Goal: Task Accomplishment & Management: Use online tool/utility

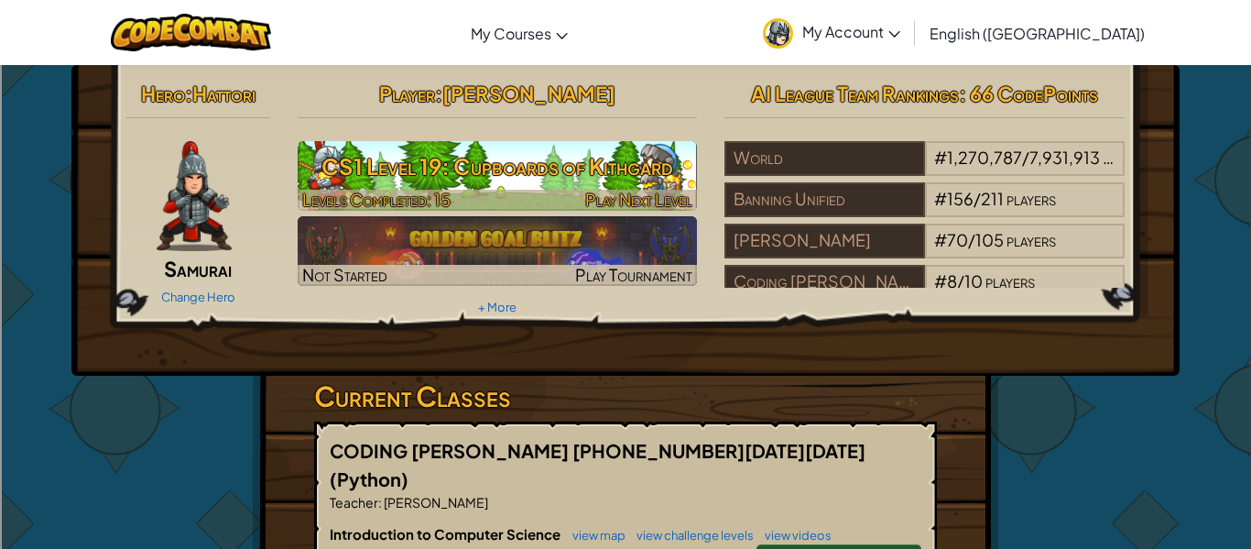
click at [520, 152] on h3 "CS1 Level 19: Cupboards of Kithgard" at bounding box center [498, 166] width 400 height 41
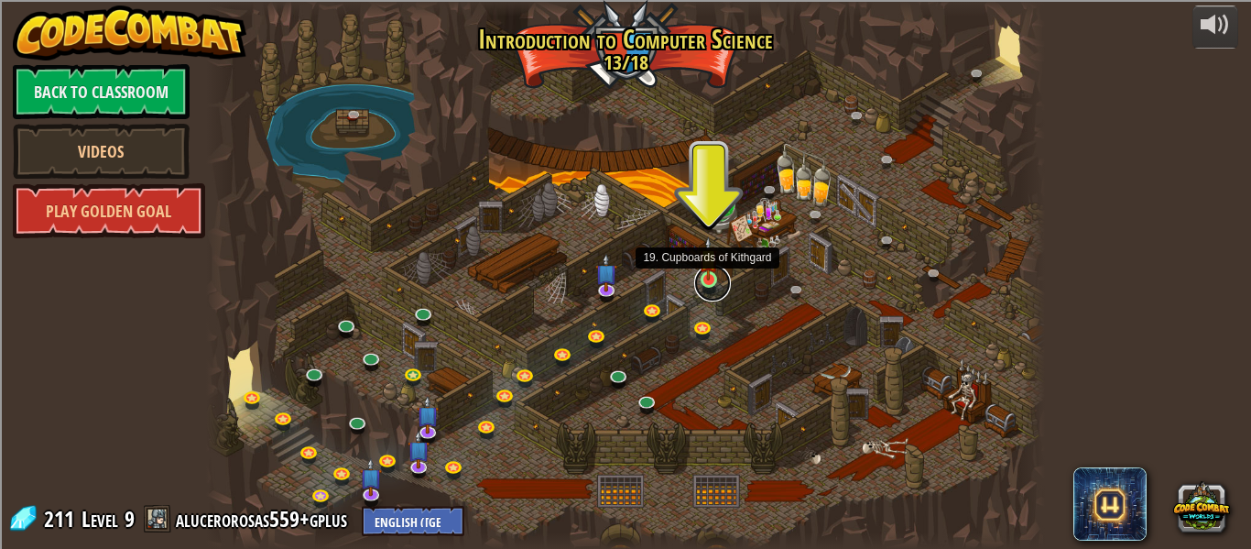
click at [708, 281] on link at bounding box center [712, 283] width 37 height 37
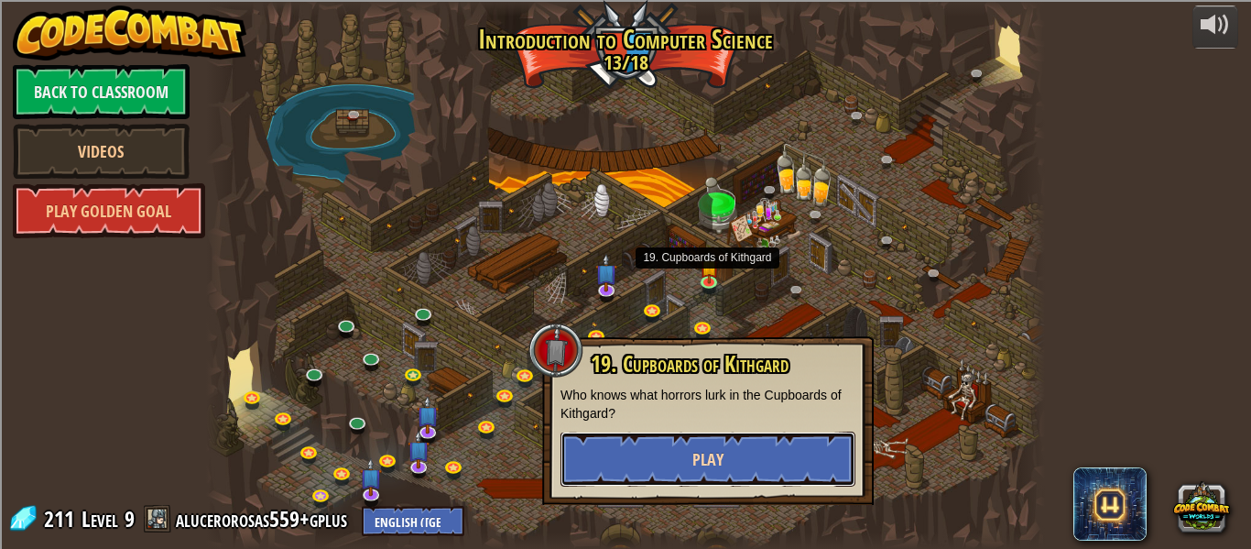
click at [703, 441] on button "Play" at bounding box center [708, 458] width 295 height 55
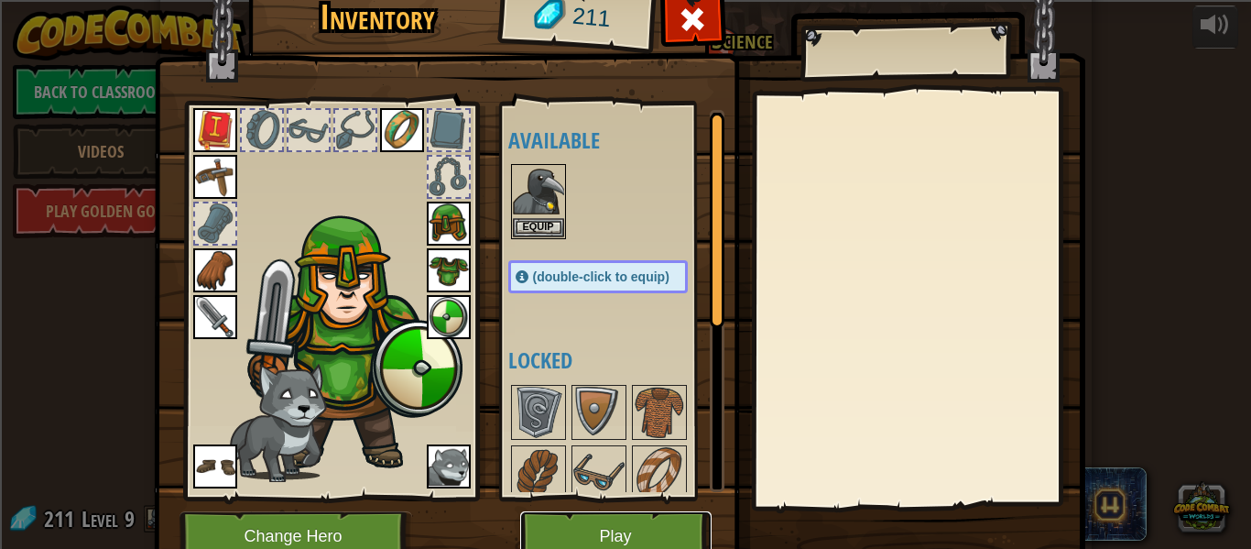
click at [604, 528] on button "Play" at bounding box center [615, 536] width 191 height 50
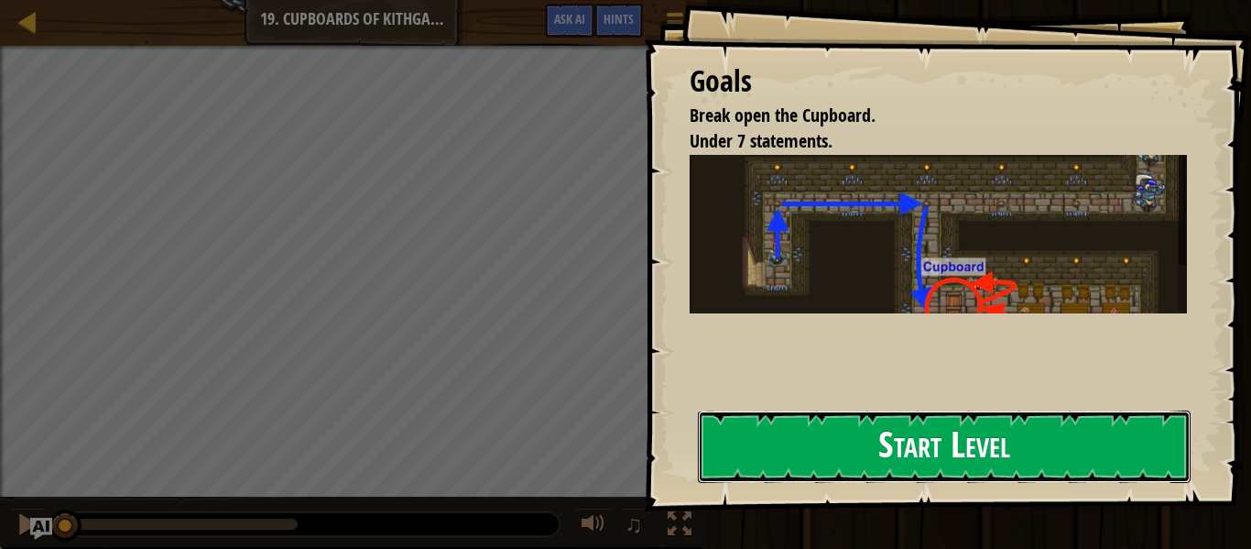
click at [906, 453] on button "Start Level" at bounding box center [944, 446] width 493 height 72
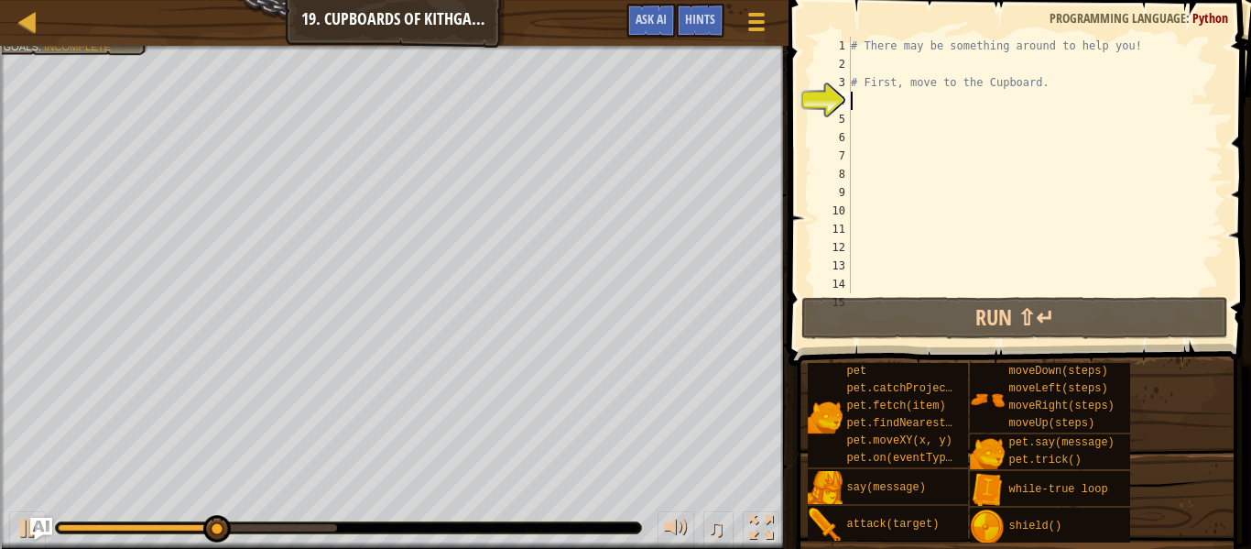
type textarea "h"
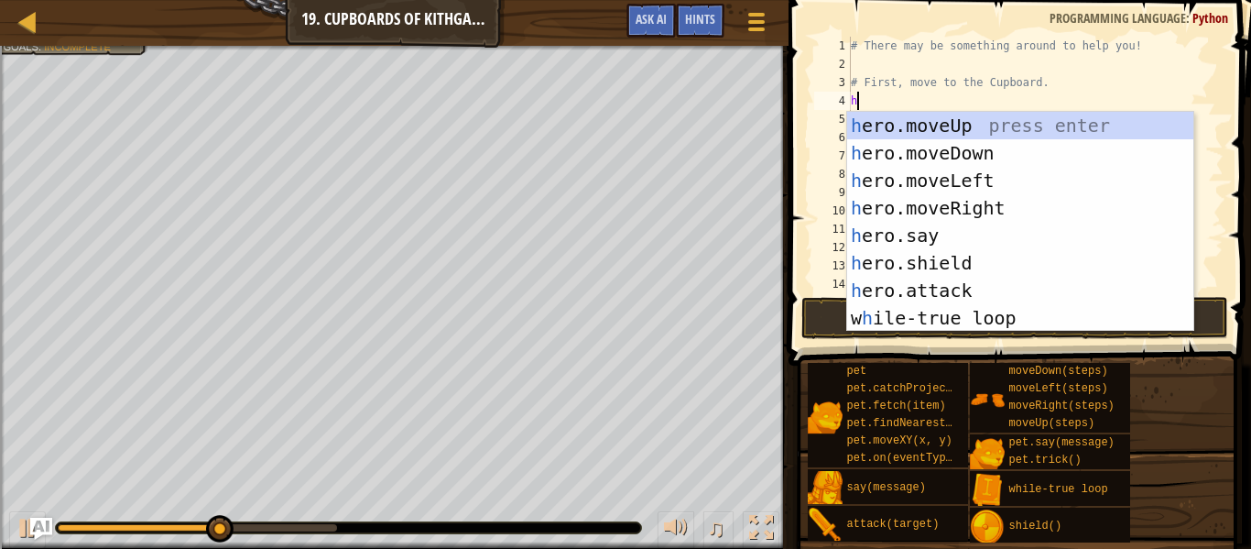
scroll to position [8, 0]
click at [887, 126] on div "h ero.moveUp press enter h ero.moveDown press enter h ero.moveLeft press enter …" at bounding box center [1020, 249] width 346 height 275
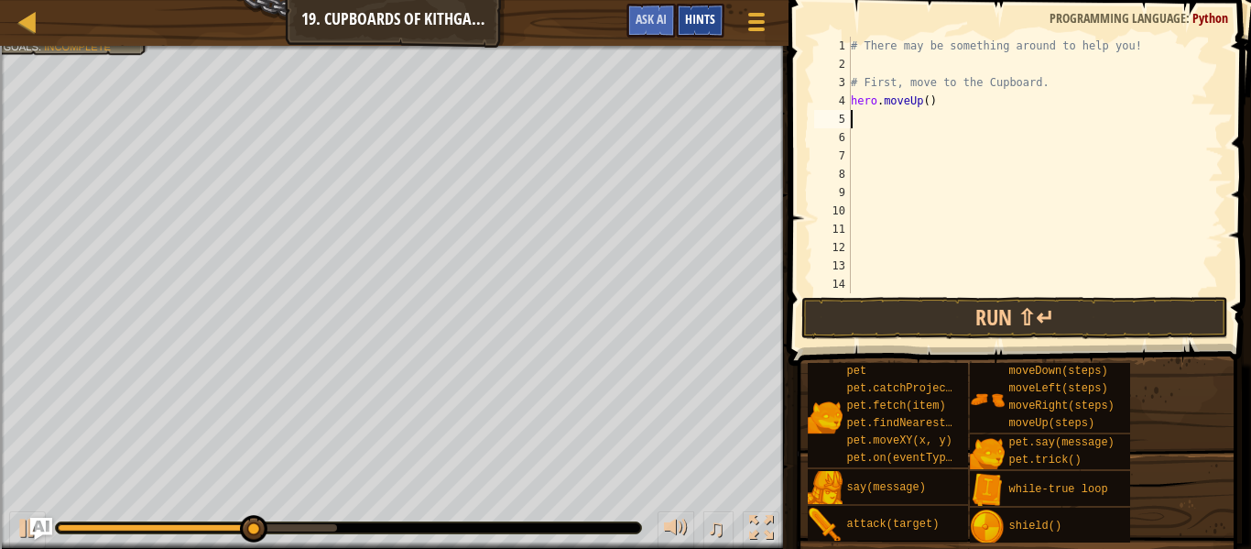
type textarea "h"
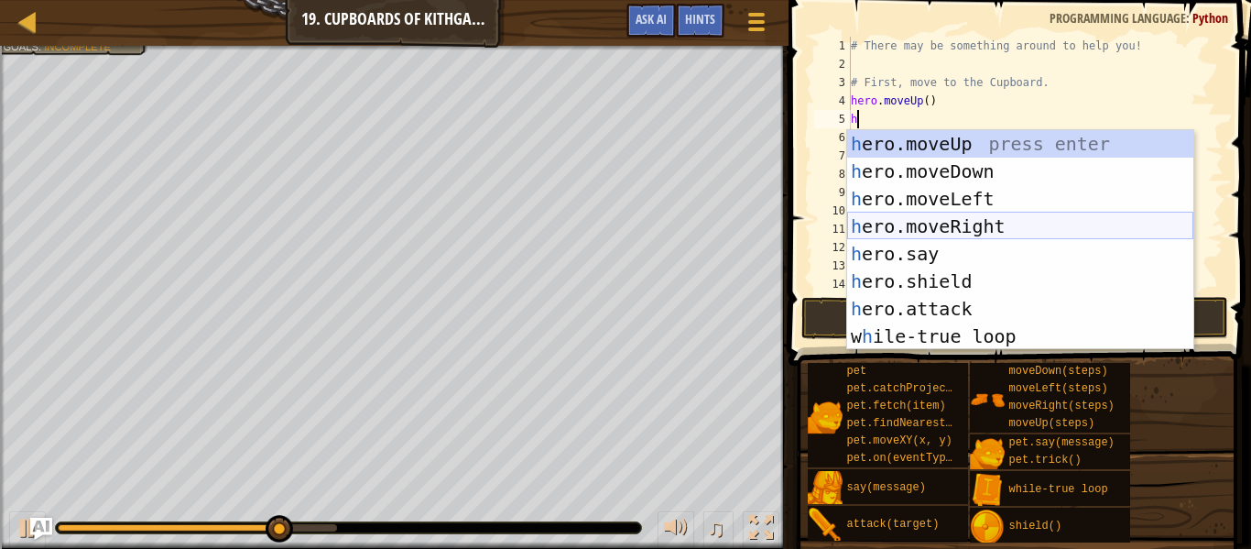
click at [942, 227] on div "h ero.moveUp press enter h ero.moveDown press enter h ero.moveLeft press enter …" at bounding box center [1020, 267] width 346 height 275
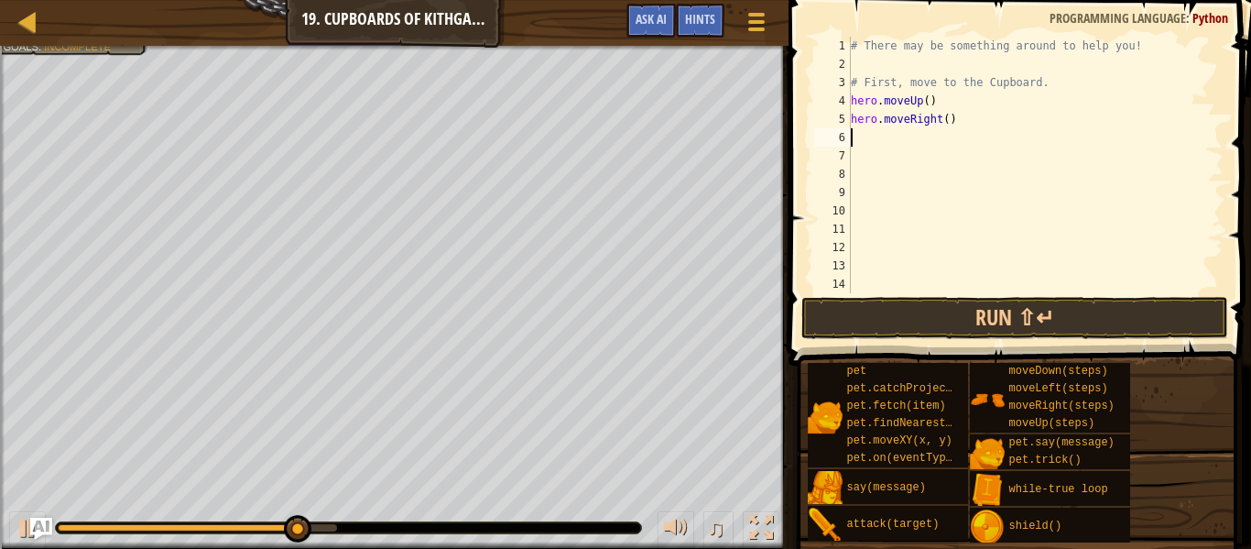
click at [947, 120] on div "# There may be something around to help you! # First, move to the Cupboard. her…" at bounding box center [1035, 183] width 377 height 293
type textarea "hero.moveRight(2)"
click at [918, 136] on div "# There may be something around to help you! # First, move to the Cupboard. her…" at bounding box center [1035, 183] width 377 height 293
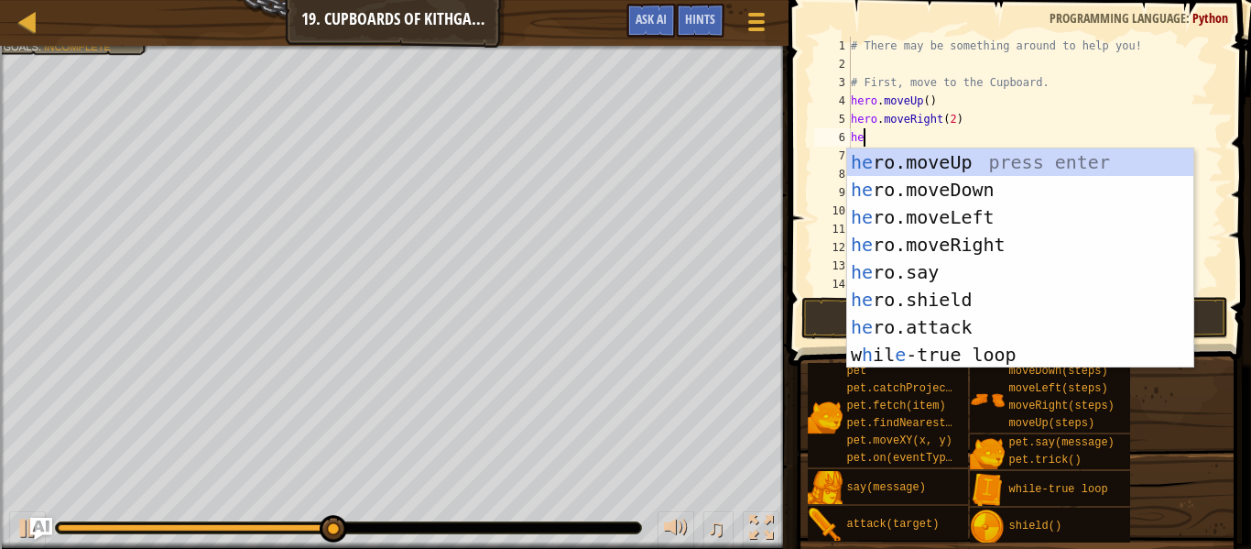
scroll to position [8, 1]
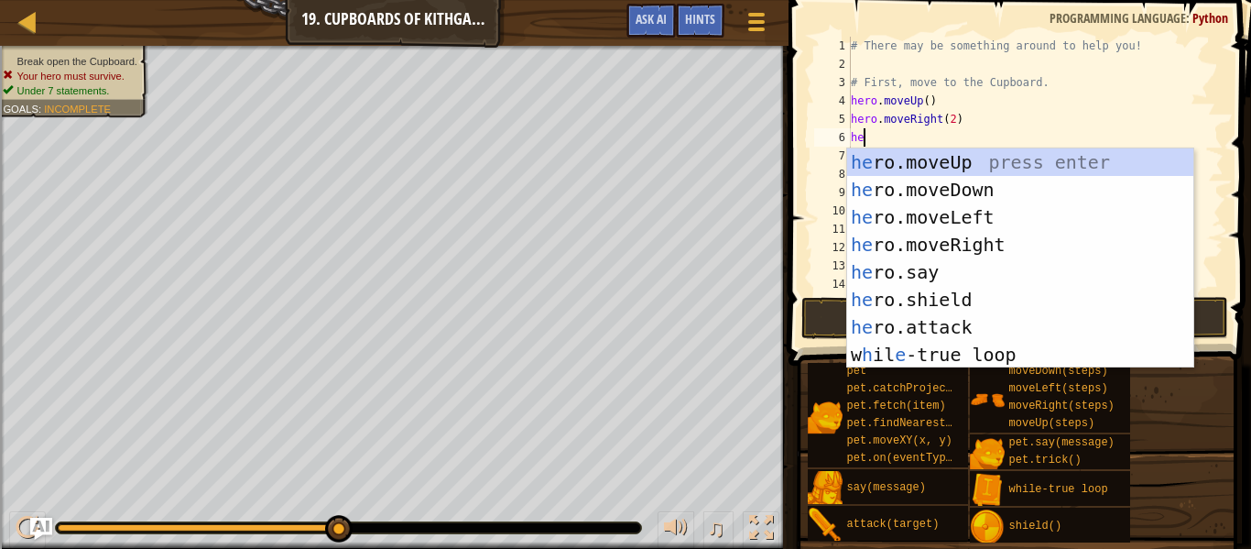
type textarea "he"
click at [922, 183] on div "he ro.moveUp press enter he ro.moveDown press enter he ro.moveLeft press enter …" at bounding box center [1020, 285] width 346 height 275
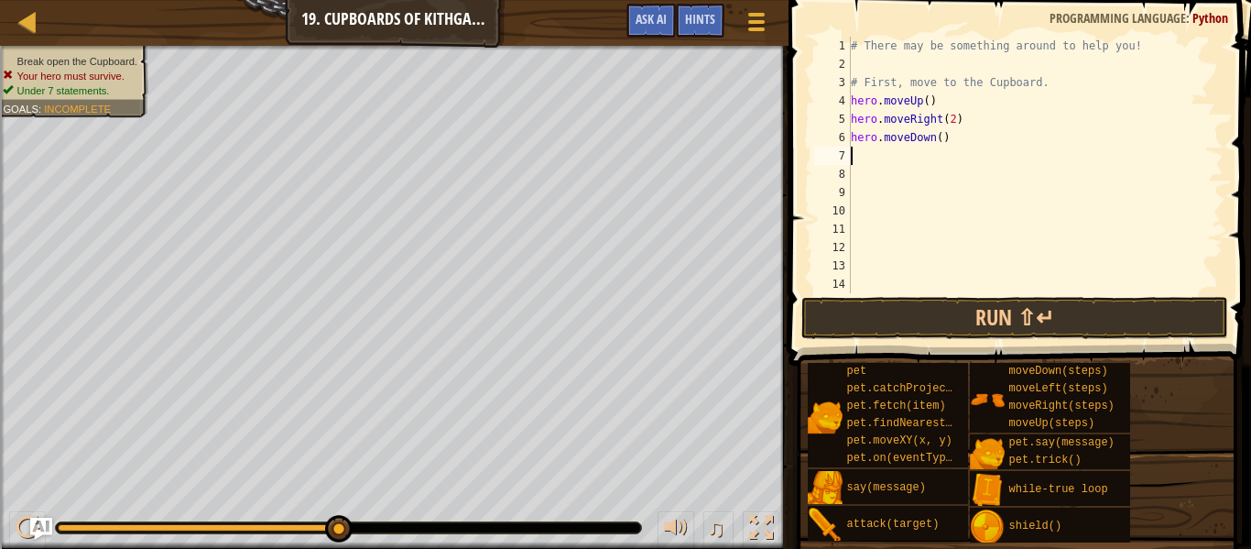
click at [942, 140] on div "# There may be something around to help you! # First, move to the Cupboard. her…" at bounding box center [1035, 183] width 377 height 293
type textarea "hero.moveDown(2)"
click at [851, 153] on div "# There may be something around to help you! # First, move to the Cupboard. her…" at bounding box center [1035, 183] width 377 height 293
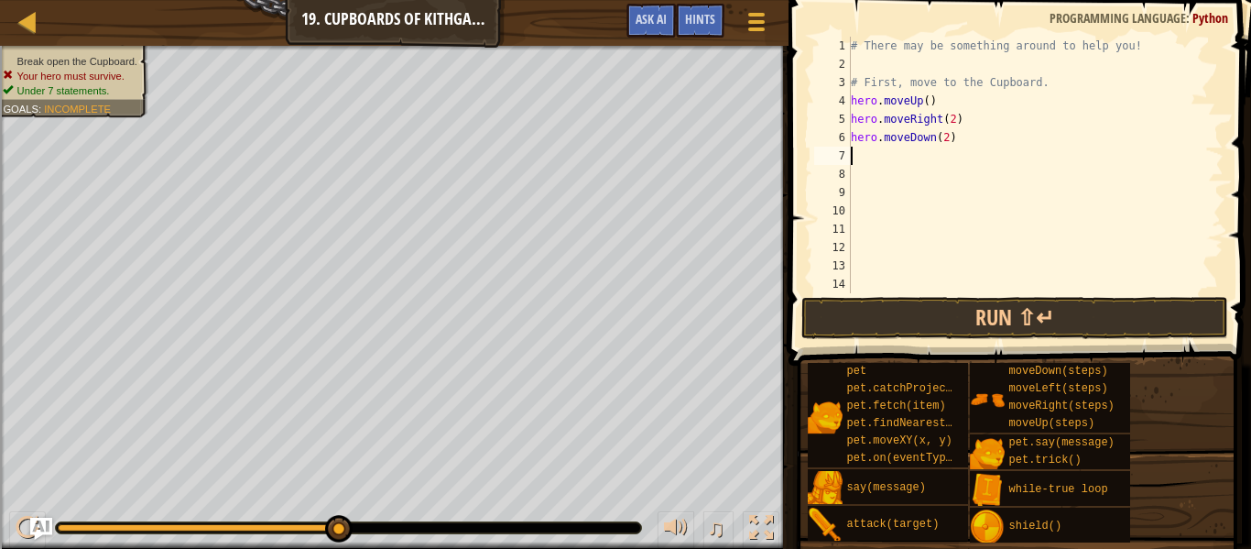
type textarea "w"
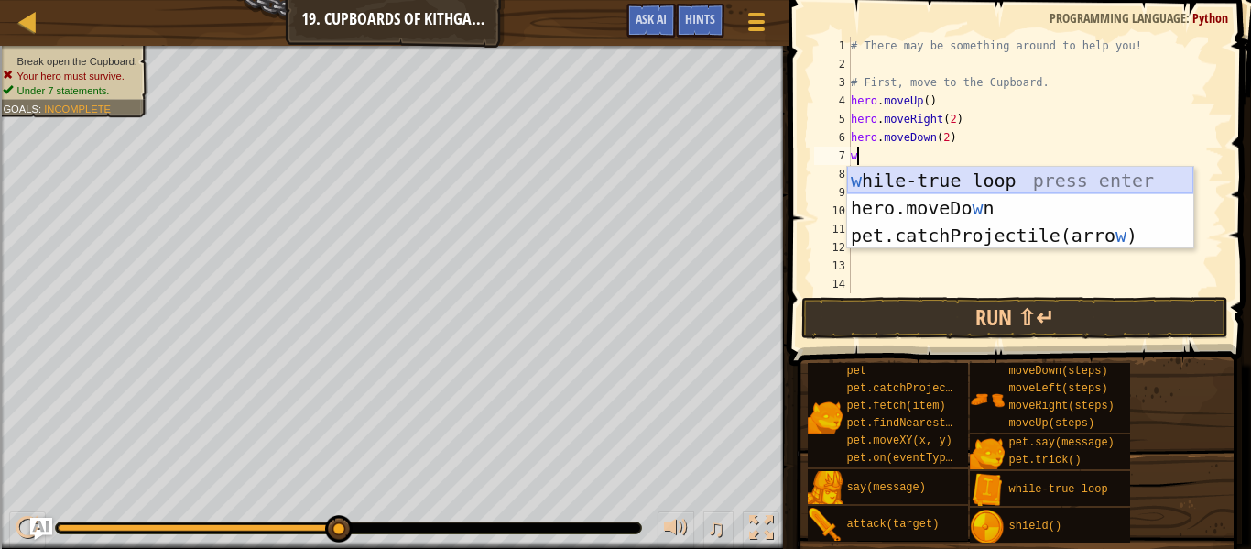
click at [971, 173] on div "w [PERSON_NAME]-true loop press enter hero.moveDo w n press enter pet.catchProj…" at bounding box center [1020, 235] width 346 height 137
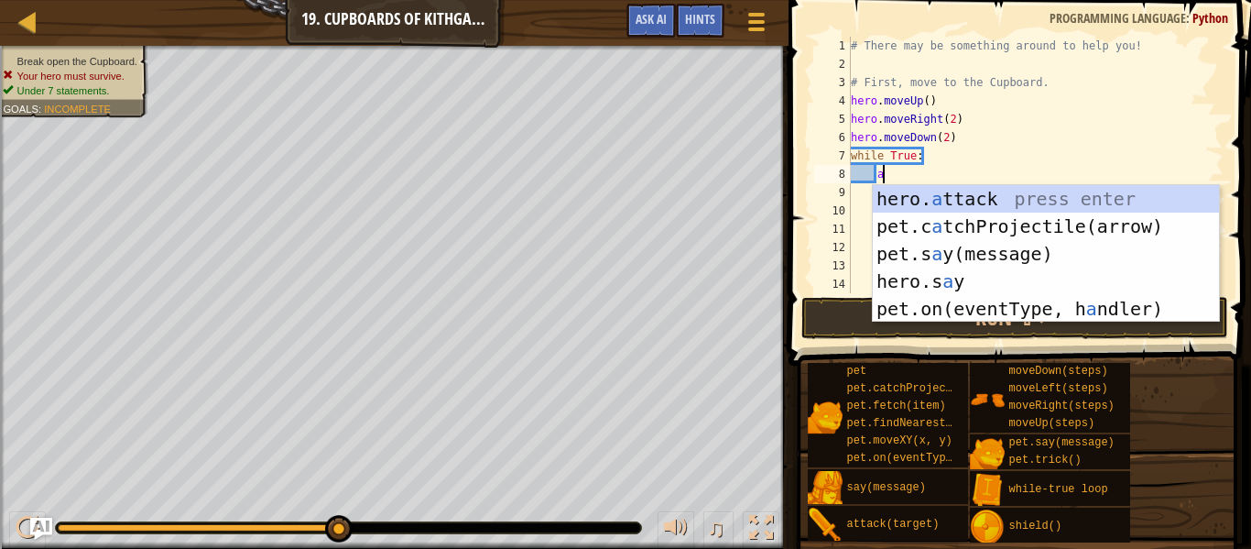
scroll to position [8, 4]
click at [959, 193] on div "hero. a ttack press enter pet.c a tchProjectile(arrow) press enter pet.s a y(me…" at bounding box center [1046, 281] width 346 height 192
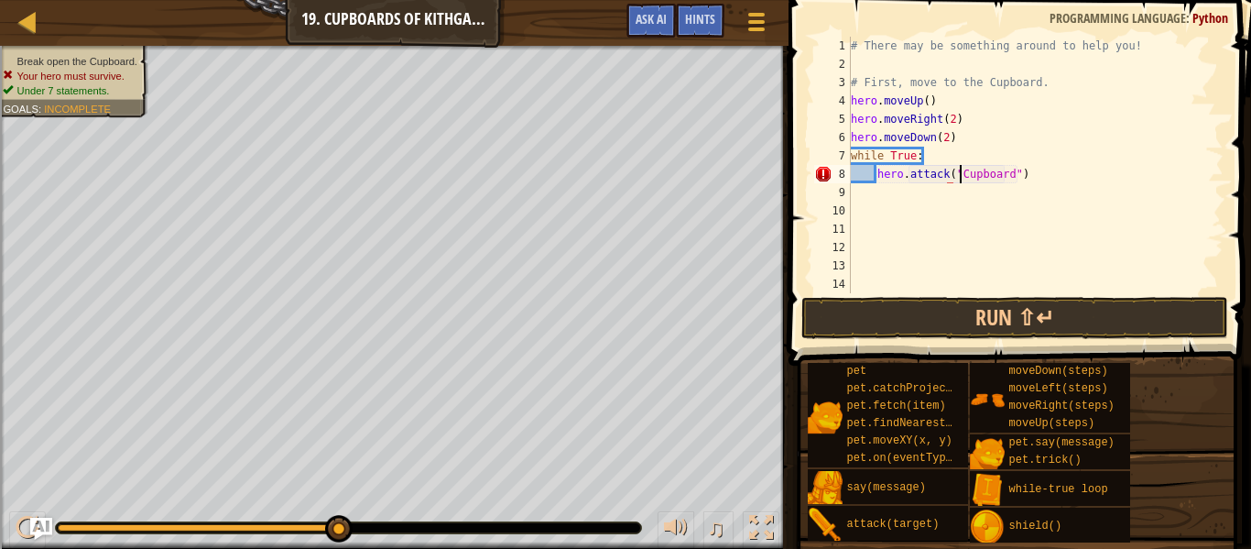
scroll to position [8, 16]
type textarea "hero.attack("Cupboard")"
click at [977, 314] on button "Run ⇧↵" at bounding box center [1015, 318] width 427 height 42
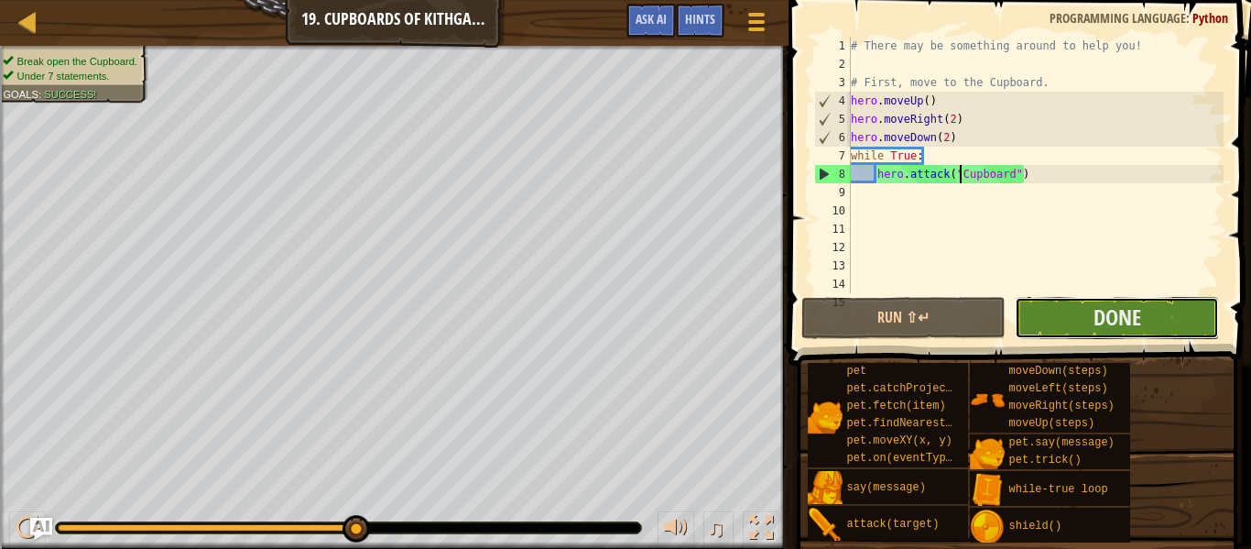
click at [1053, 306] on button "Done" at bounding box center [1117, 318] width 204 height 42
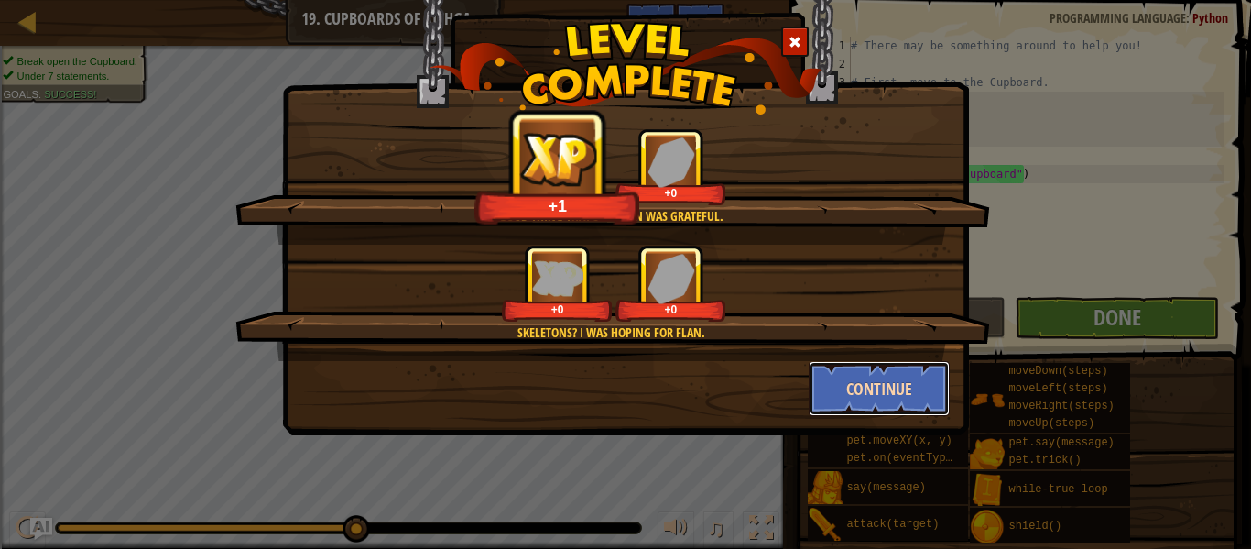
click at [854, 390] on button "Continue" at bounding box center [880, 388] width 142 height 55
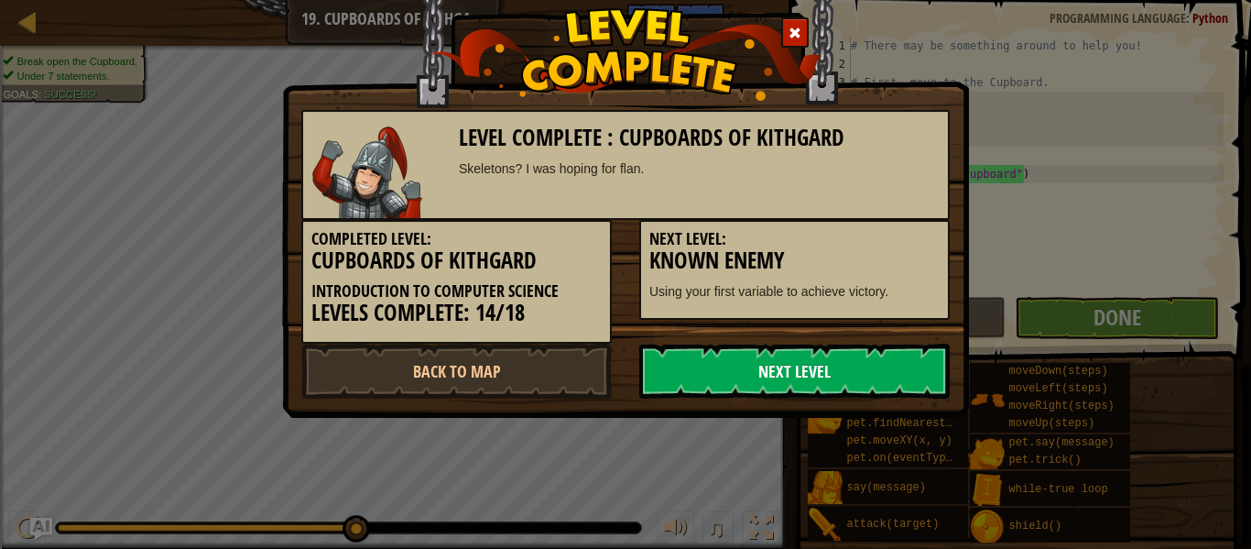
click at [853, 384] on link "Next Level" at bounding box center [794, 371] width 311 height 55
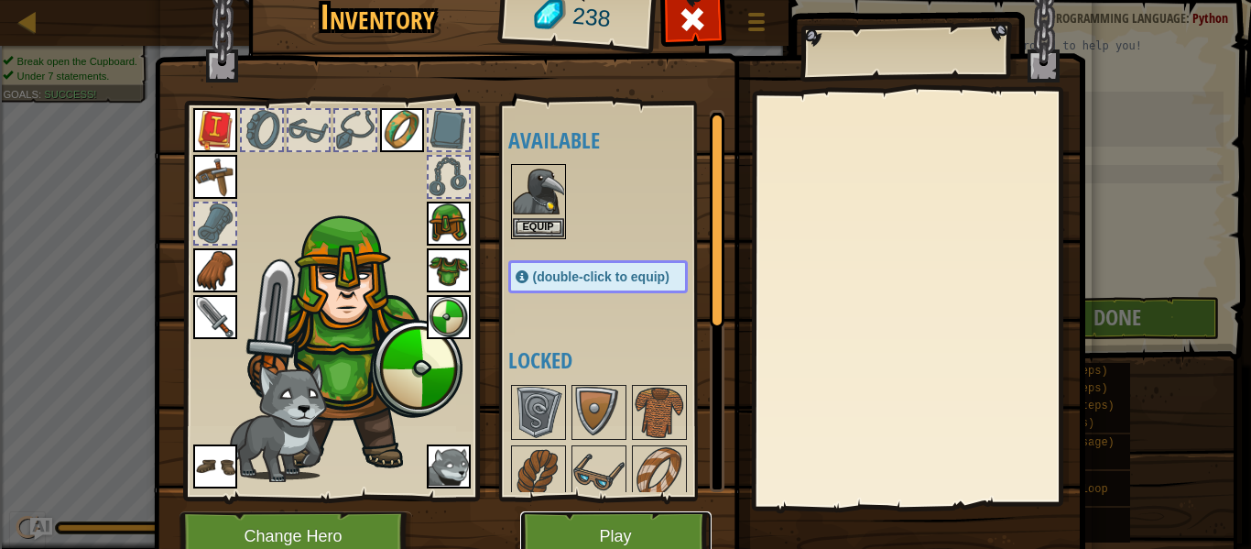
click at [653, 529] on button "Play" at bounding box center [615, 536] width 191 height 50
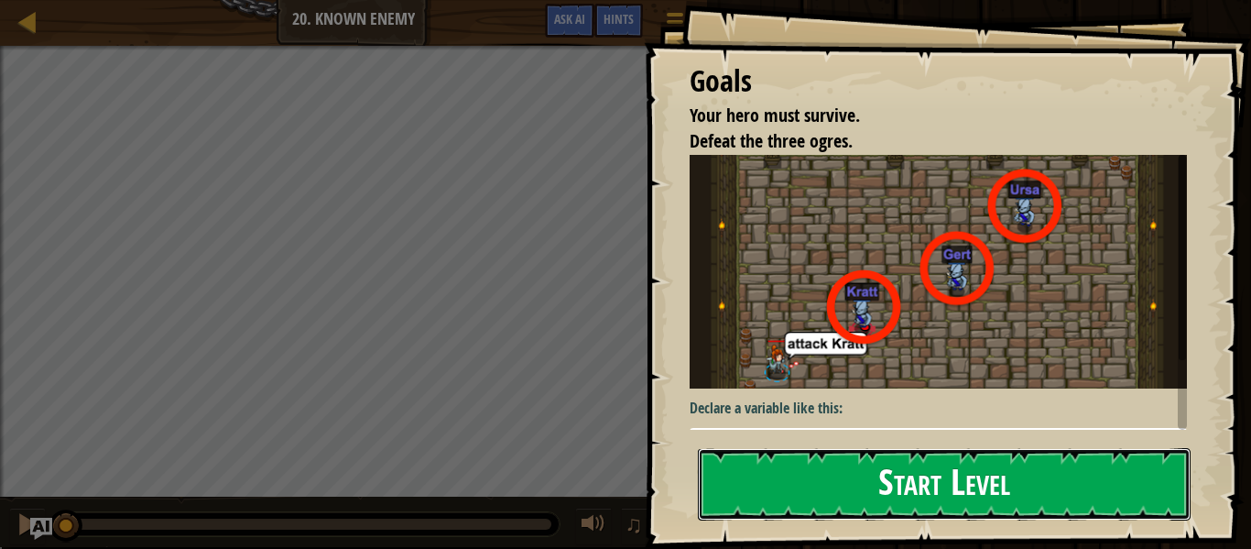
click at [881, 471] on button "Start Level" at bounding box center [944, 484] width 493 height 72
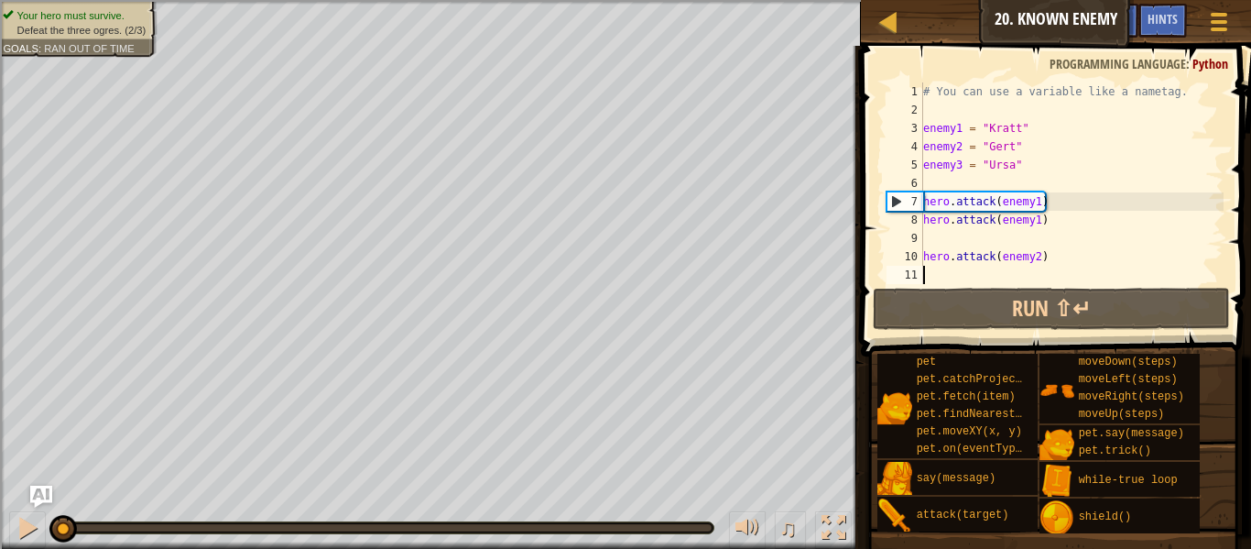
scroll to position [8, 0]
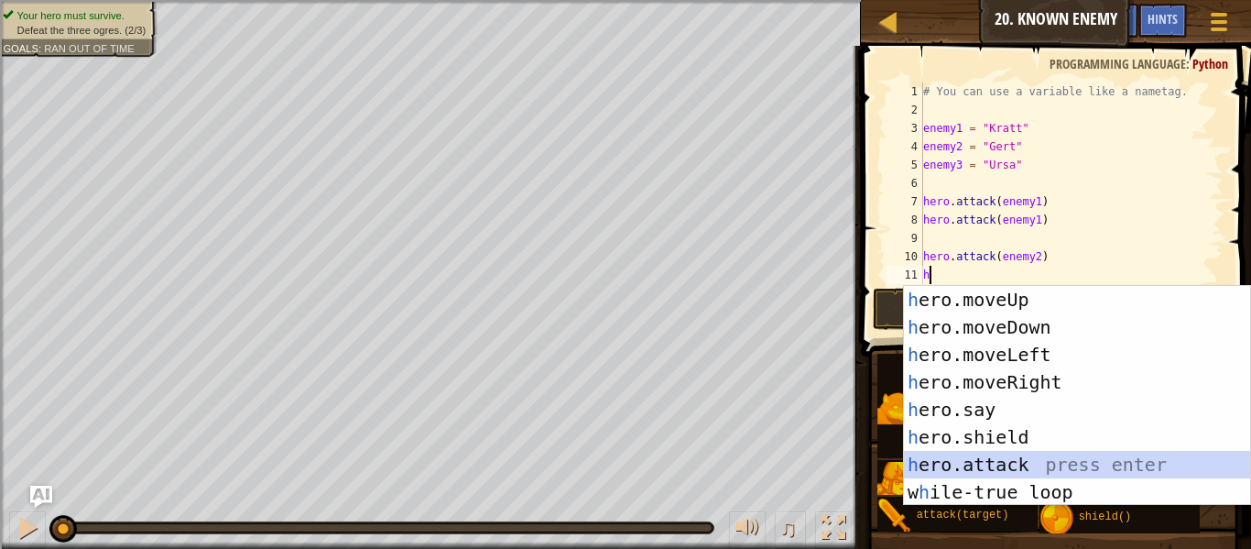
click at [990, 456] on div "h ero.moveUp press enter h ero.moveDown press enter h ero.moveLeft press enter …" at bounding box center [1077, 423] width 346 height 275
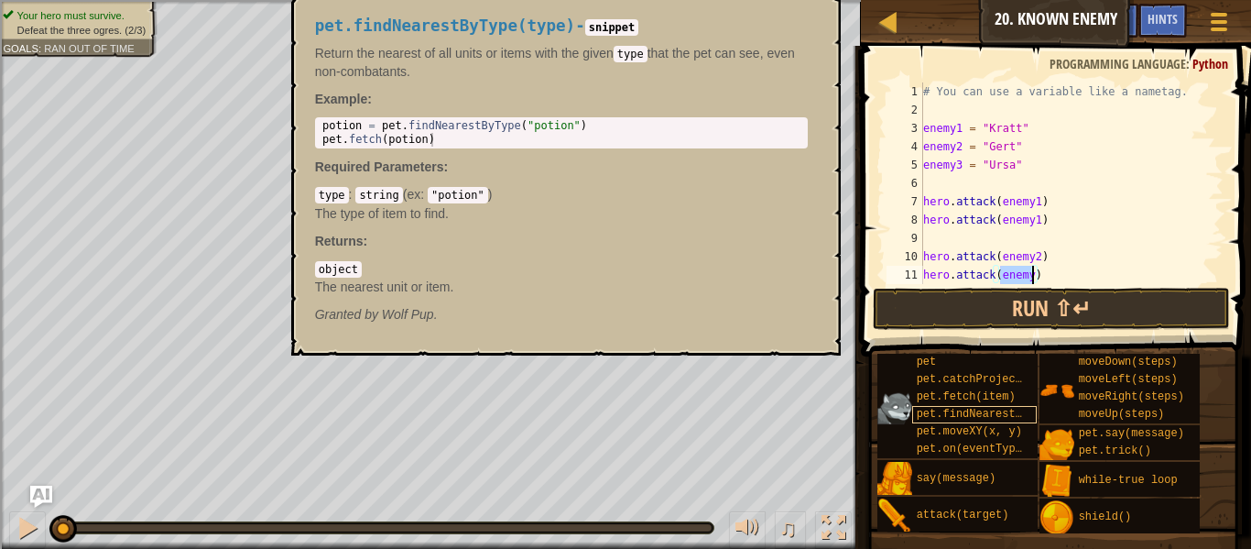
scroll to position [8, 12]
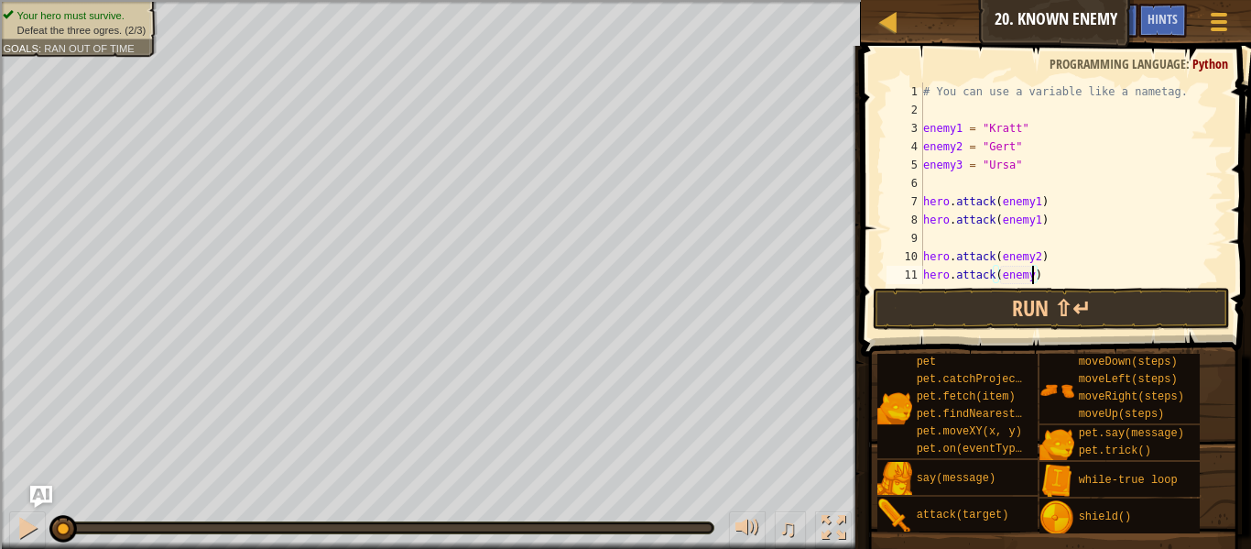
type textarea "hero.attack(enemy2)"
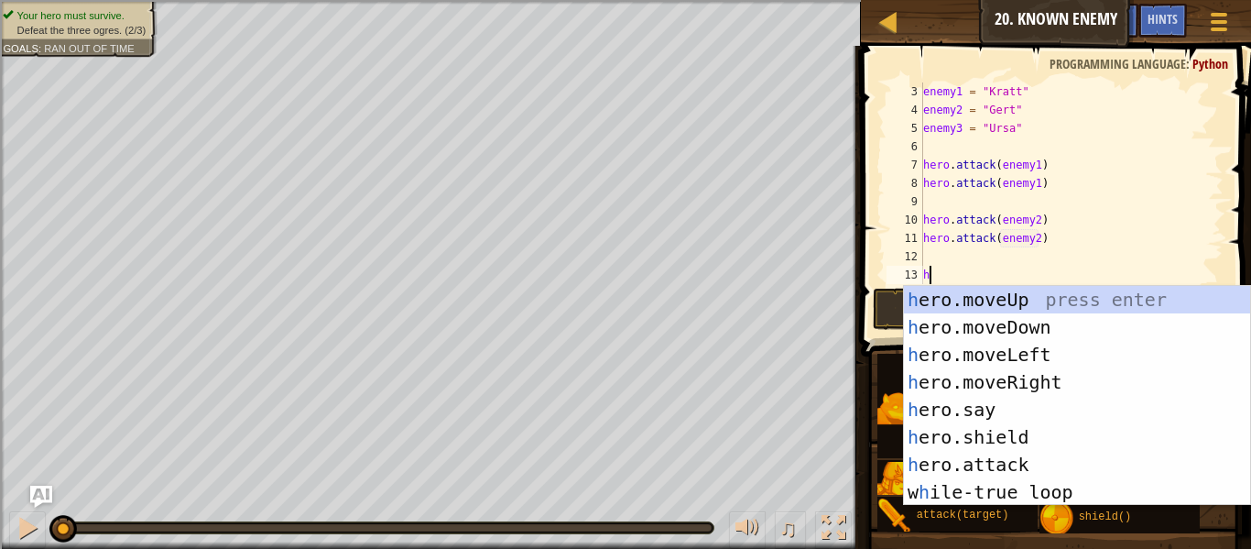
scroll to position [8, 1]
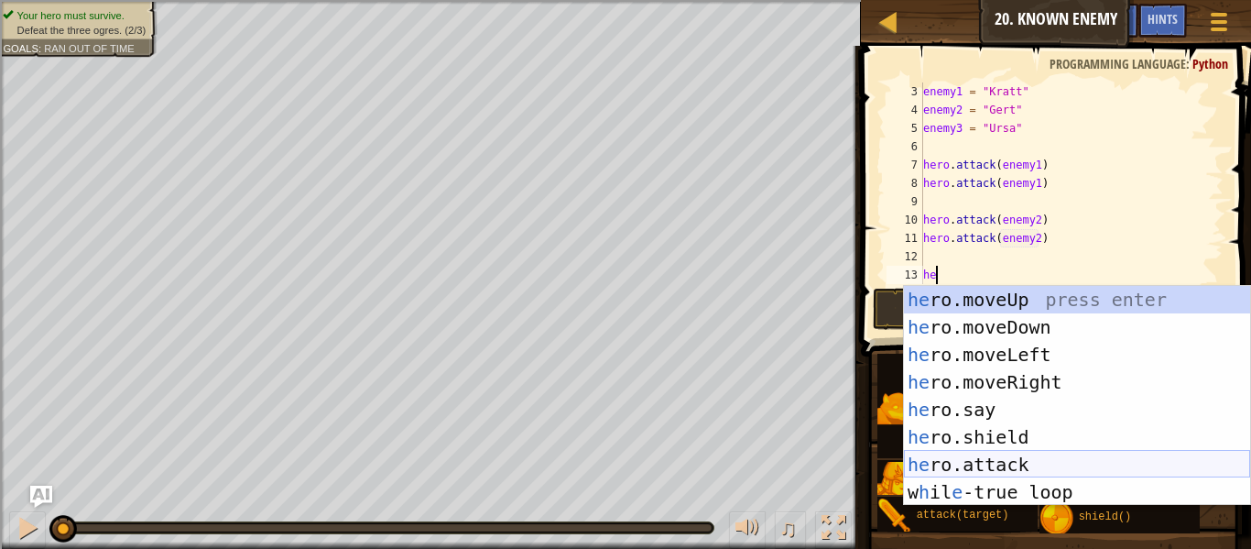
click at [1042, 465] on div "he ro.moveUp press enter he ro.moveDown press enter he ro.moveLeft press enter …" at bounding box center [1077, 423] width 346 height 275
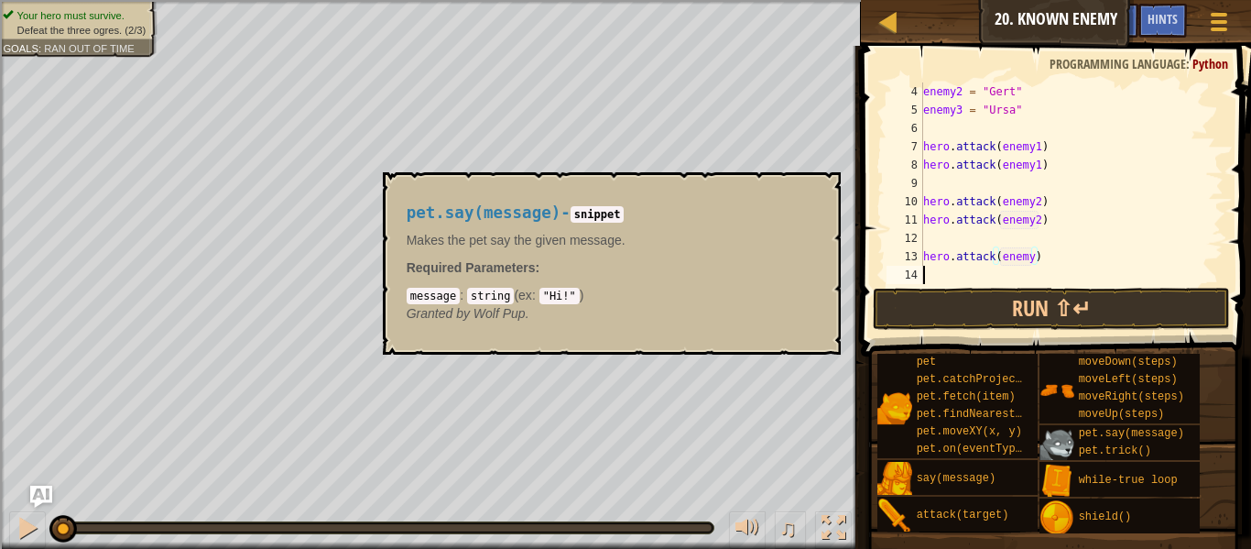
scroll to position [55, 0]
type textarea "hero.attack(enemy3)"
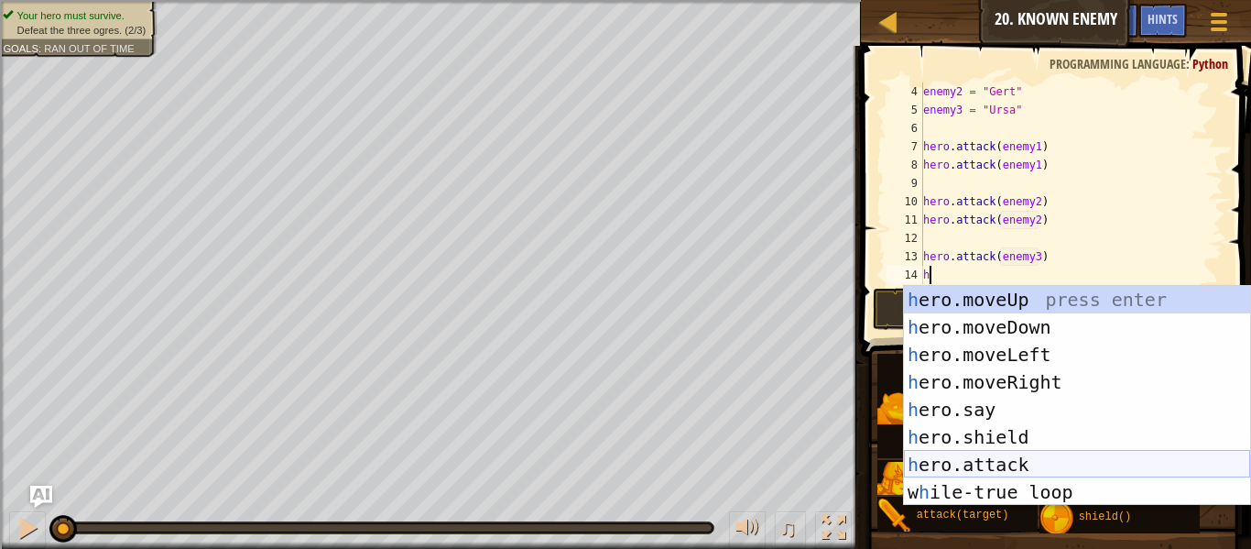
click at [999, 466] on div "h ero.moveUp press enter h ero.moveDown press enter h ero.moveLeft press enter …" at bounding box center [1077, 423] width 346 height 275
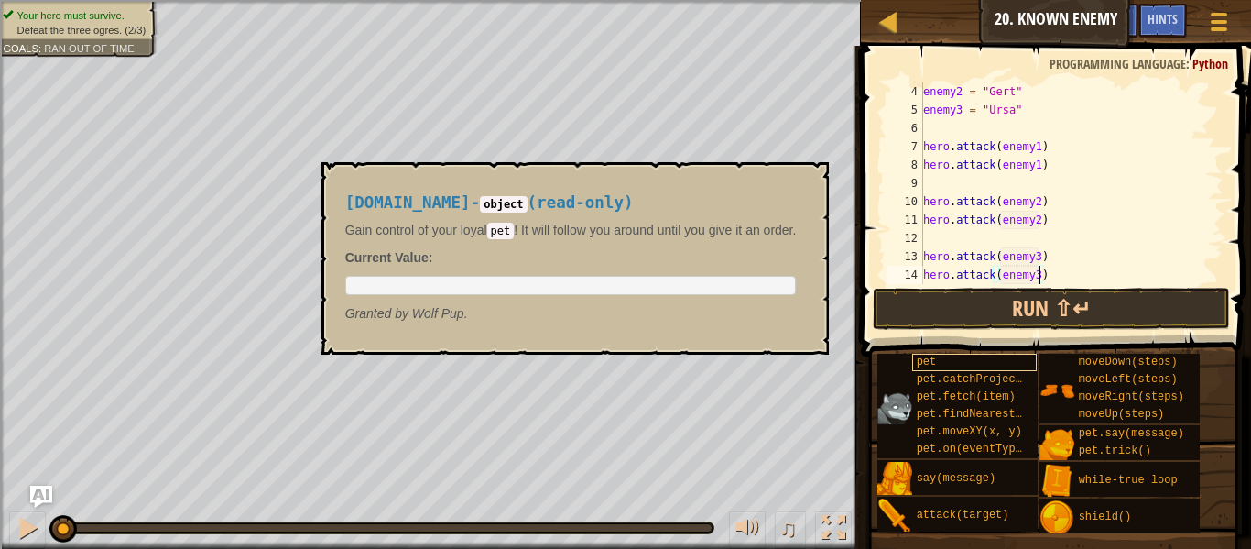
scroll to position [8, 16]
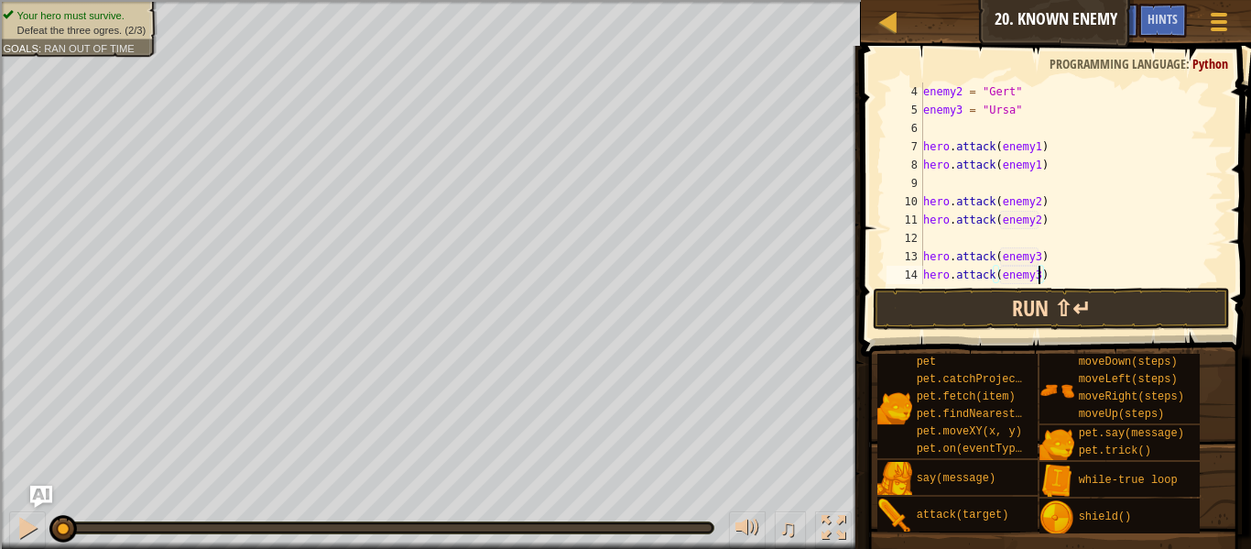
type textarea "hero.attack(enemy3)"
click at [1049, 315] on button "Run ⇧↵" at bounding box center [1051, 309] width 357 height 42
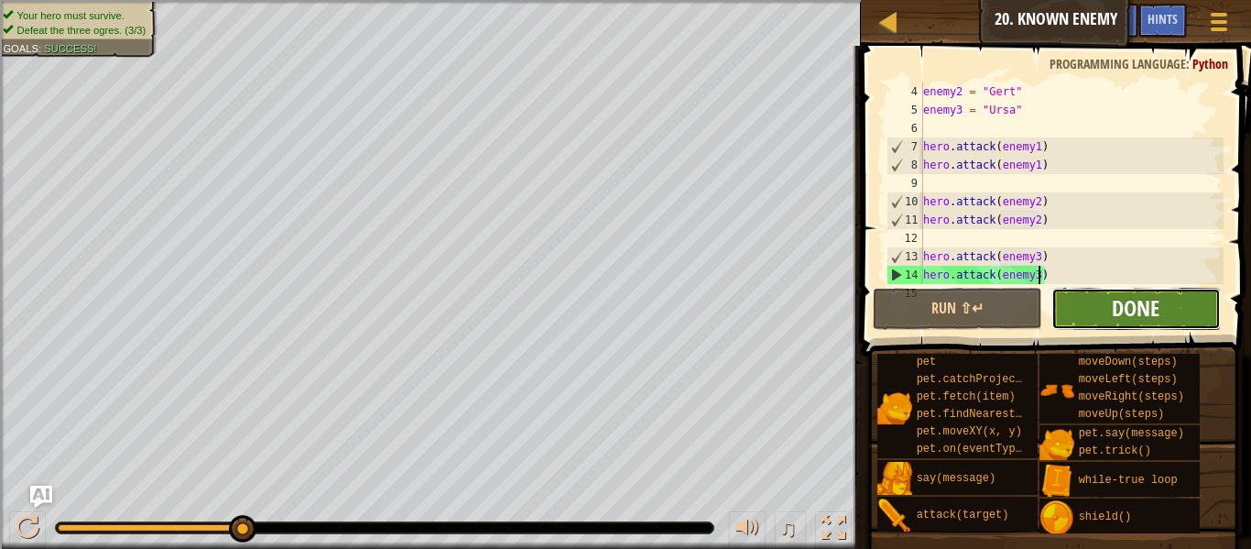
click at [1143, 309] on span "Done" at bounding box center [1136, 307] width 48 height 29
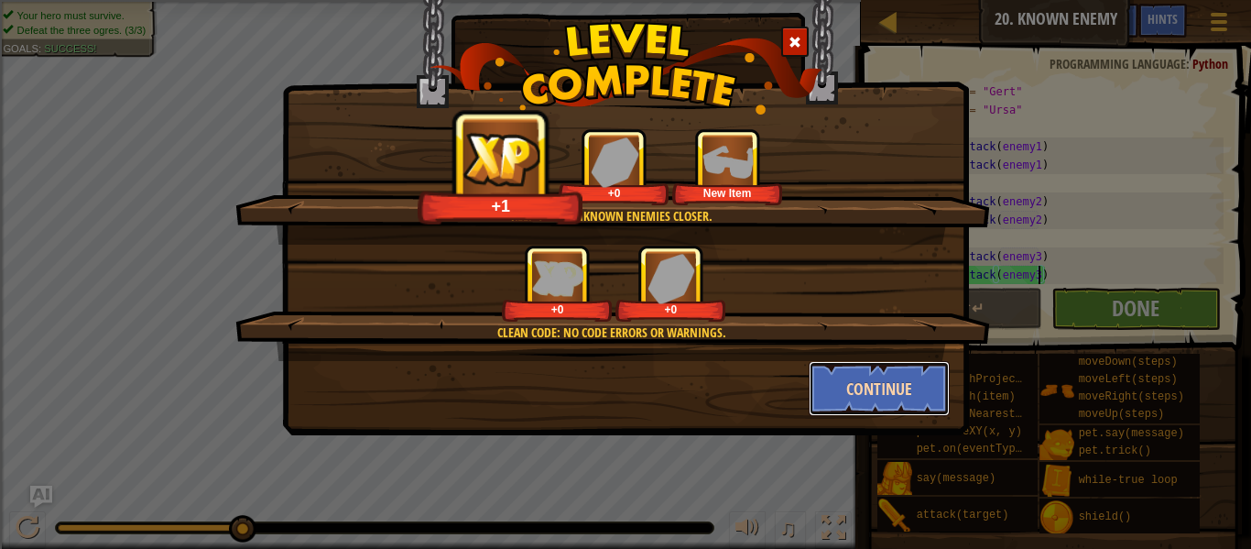
click at [857, 375] on button "Continue" at bounding box center [880, 388] width 142 height 55
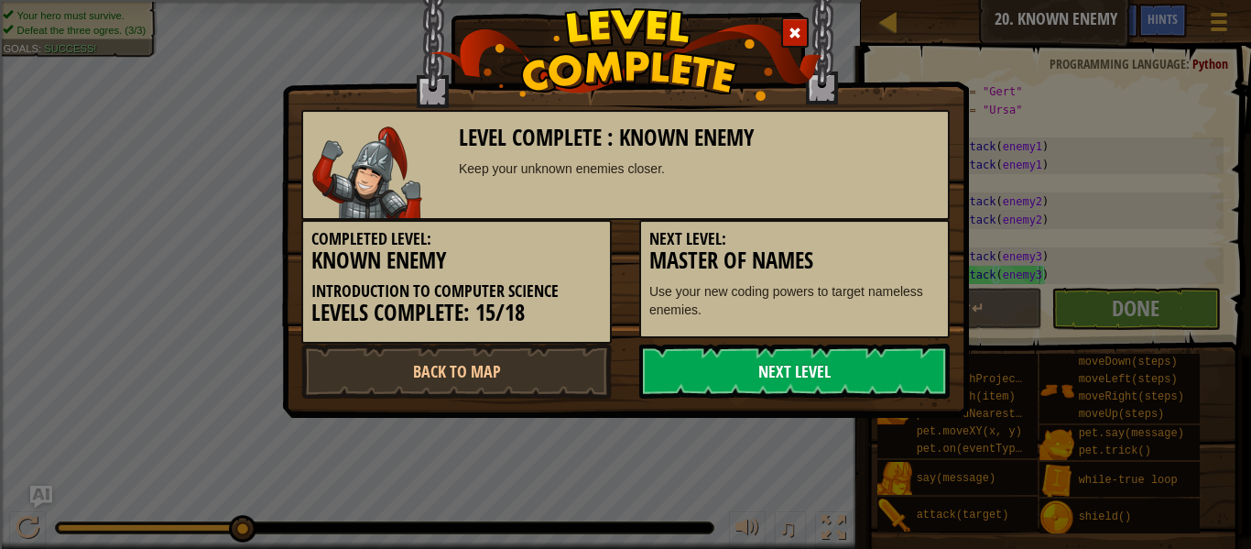
click at [808, 371] on link "Next Level" at bounding box center [794, 371] width 311 height 55
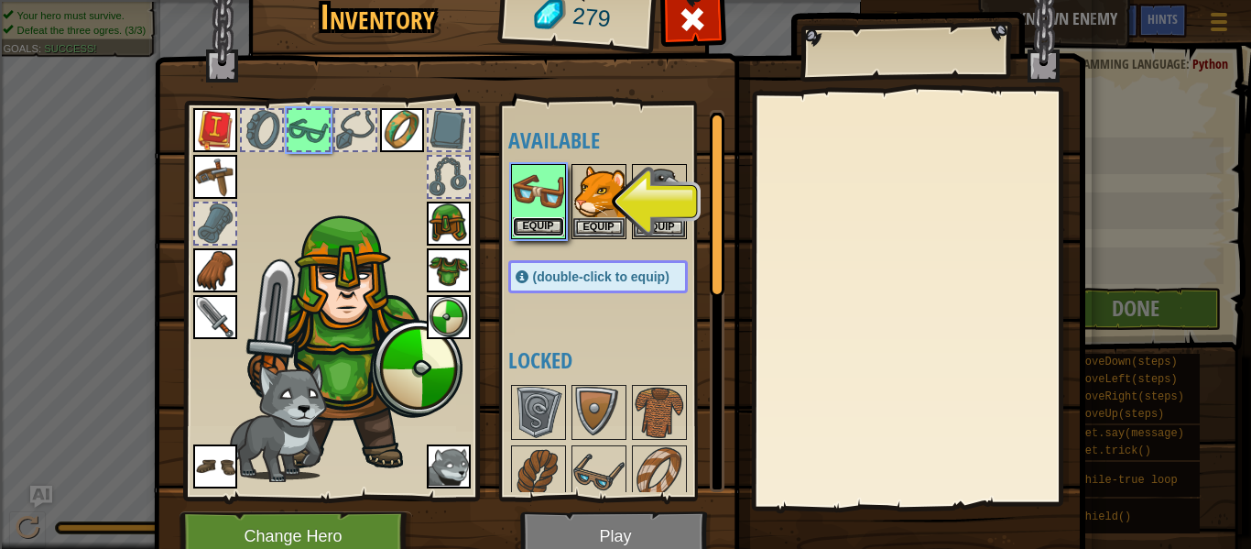
click at [545, 227] on button "Equip" at bounding box center [538, 226] width 51 height 19
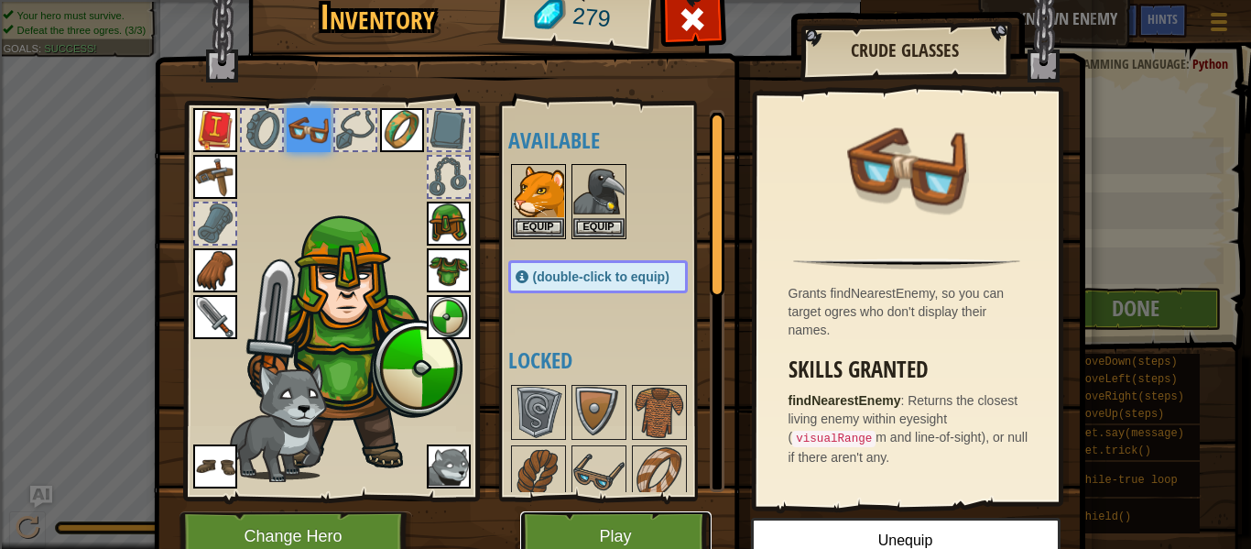
click at [661, 522] on button "Play" at bounding box center [615, 536] width 191 height 50
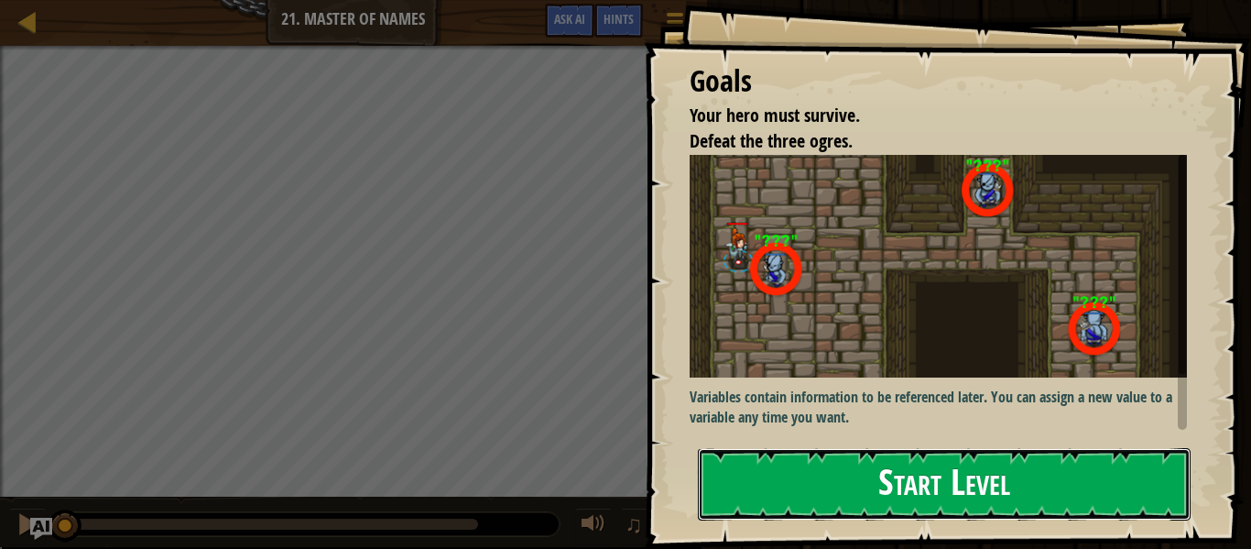
click at [835, 464] on button "Start Level" at bounding box center [944, 484] width 493 height 72
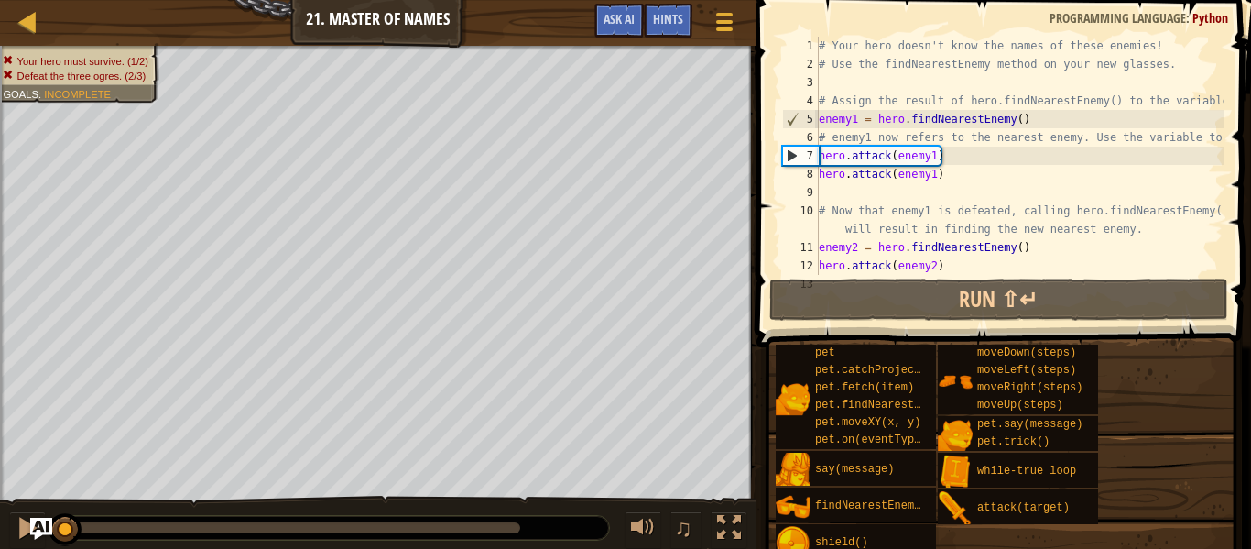
scroll to position [183, 0]
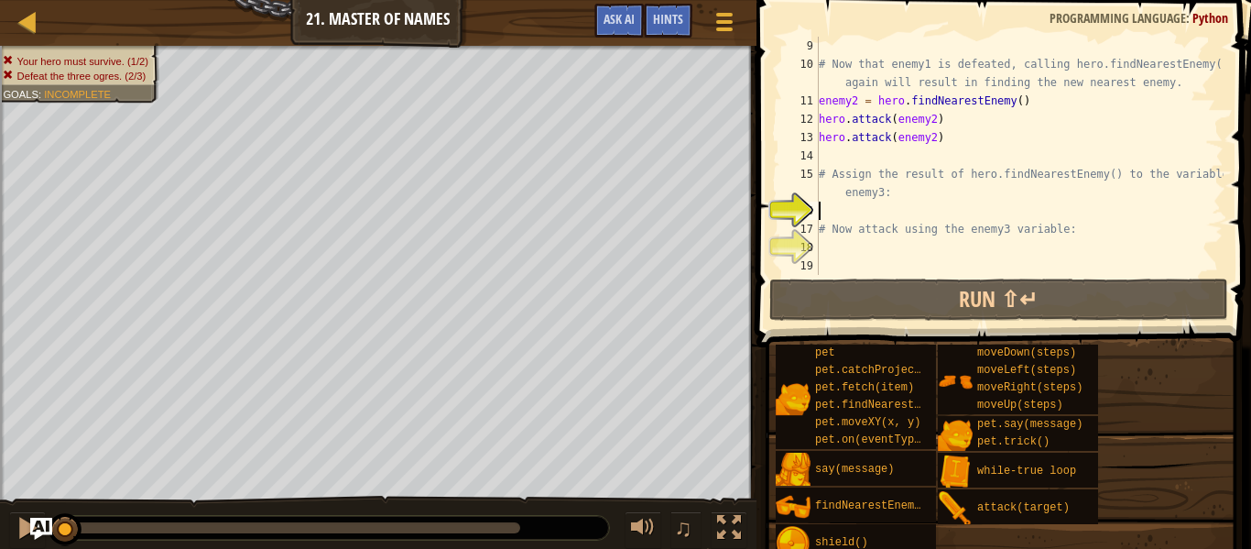
click at [906, 198] on div "# Now that enemy1 is defeated, calling hero.findNearestEnemy() again will resul…" at bounding box center [1019, 174] width 409 height 275
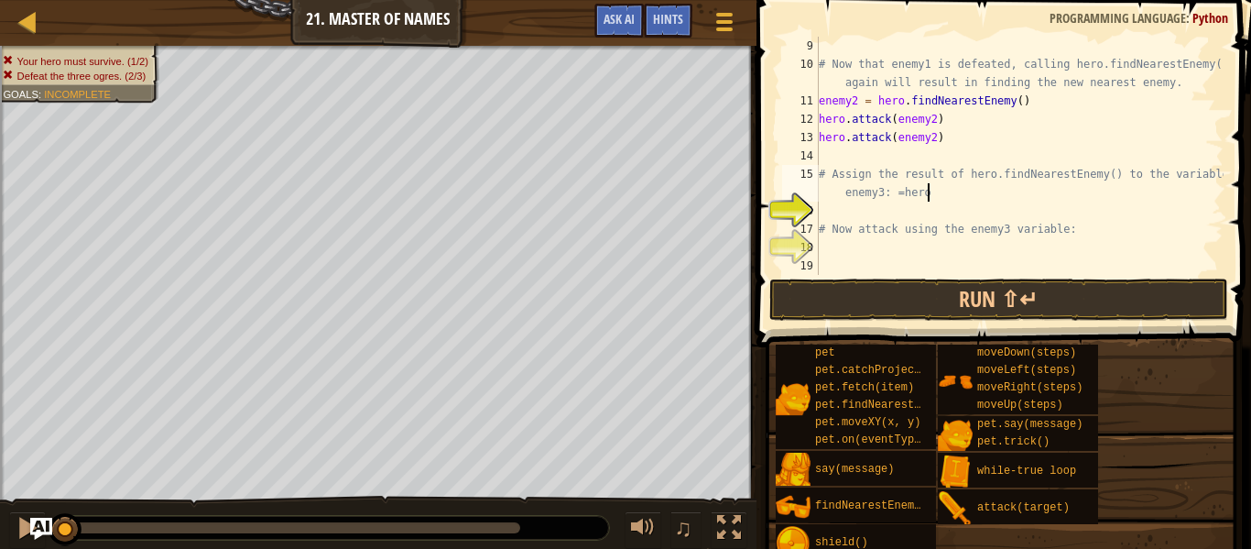
scroll to position [8, 69]
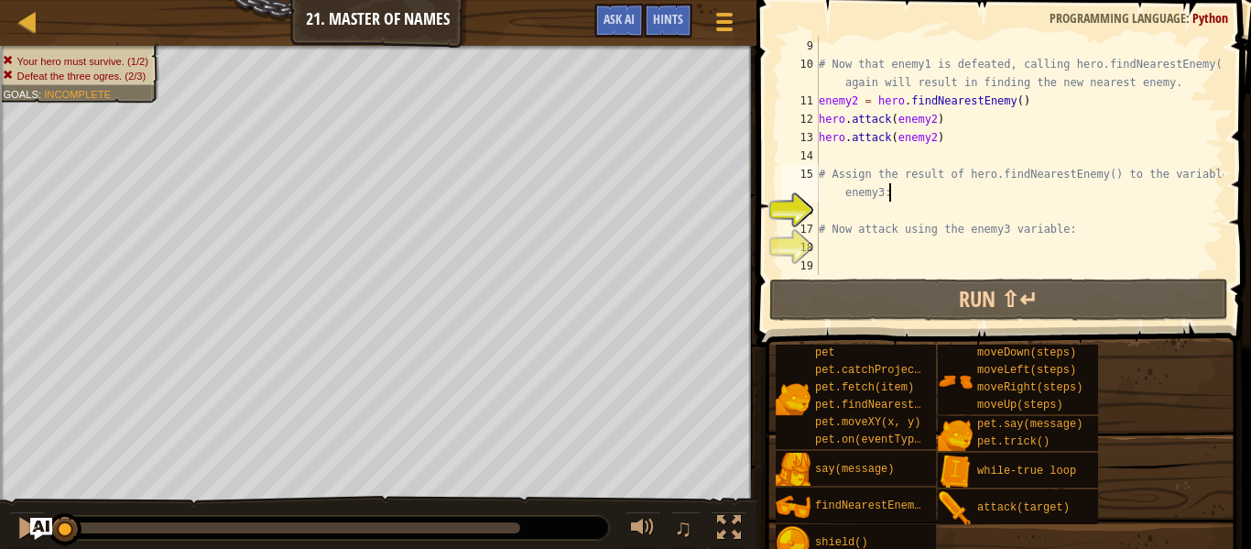
type textarea "# Assign the result of hero.findNearestEnemy() to the variable enemy3"
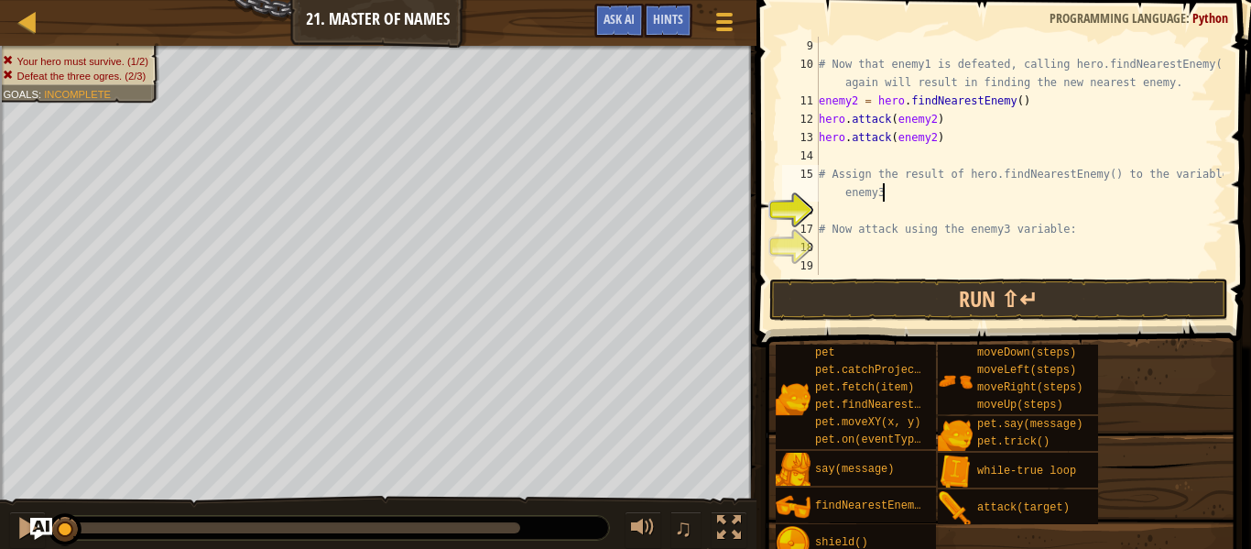
click at [834, 216] on div "# Now that enemy1 is defeated, calling hero.findNearestEnemy() again will resul…" at bounding box center [1019, 174] width 409 height 275
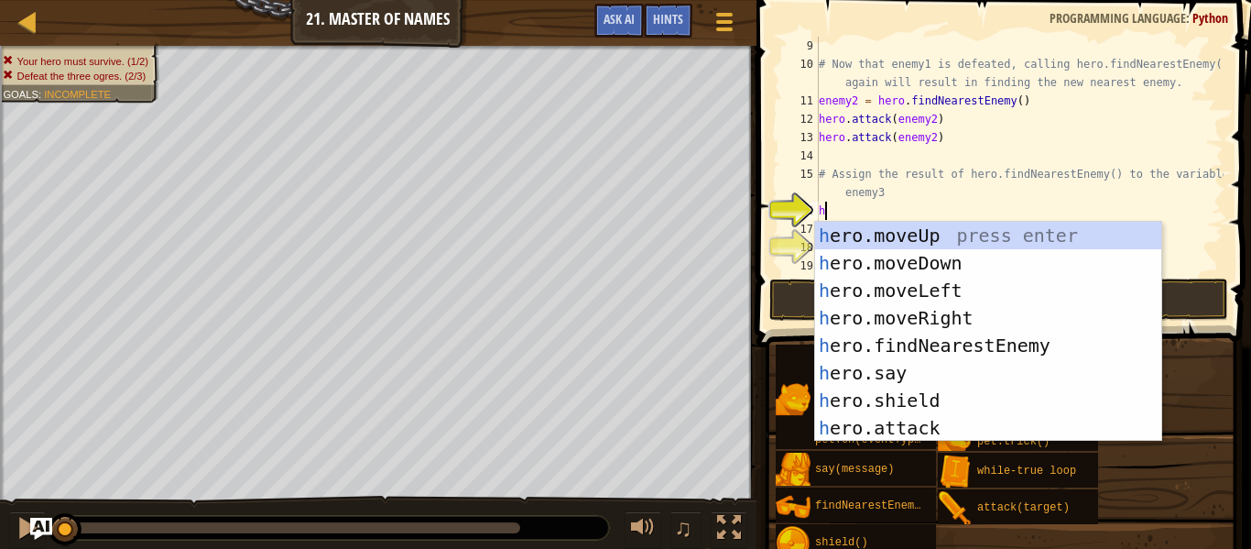
type textarea "he"
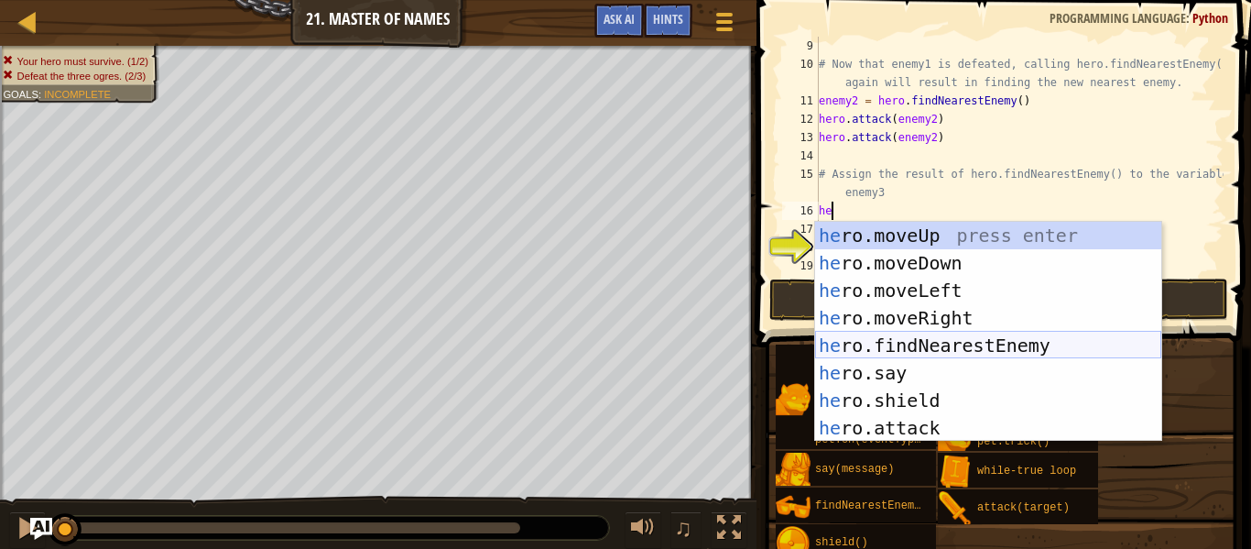
click at [1055, 342] on div "he ro.moveUp press enter he ro.moveDown press enter he ro.moveLeft press enter …" at bounding box center [988, 359] width 346 height 275
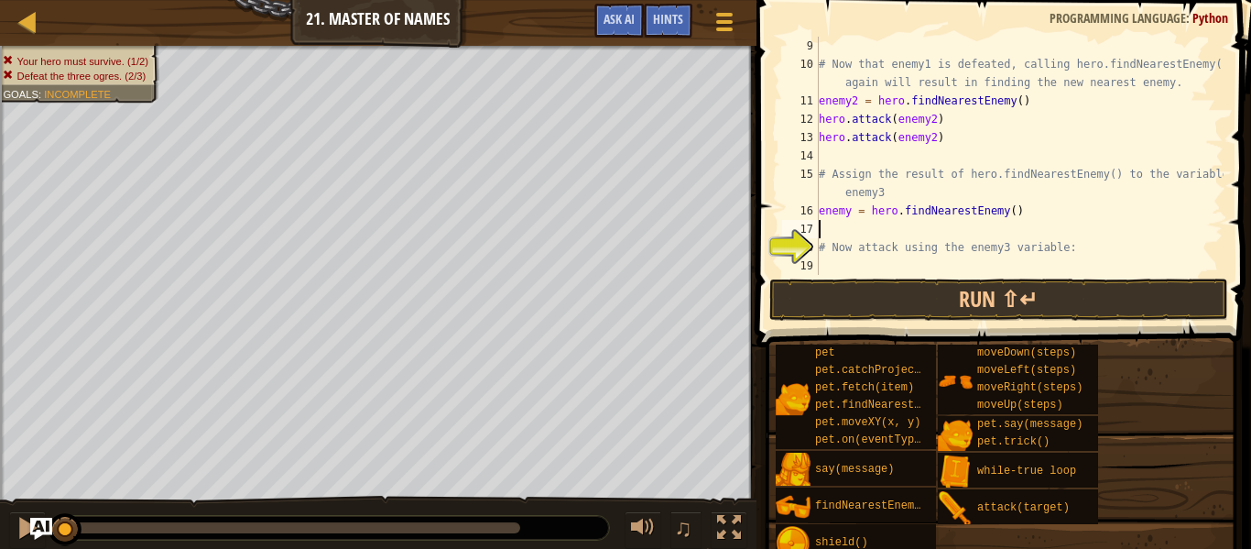
scroll to position [8, 0]
click at [830, 264] on div "# Now that enemy1 is defeated, calling hero.findNearestEnemy() again will resul…" at bounding box center [1019, 174] width 409 height 275
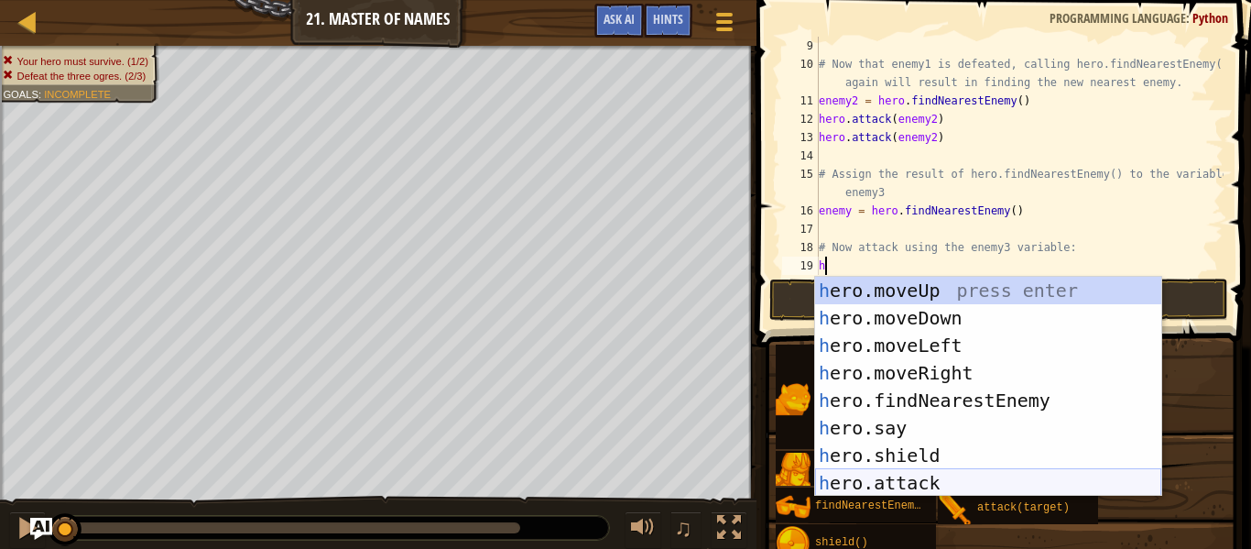
click at [890, 484] on div "h ero.moveUp press enter h ero.moveDown press enter h ero.moveLeft press enter …" at bounding box center [988, 414] width 346 height 275
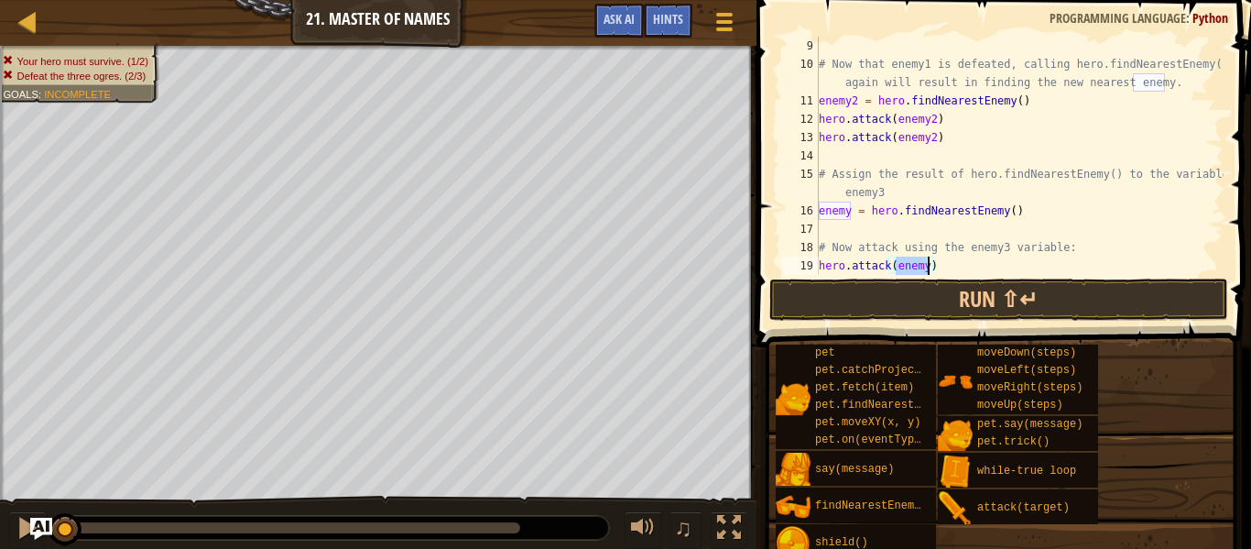
click at [928, 261] on div "# Now that enemy1 is defeated, calling hero.findNearestEnemy() again will resul…" at bounding box center [1019, 156] width 409 height 238
type textarea "hero.attack(enemy3)"
click at [971, 275] on span at bounding box center [1005, 147] width 509 height 401
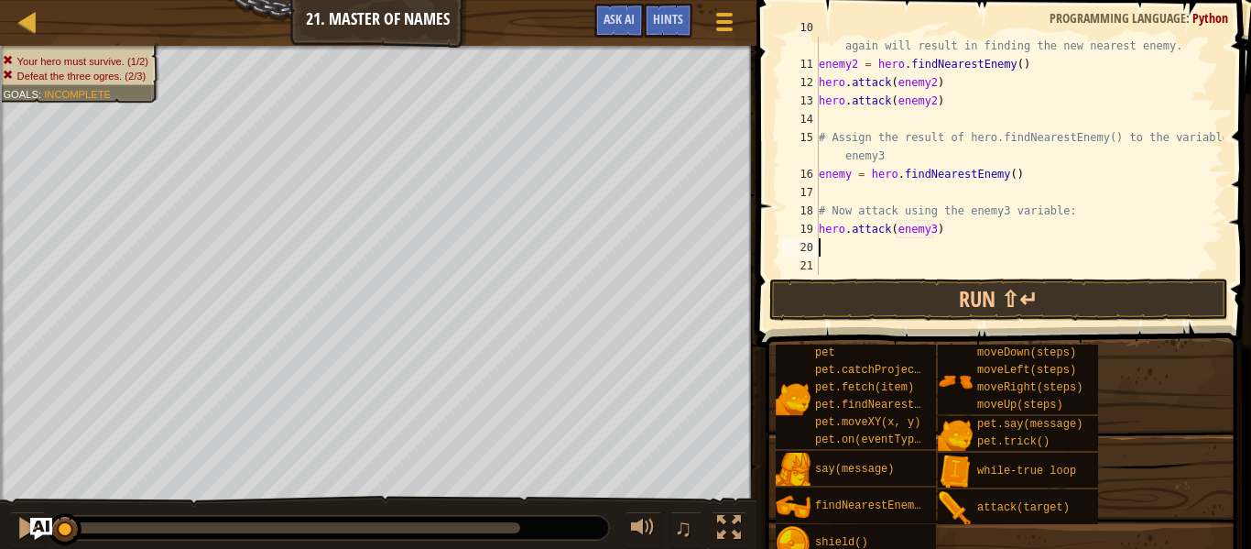
scroll to position [220, 0]
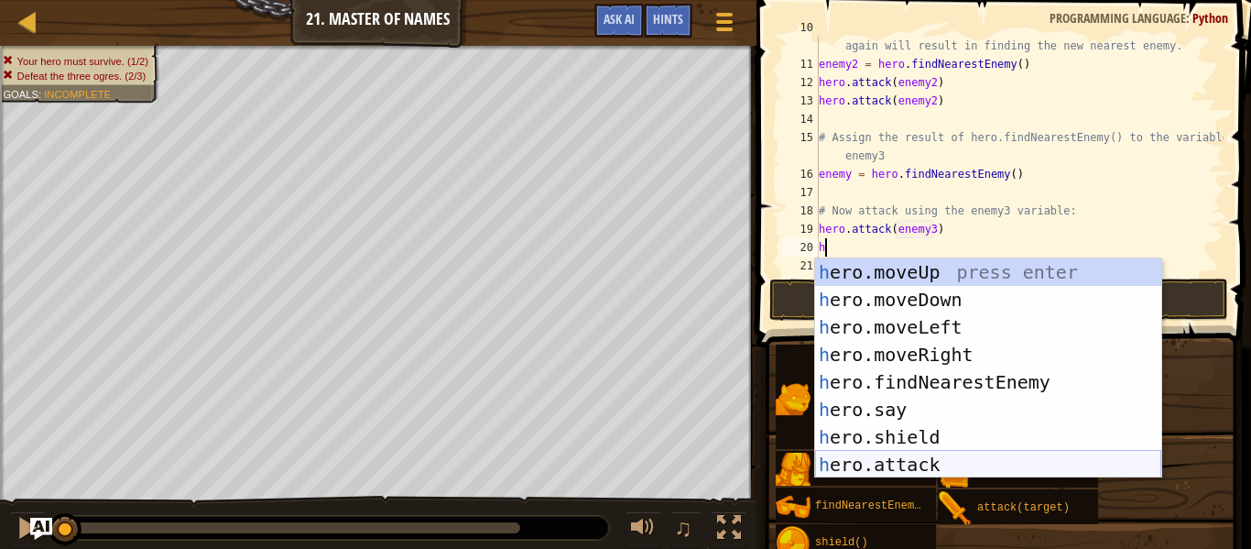
click at [910, 468] on div "h ero.moveUp press enter h ero.moveDown press enter h ero.moveLeft press enter …" at bounding box center [988, 395] width 346 height 275
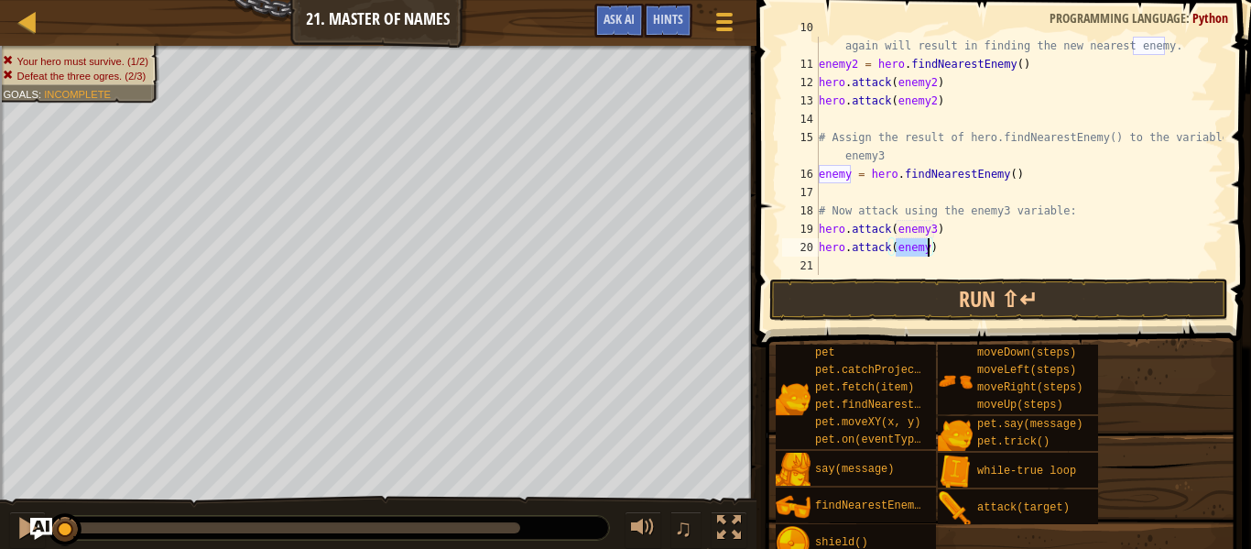
click at [927, 248] on div "# Now that enemy1 is defeated, calling hero.findNearestEnemy() again will resul…" at bounding box center [1019, 156] width 409 height 238
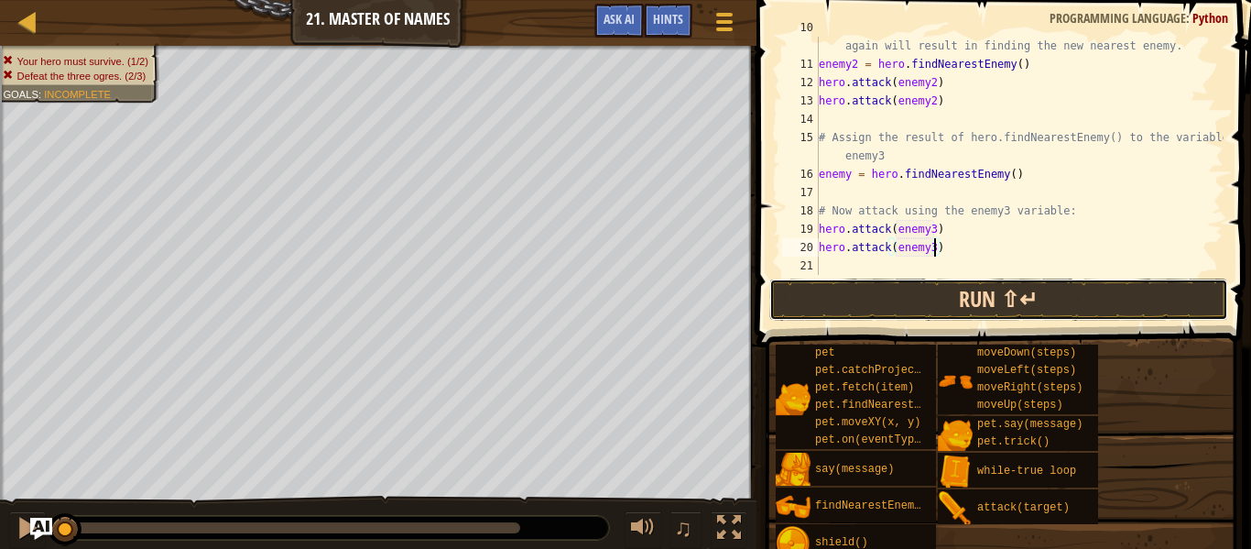
click at [1030, 289] on button "Run ⇧↵" at bounding box center [998, 299] width 459 height 42
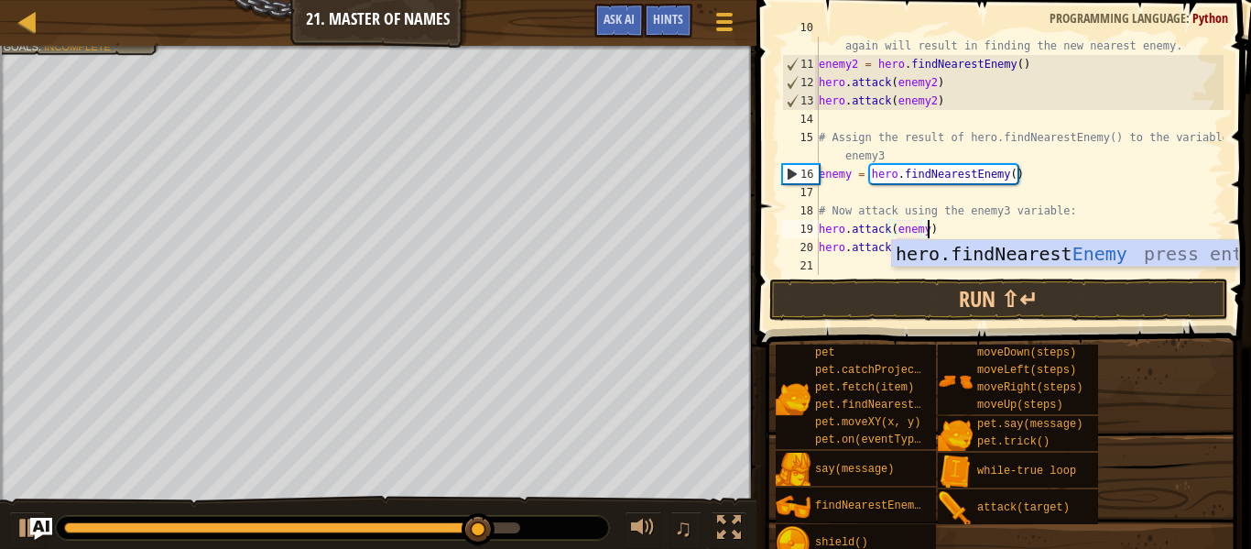
scroll to position [8, 16]
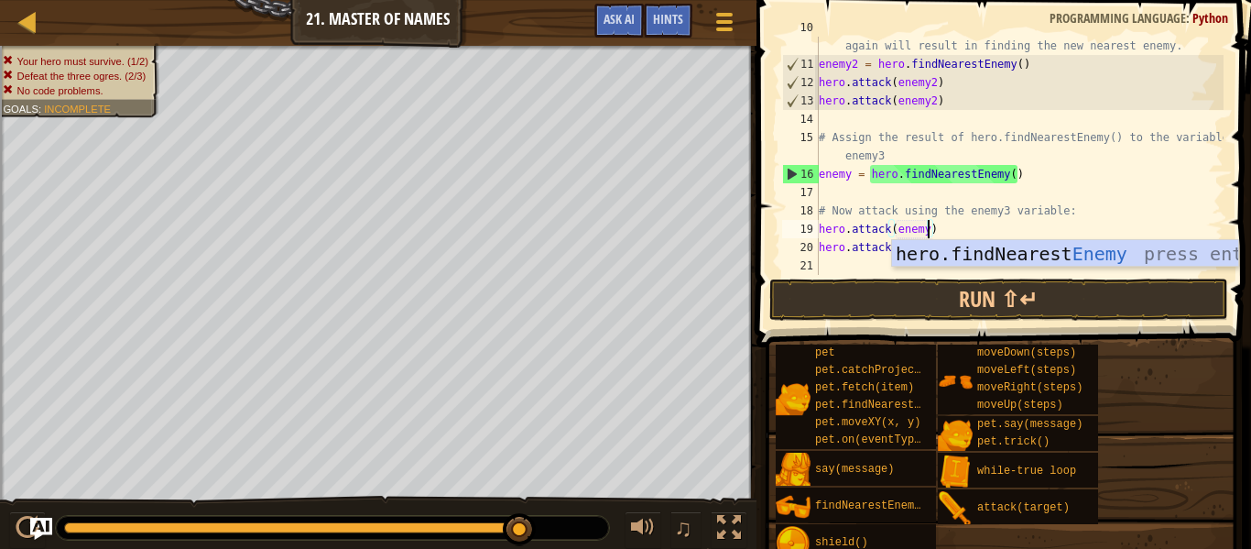
click at [1033, 219] on div "# Now that enemy1 is defeated, calling hero.findNearestEnemy() again will resul…" at bounding box center [1019, 164] width 409 height 293
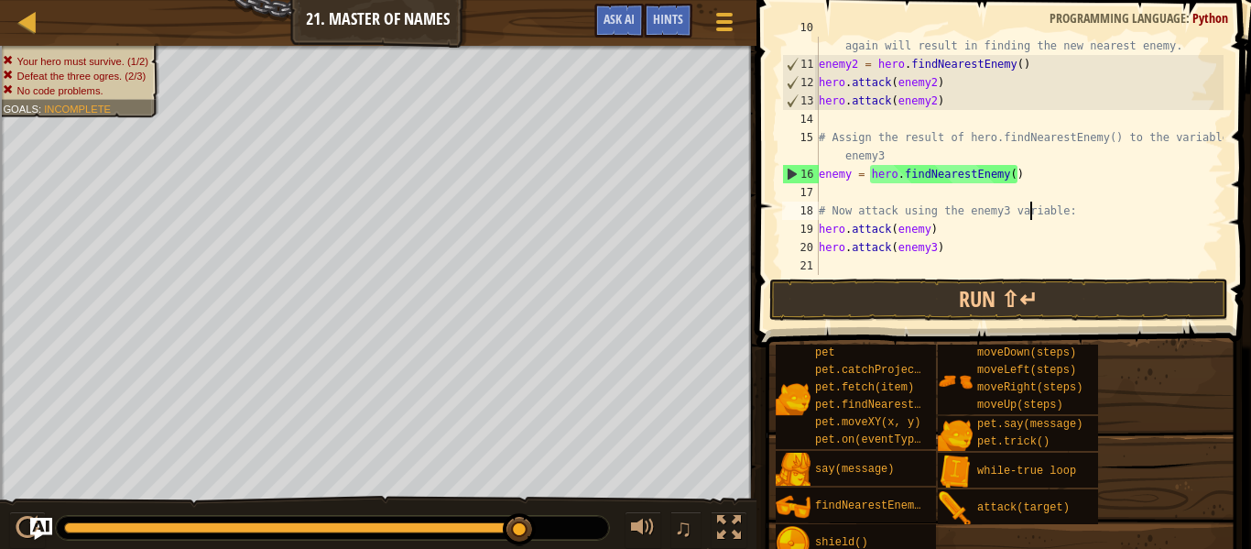
click at [935, 246] on div "# Now that enemy1 is defeated, calling hero.findNearestEnemy() again will resul…" at bounding box center [1019, 164] width 409 height 293
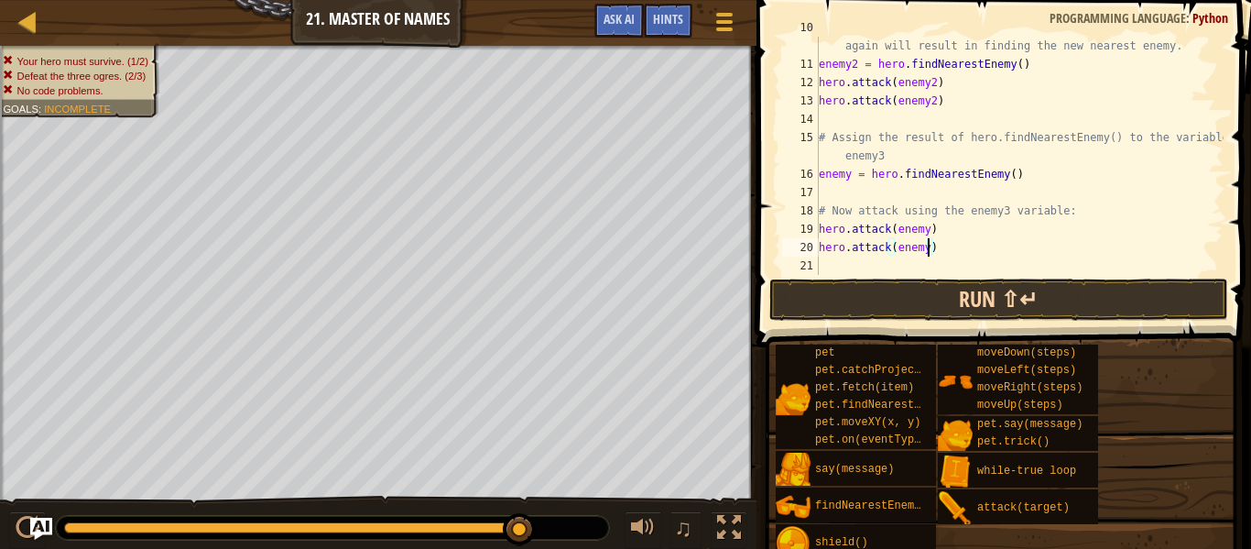
type textarea "hero.attack(enemy)"
click at [968, 290] on button "Run ⇧↵" at bounding box center [998, 299] width 459 height 42
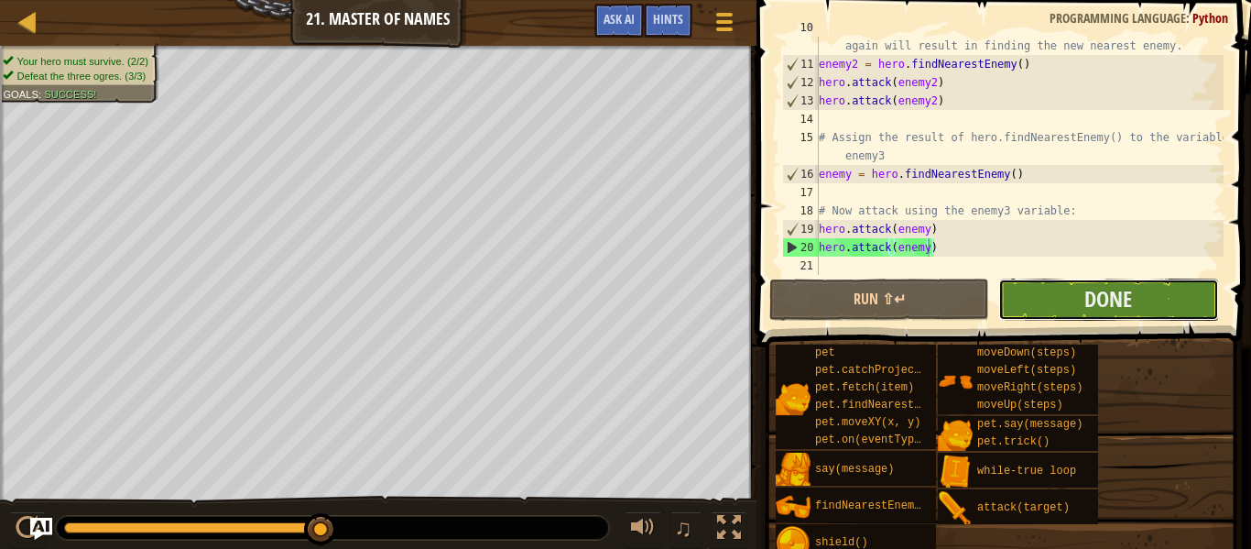
click at [1051, 289] on button "Done" at bounding box center [1109, 299] width 220 height 42
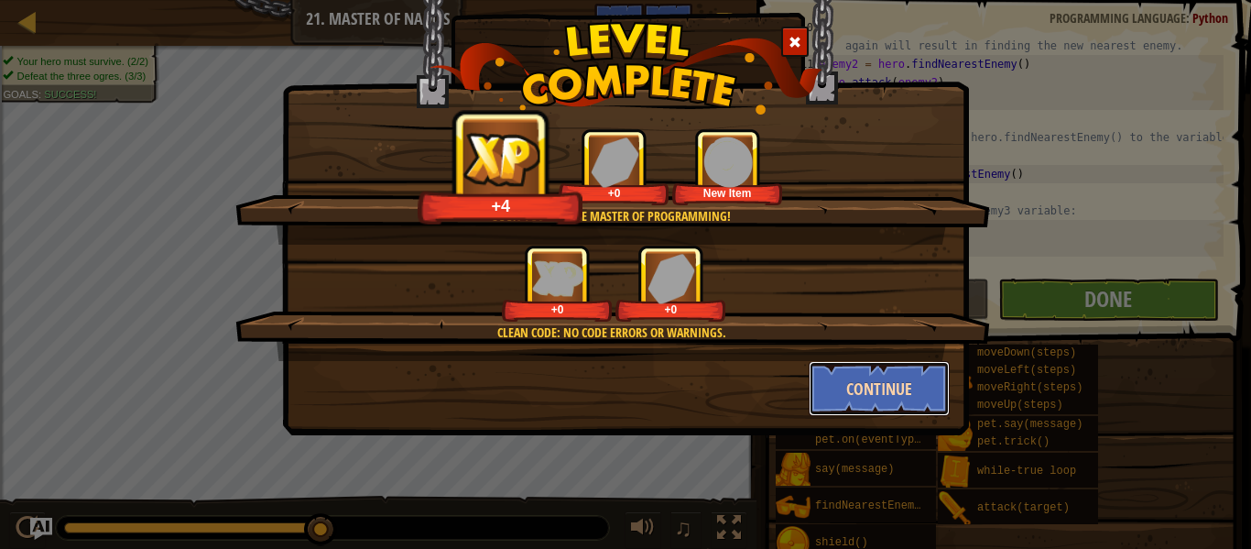
click at [889, 397] on button "Continue" at bounding box center [880, 388] width 142 height 55
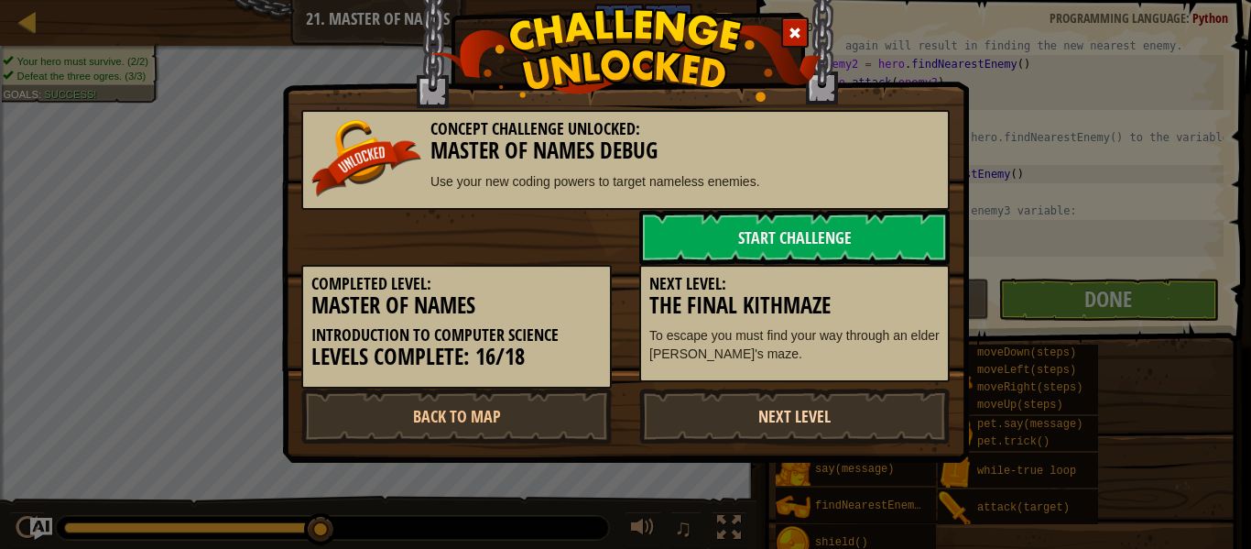
click at [871, 412] on link "Next Level" at bounding box center [794, 415] width 311 height 55
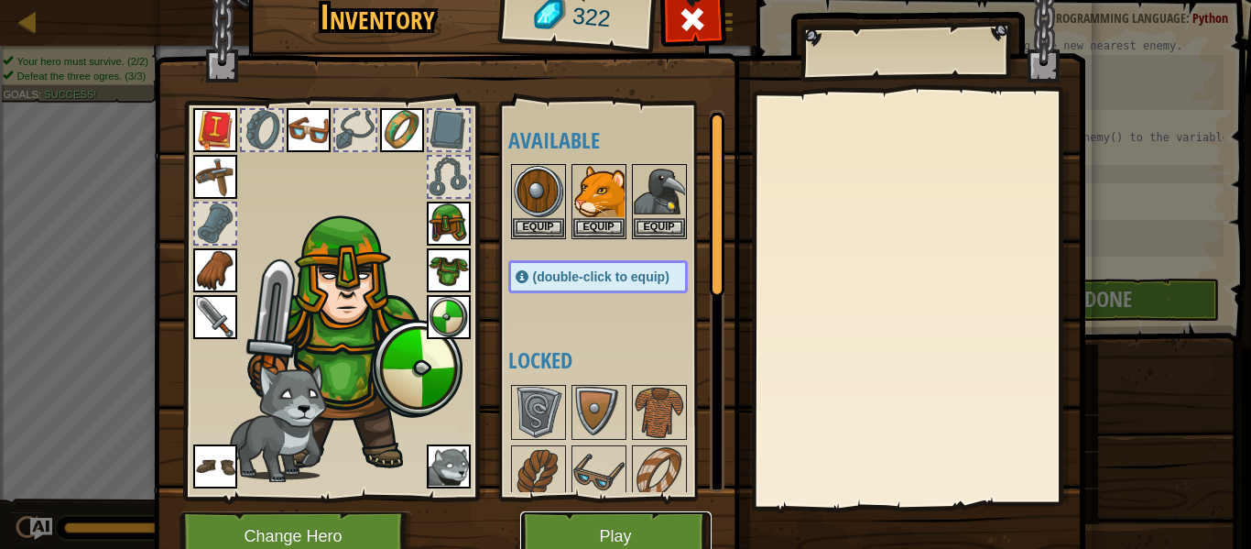
click at [625, 525] on button "Play" at bounding box center [615, 536] width 191 height 50
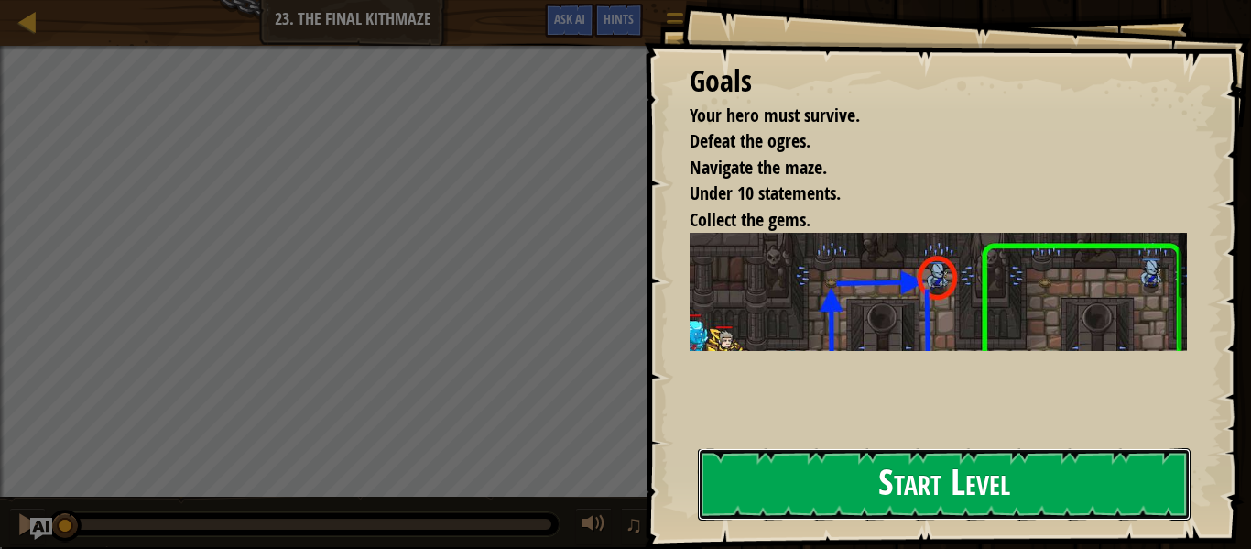
click at [889, 498] on button "Start Level" at bounding box center [944, 484] width 493 height 72
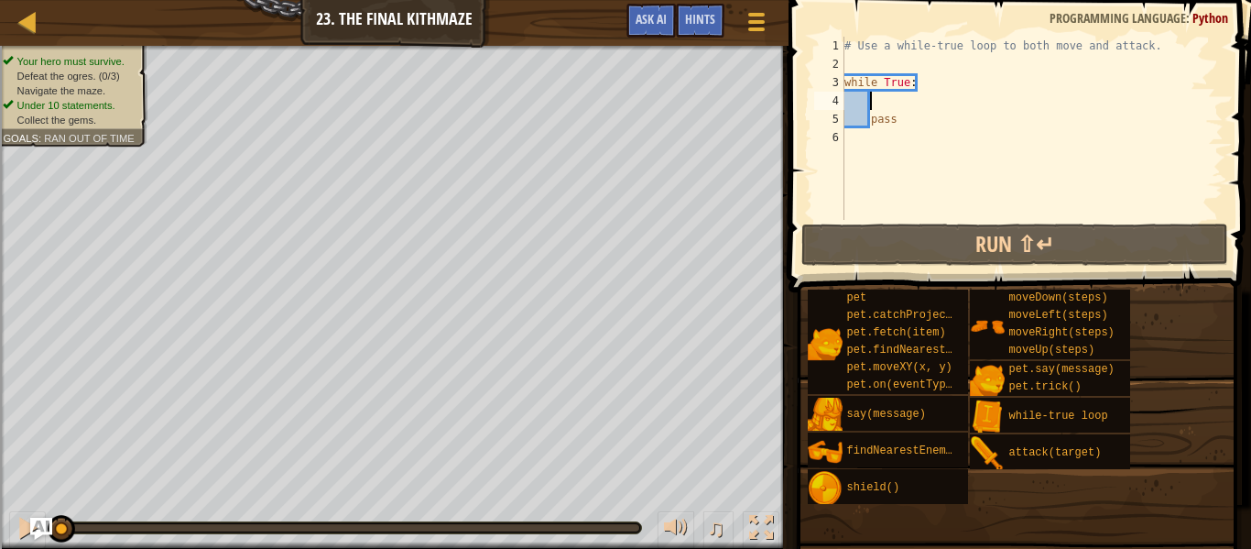
click at [875, 100] on div "# Use a while-true loop to both move and attack. while True : pass" at bounding box center [1032, 147] width 383 height 220
type textarea "h"
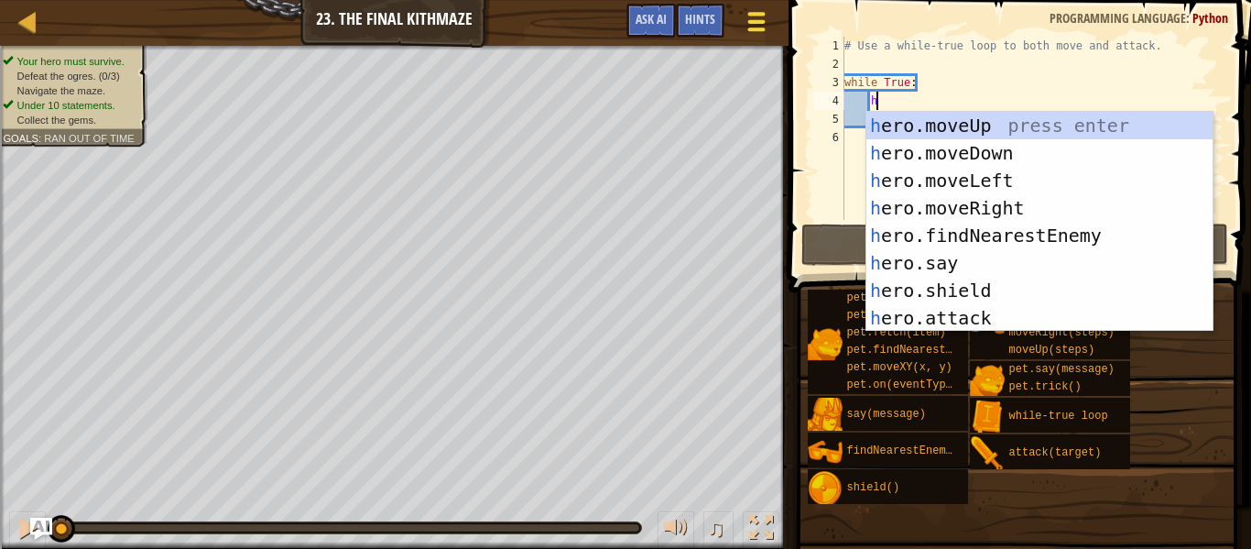
scroll to position [8, 4]
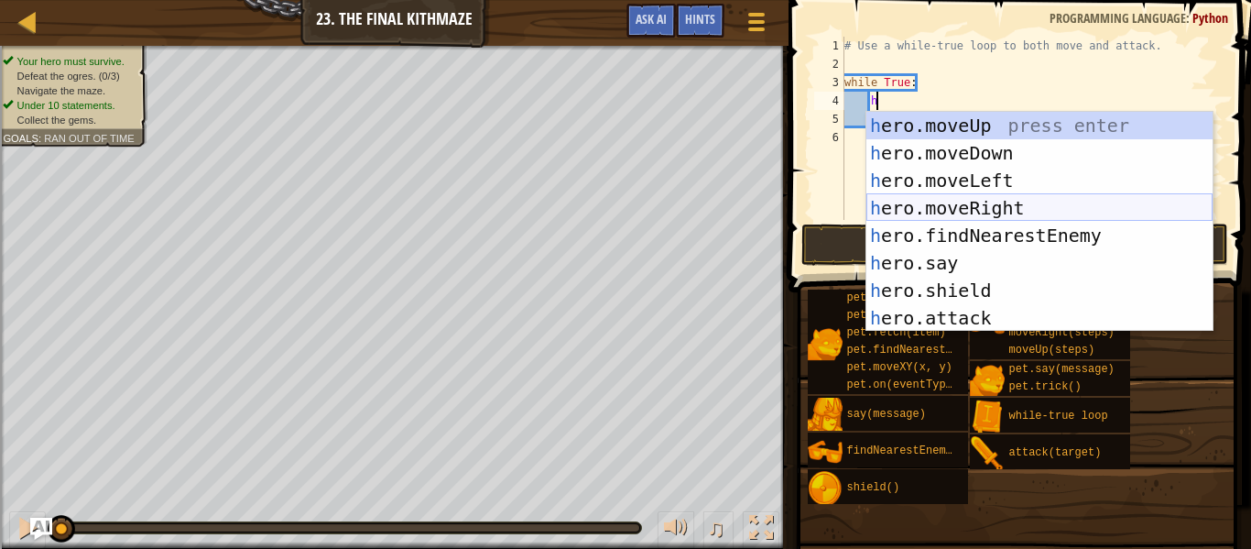
click at [975, 203] on div "h ero.moveUp press enter h ero.moveDown press enter h ero.moveLeft press enter …" at bounding box center [1040, 249] width 346 height 275
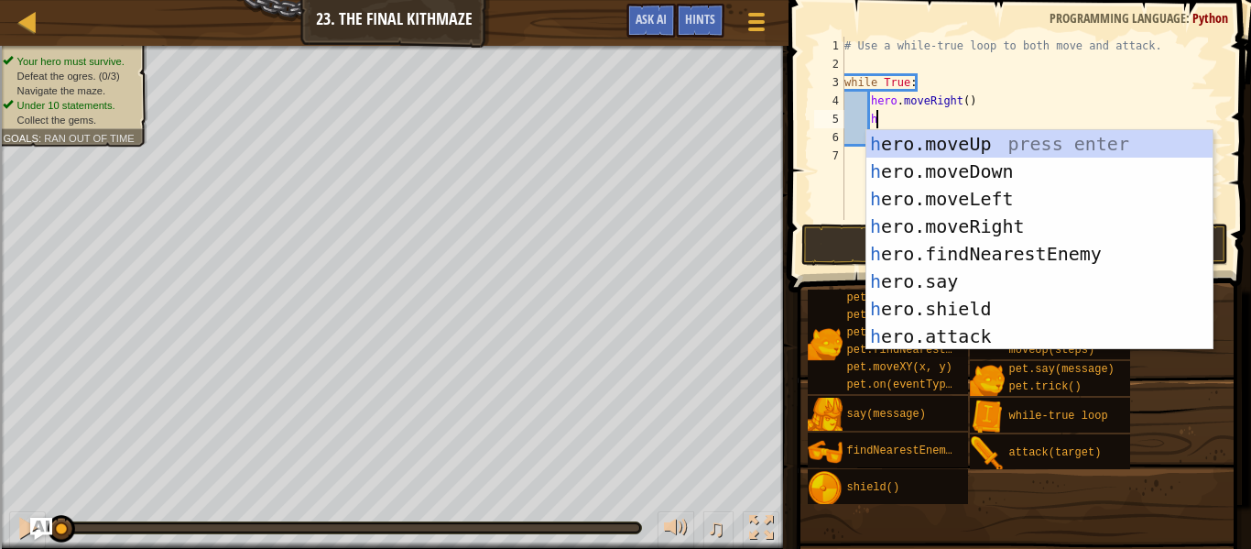
type textarea "h"
click at [944, 146] on div "h ero.moveUp press enter h ero.moveDown press enter h ero.moveLeft press enter …" at bounding box center [1040, 267] width 346 height 275
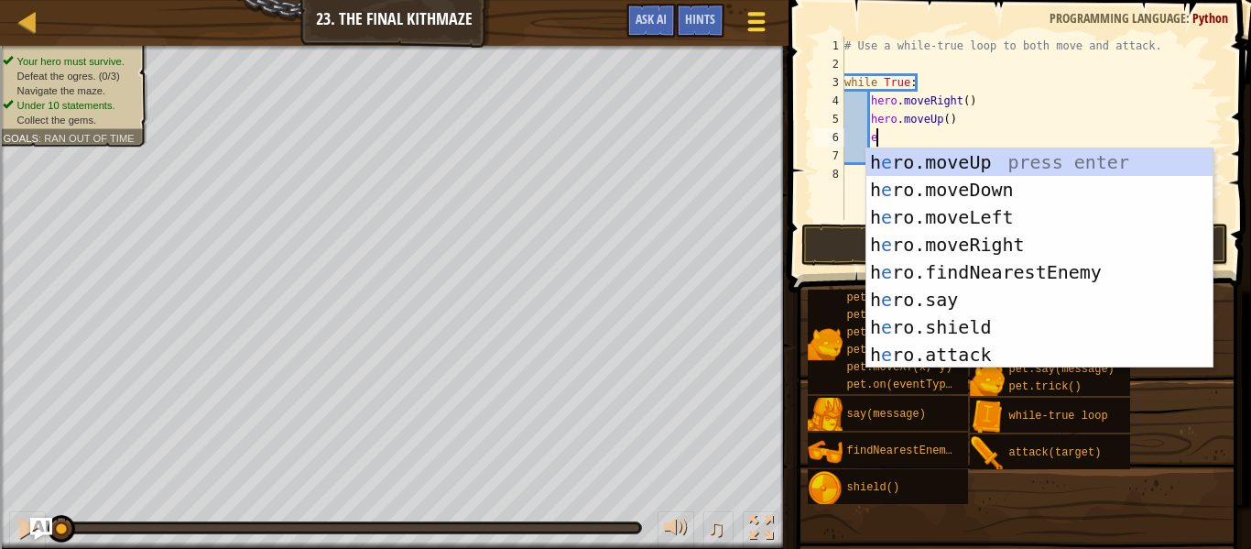
type textarea "e"
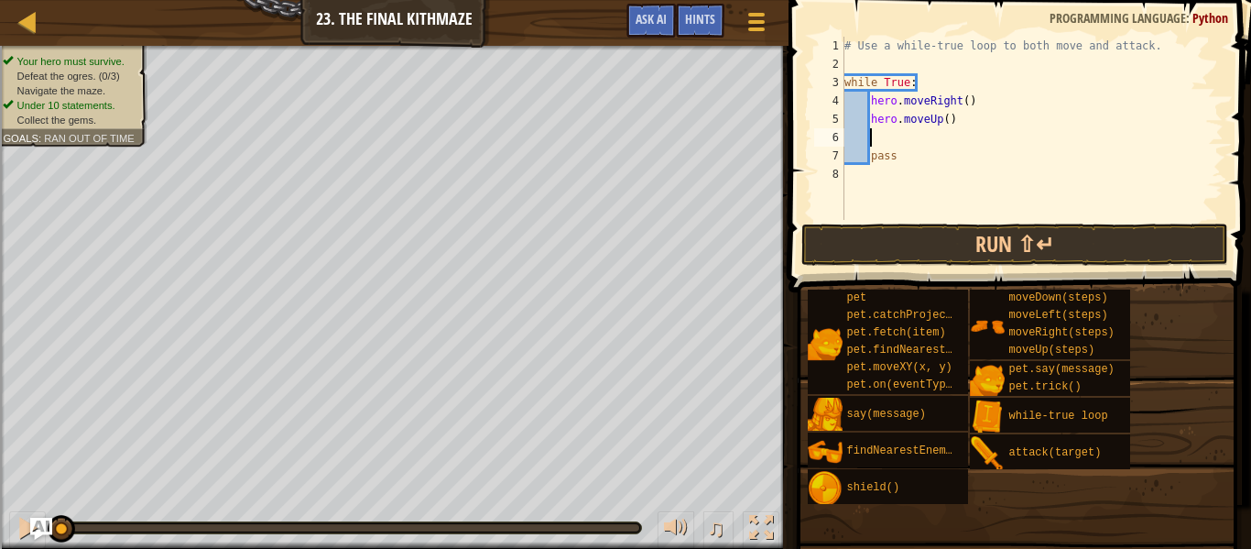
type textarea "h"
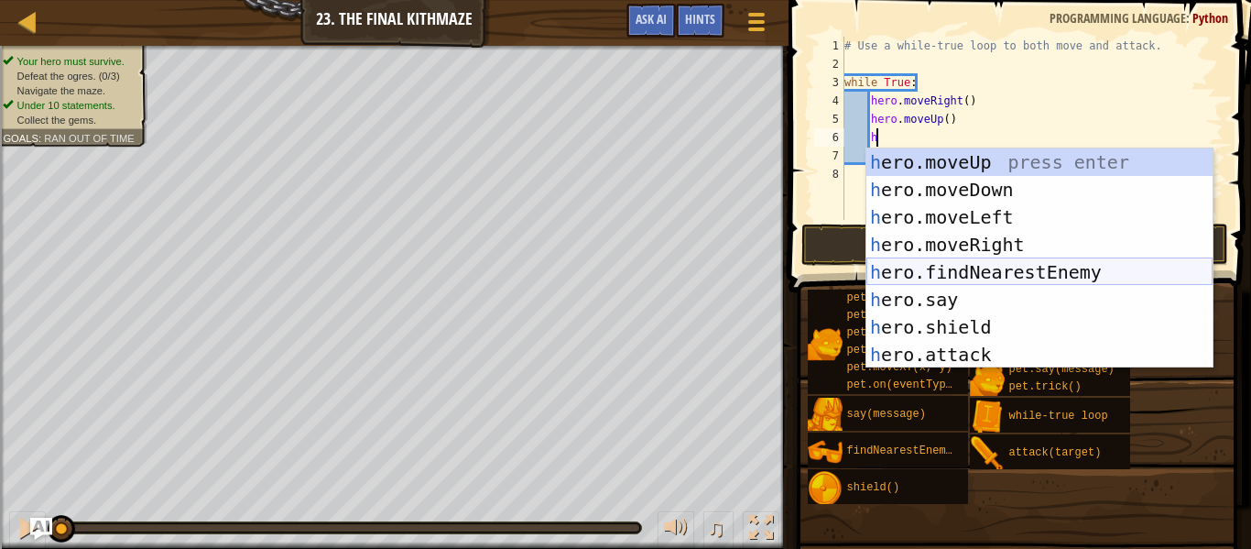
click at [1021, 271] on div "h ero.moveUp press enter h ero.moveDown press enter h ero.moveLeft press enter …" at bounding box center [1040, 285] width 346 height 275
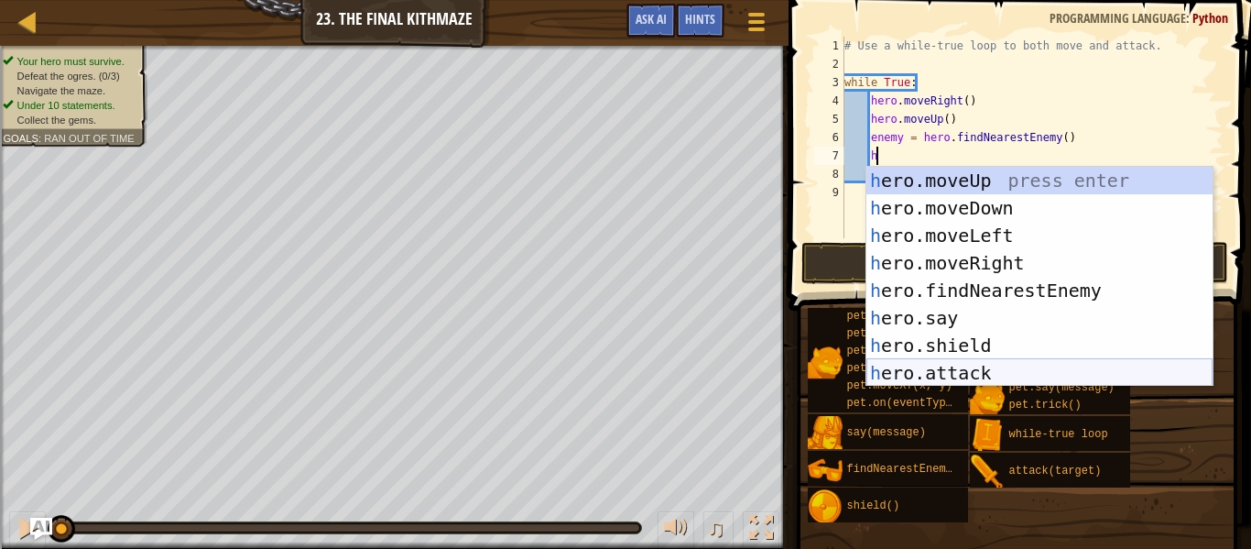
click at [985, 372] on div "h ero.moveUp press enter h ero.moveDown press enter h ero.moveLeft press enter …" at bounding box center [1040, 304] width 346 height 275
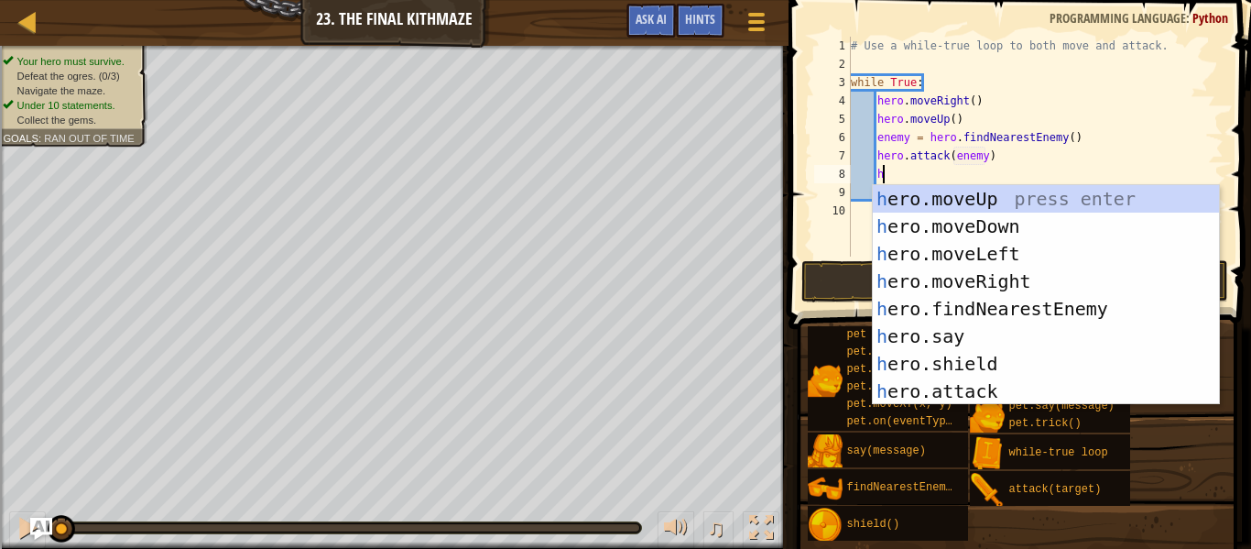
scroll to position [8, 21]
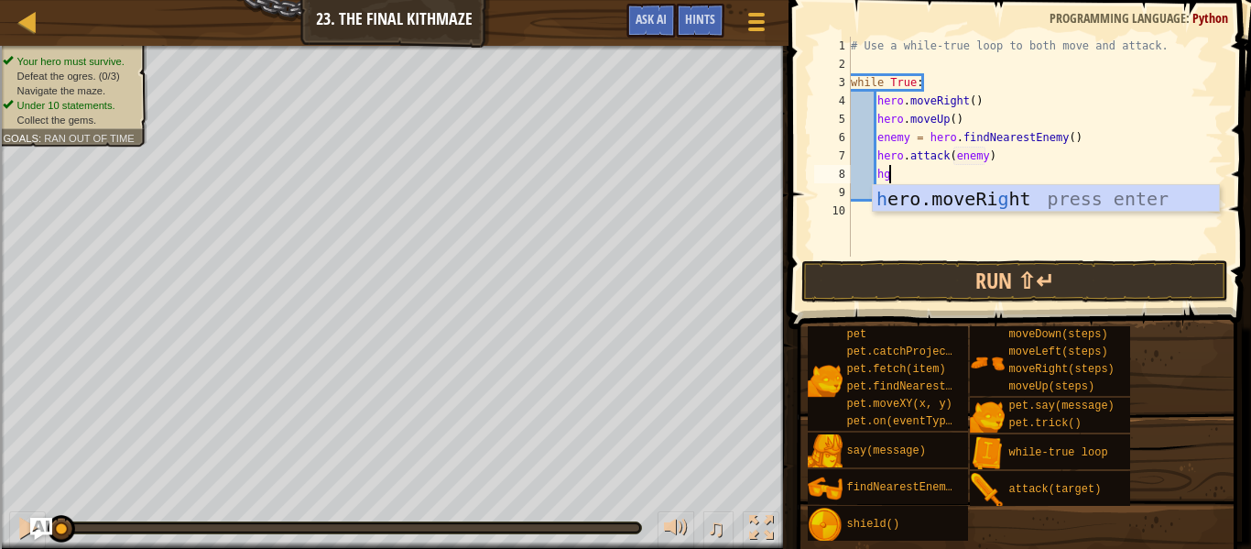
type textarea "h"
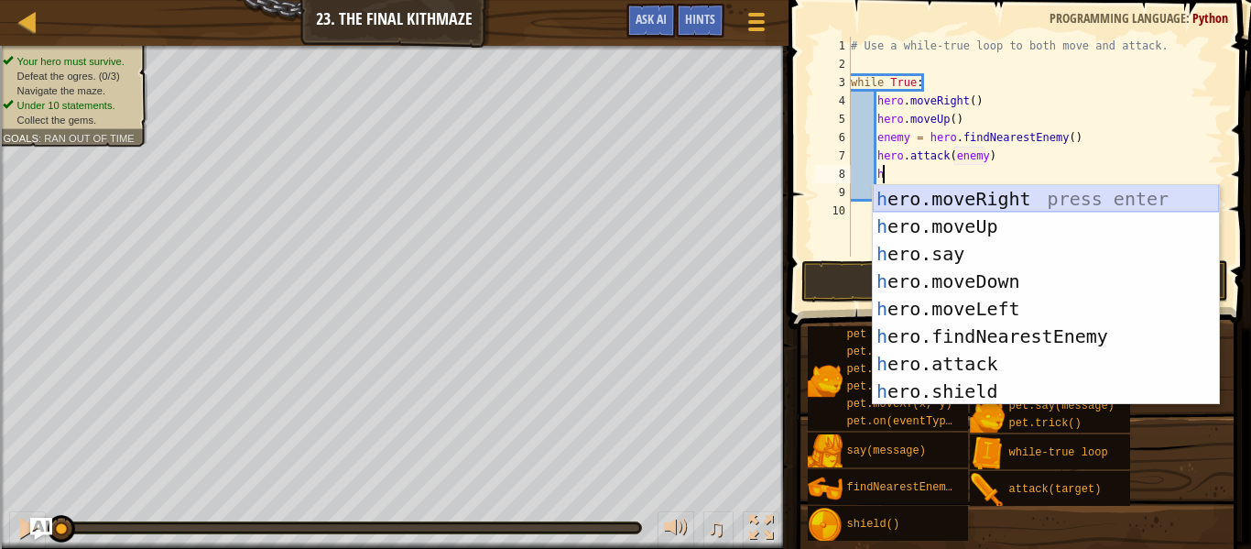
click at [981, 199] on div "h ero.moveRight press enter h ero.moveUp press enter h ero.say press enter h er…" at bounding box center [1046, 322] width 346 height 275
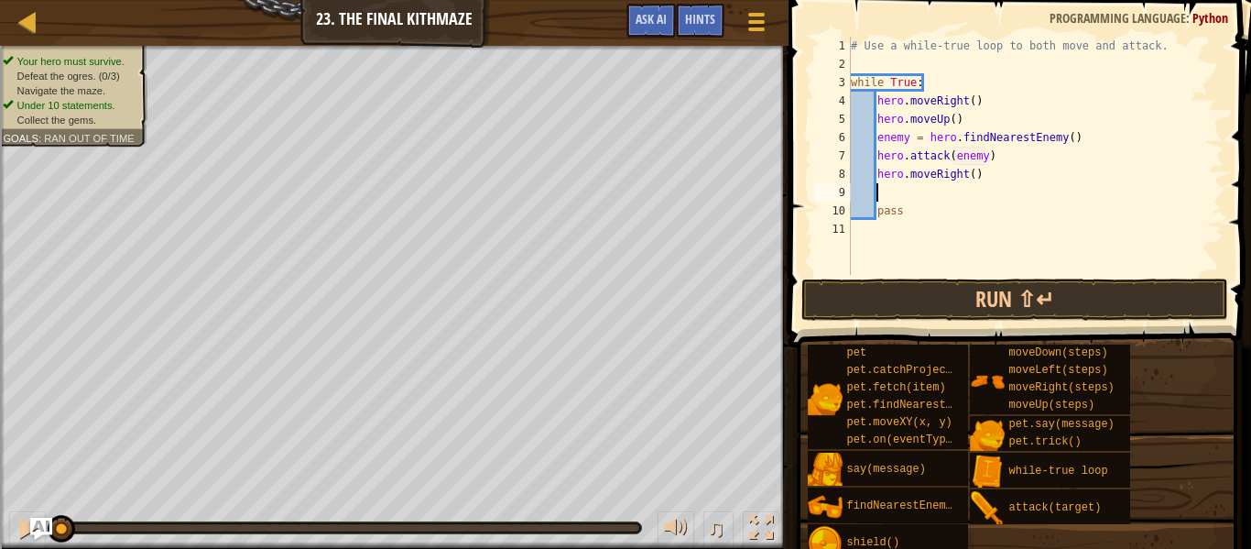
click at [987, 177] on div "# Use a while-true loop to both move and attack. while True : hero . moveRight …" at bounding box center [1035, 174] width 377 height 275
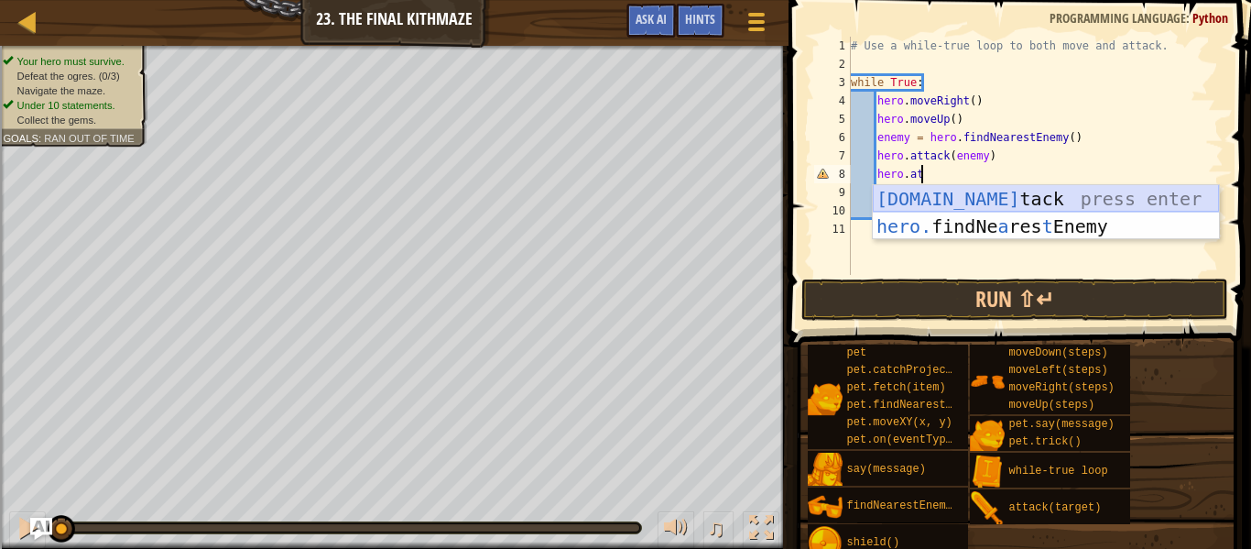
click at [1017, 198] on div "[DOMAIN_NAME] tack press enter hero. findNe a res t Enemy press enter" at bounding box center [1046, 240] width 346 height 110
type textarea "hero.attack(enemy)"
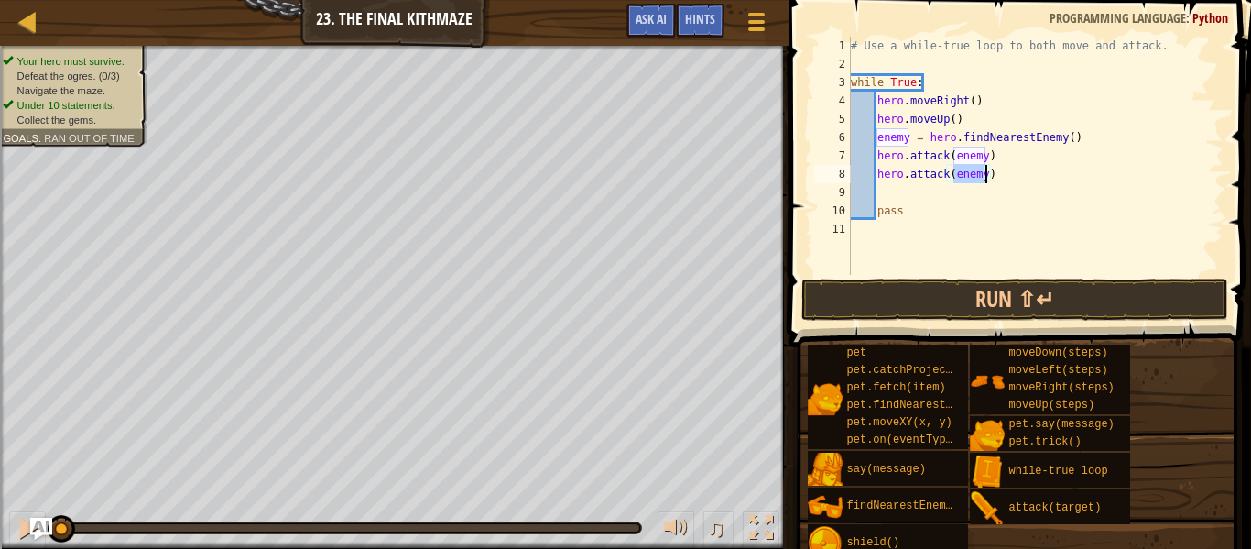
click at [1003, 186] on div "# Use a while-true loop to both move and attack. while True : hero . moveRight …" at bounding box center [1035, 174] width 377 height 275
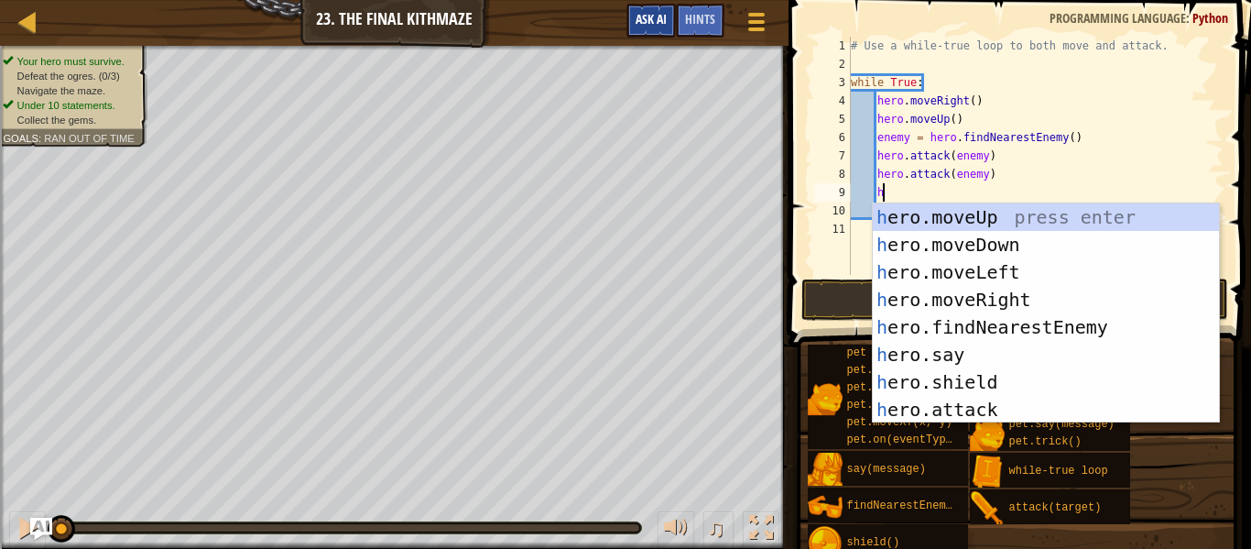
type textarea "he"
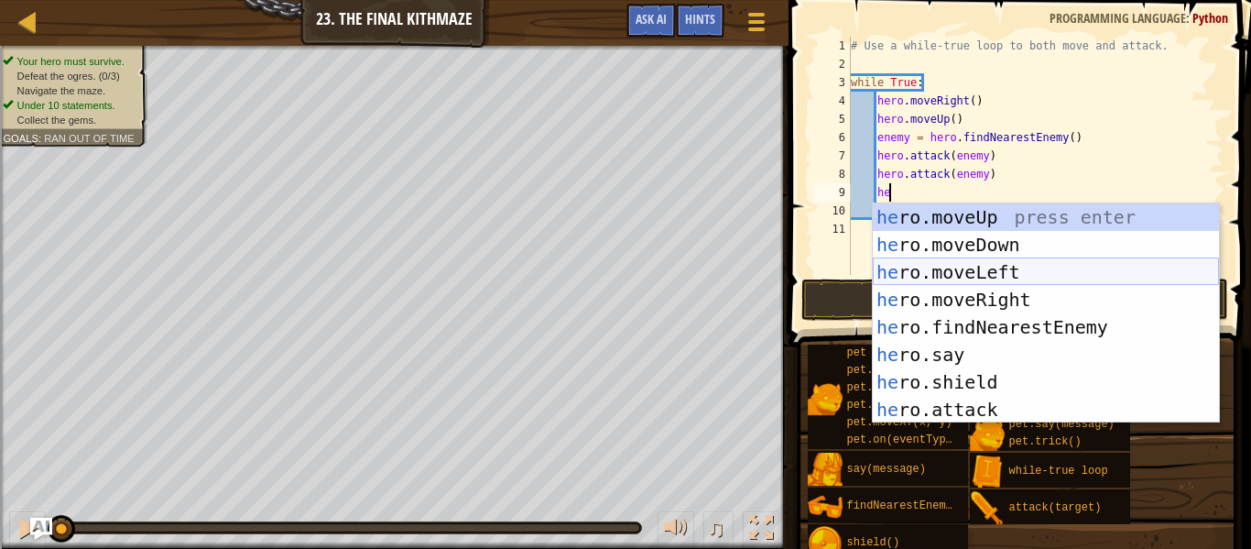
click at [930, 267] on div "he ro.moveUp press enter he ro.moveDown press enter he ro.moveLeft press enter …" at bounding box center [1046, 340] width 346 height 275
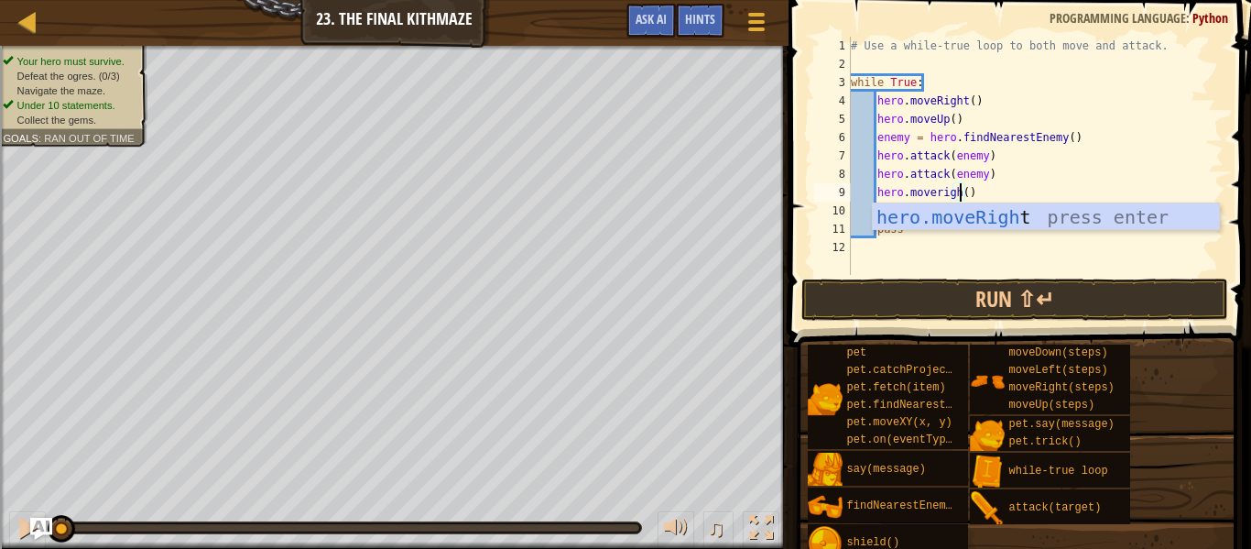
scroll to position [8, 17]
click at [957, 220] on div "hero.moveRight press enter" at bounding box center [1046, 244] width 346 height 82
type textarea "hero.moveRight"
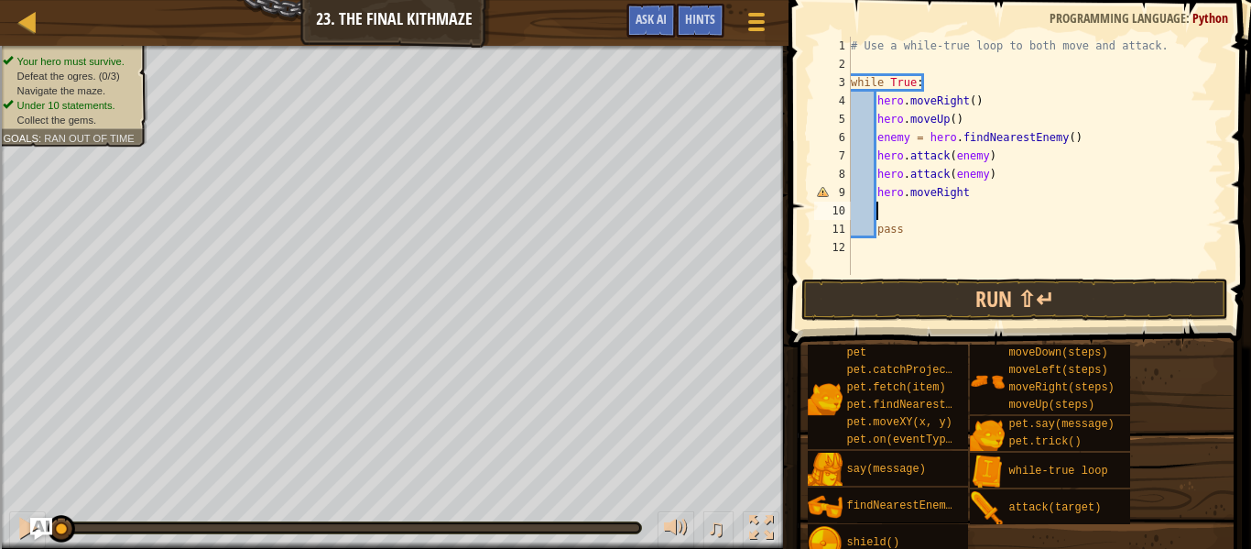
click at [881, 203] on div "# Use a while-true loop to both move and attack. while True : hero . moveRight …" at bounding box center [1035, 174] width 377 height 275
click at [978, 190] on div "# Use a while-true loop to both move and attack. while True : hero . moveRight …" at bounding box center [1035, 174] width 377 height 275
type textarea "hero.moveRight()"
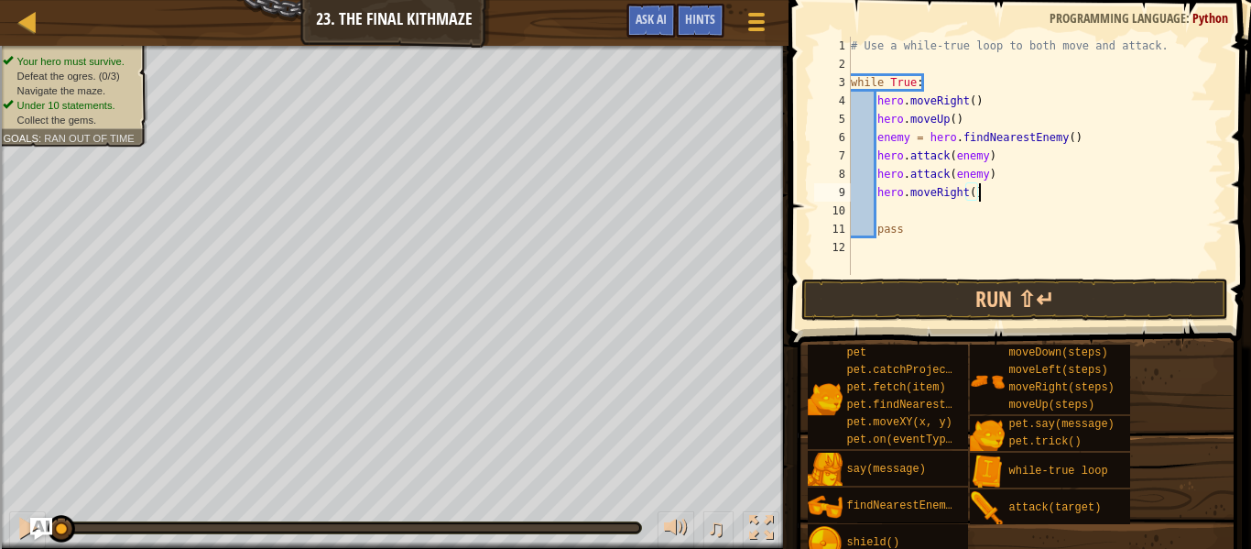
click at [881, 206] on div "# Use a while-true loop to both move and attack. while True : hero . moveRight …" at bounding box center [1035, 174] width 377 height 275
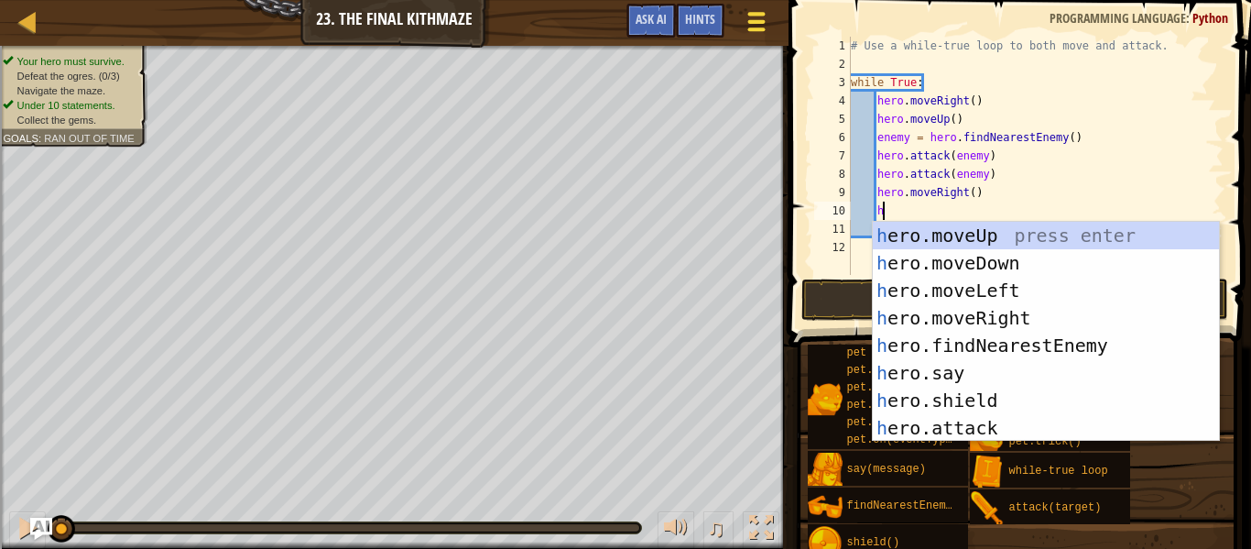
type textarea "he"
click at [942, 261] on div "he ro.moveUp press enter he ro.moveDown press enter he ro.moveLeft press enter …" at bounding box center [1046, 359] width 346 height 275
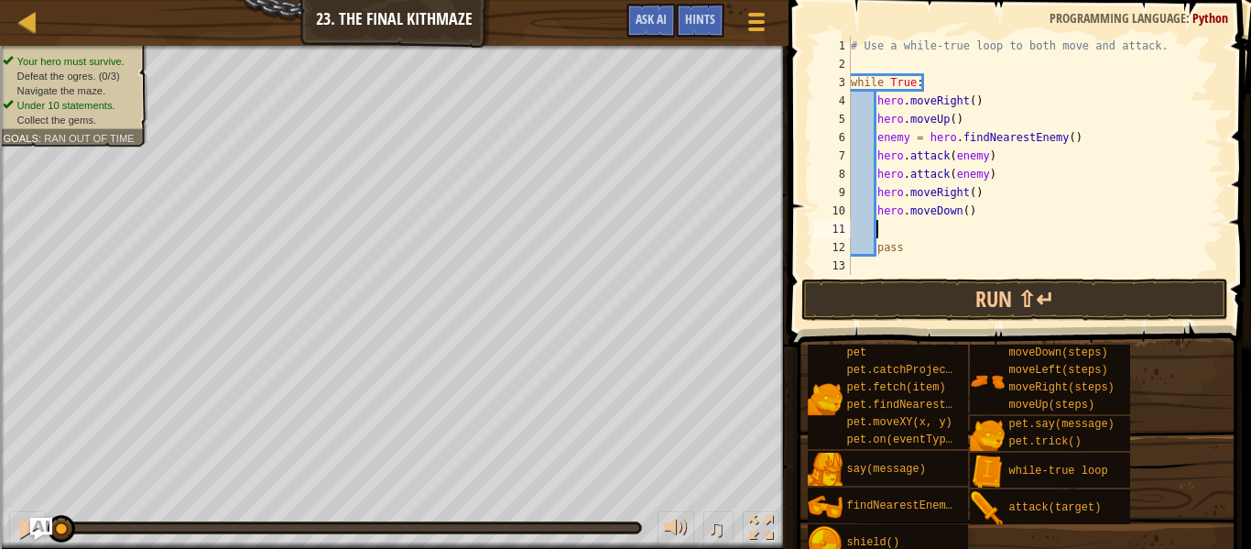
click at [966, 213] on div "# Use a while-true loop to both move and attack. while True : hero . moveRight …" at bounding box center [1035, 174] width 377 height 275
type textarea "hero.moveDown(2)"
click at [887, 229] on div "# Use a while-true loop to both move and attack. while True : hero . moveRight …" at bounding box center [1035, 174] width 377 height 275
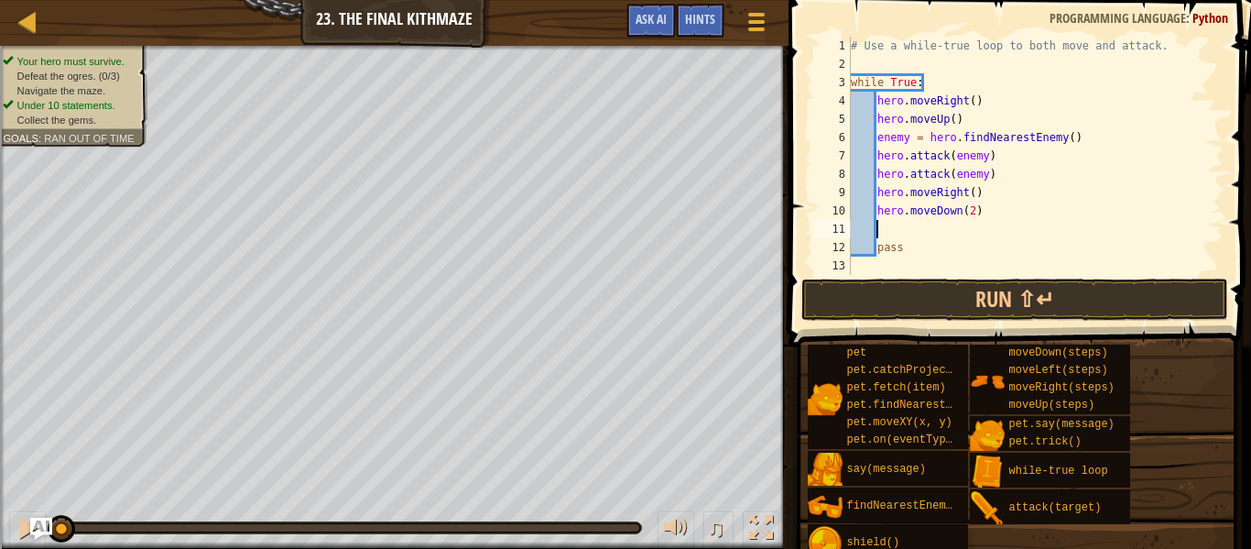
type textarea "h"
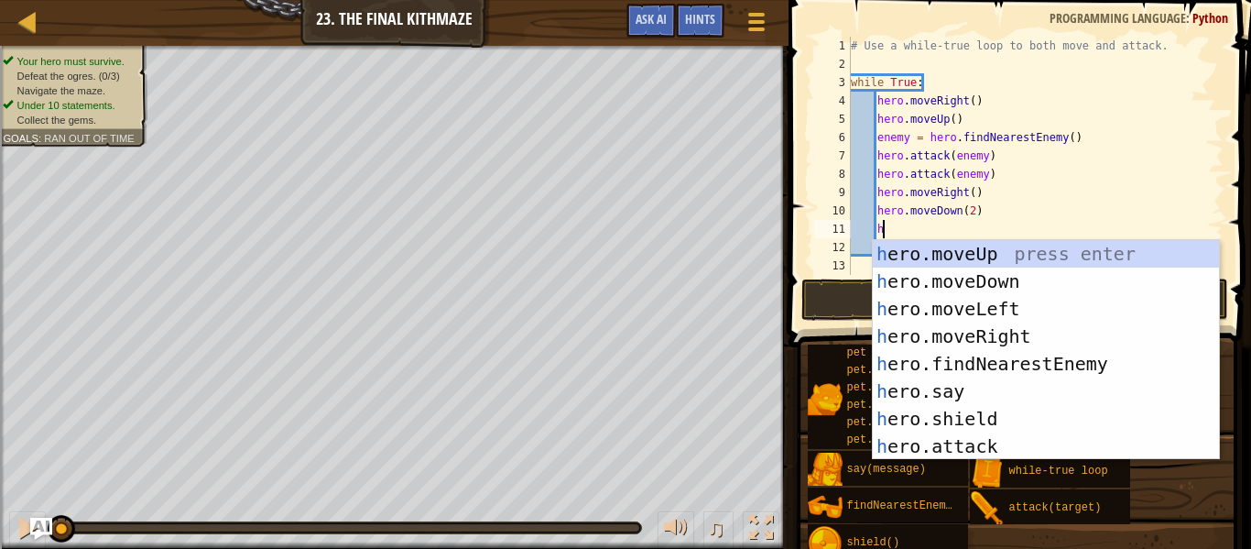
scroll to position [8, 4]
click at [1094, 259] on div "h ero.moveUp press enter h ero.moveDown press enter h ero.moveLeft press enter …" at bounding box center [1046, 377] width 346 height 275
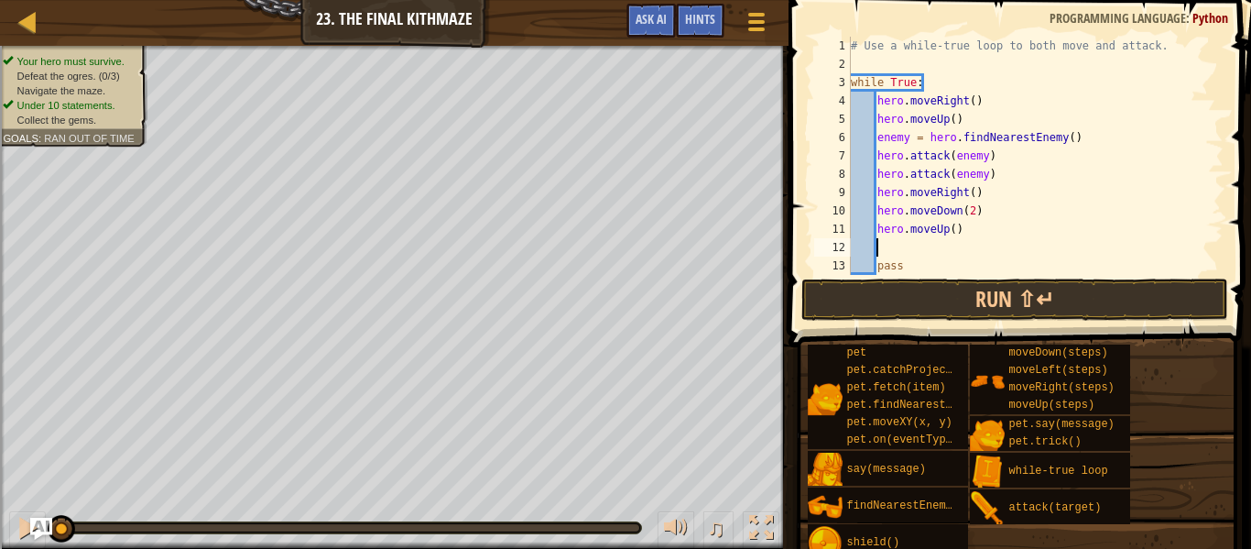
scroll to position [8, 3]
click at [1036, 292] on button "Run ⇧↵" at bounding box center [1015, 299] width 427 height 42
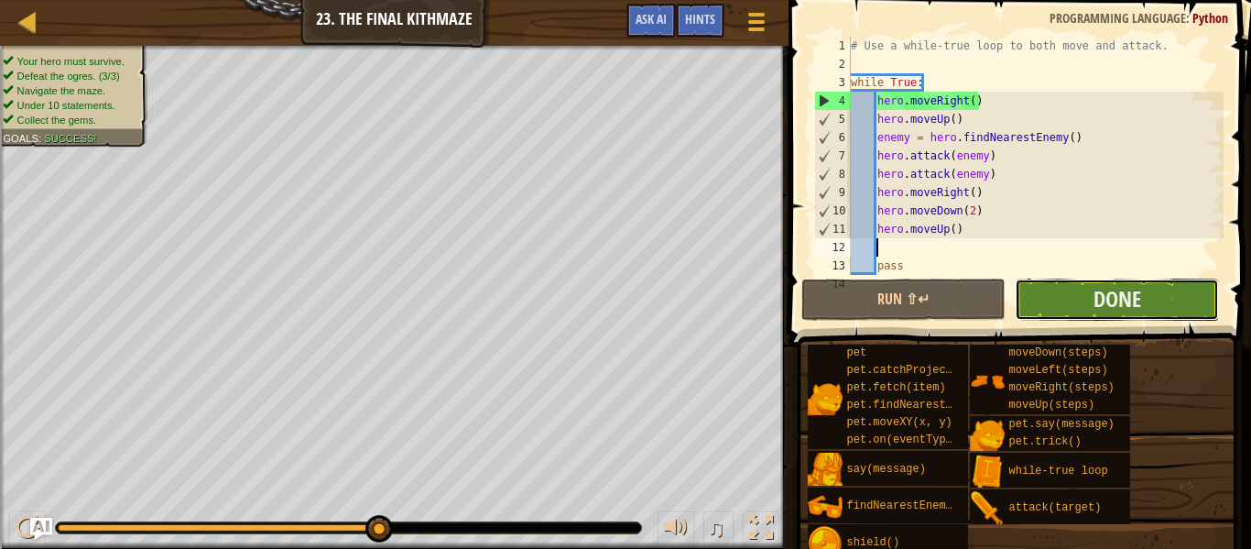
click at [1071, 308] on button "Done" at bounding box center [1117, 299] width 204 height 42
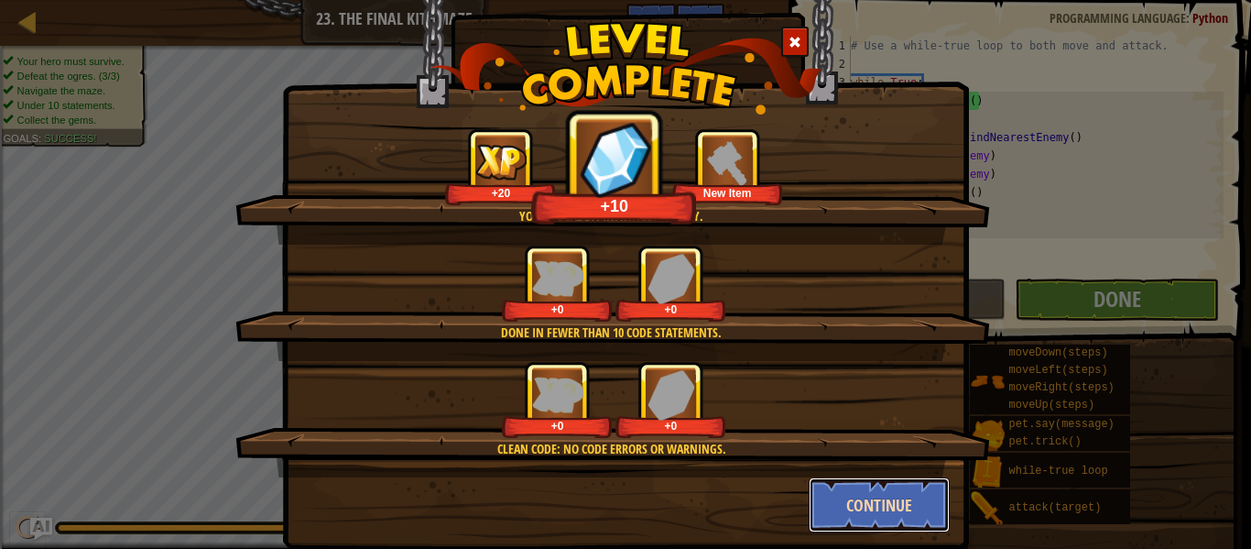
click at [883, 499] on button "Continue" at bounding box center [880, 504] width 142 height 55
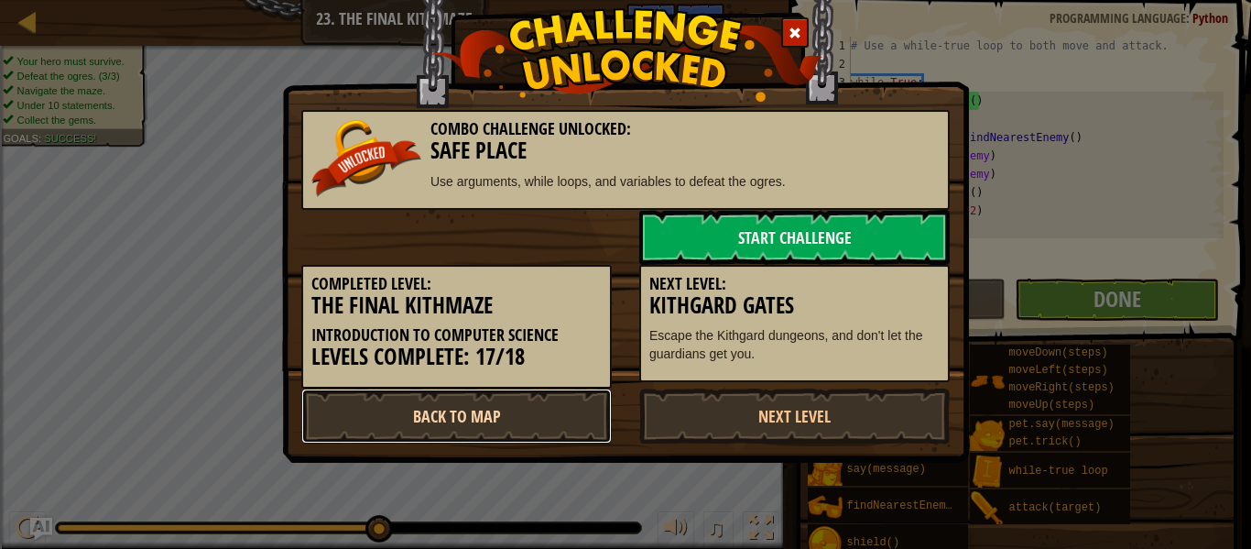
click at [542, 416] on link "Back to Map" at bounding box center [456, 415] width 311 height 55
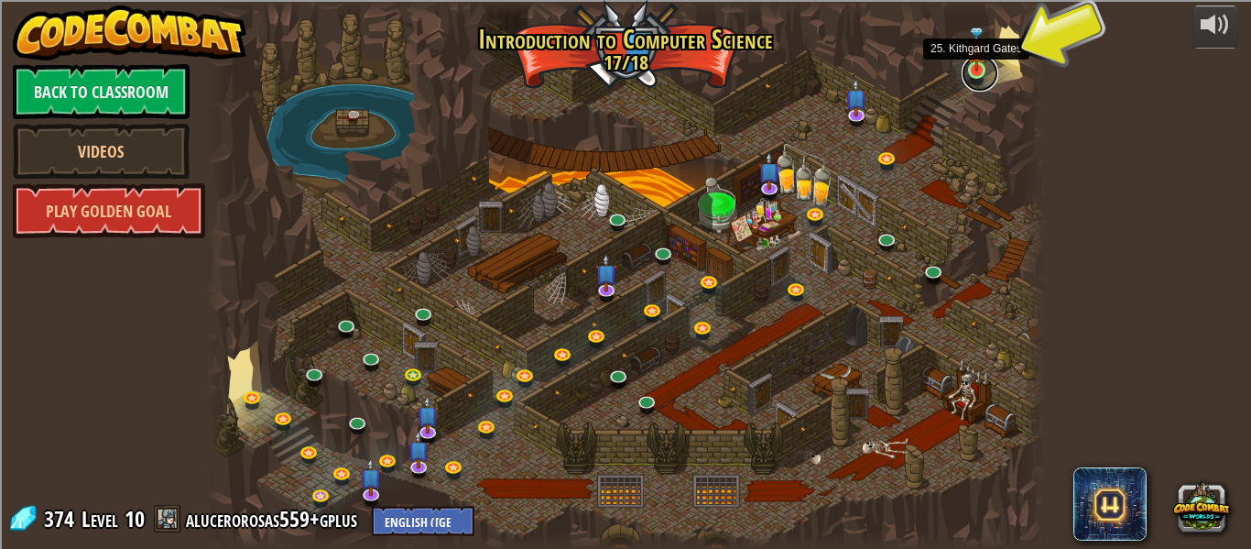
click at [986, 72] on link at bounding box center [980, 73] width 37 height 37
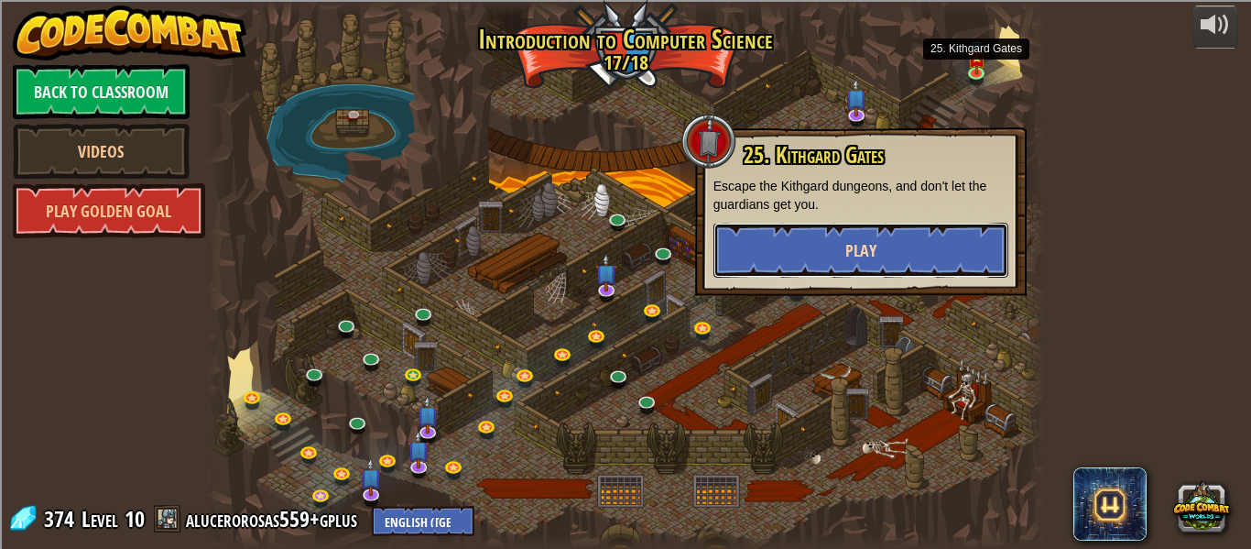
click at [787, 235] on button "Play" at bounding box center [861, 250] width 295 height 55
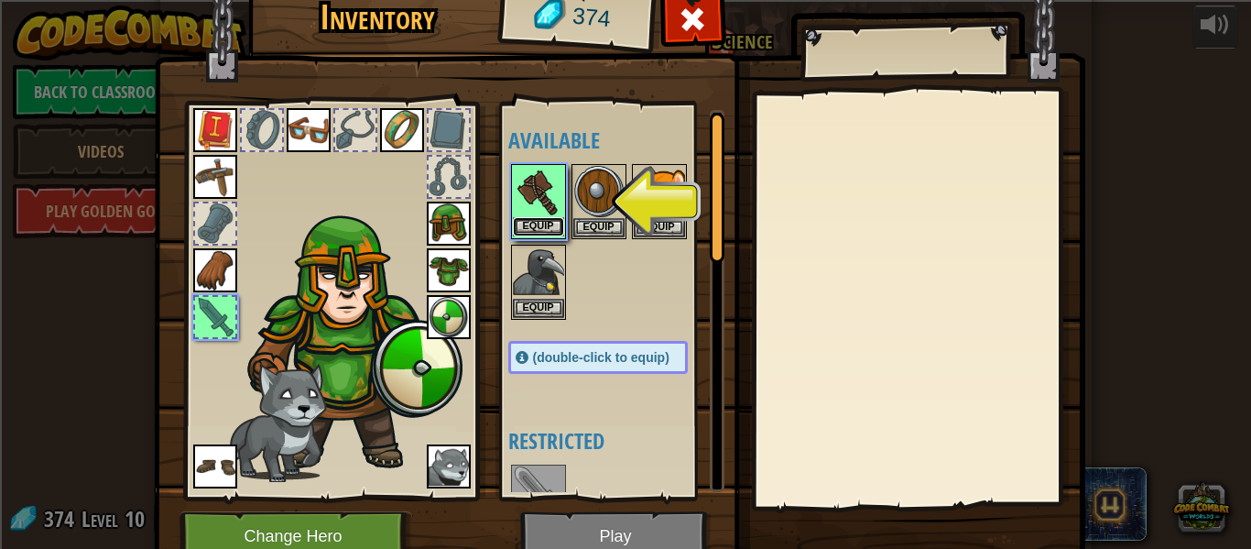
click at [543, 224] on button "Equip" at bounding box center [538, 226] width 51 height 19
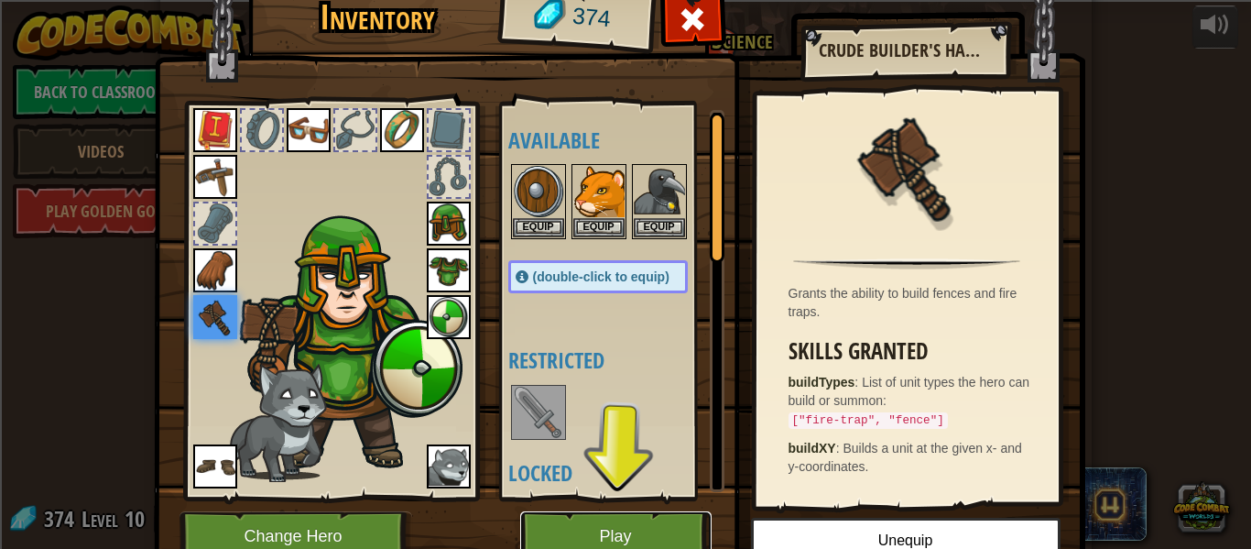
click at [631, 520] on button "Play" at bounding box center [615, 536] width 191 height 50
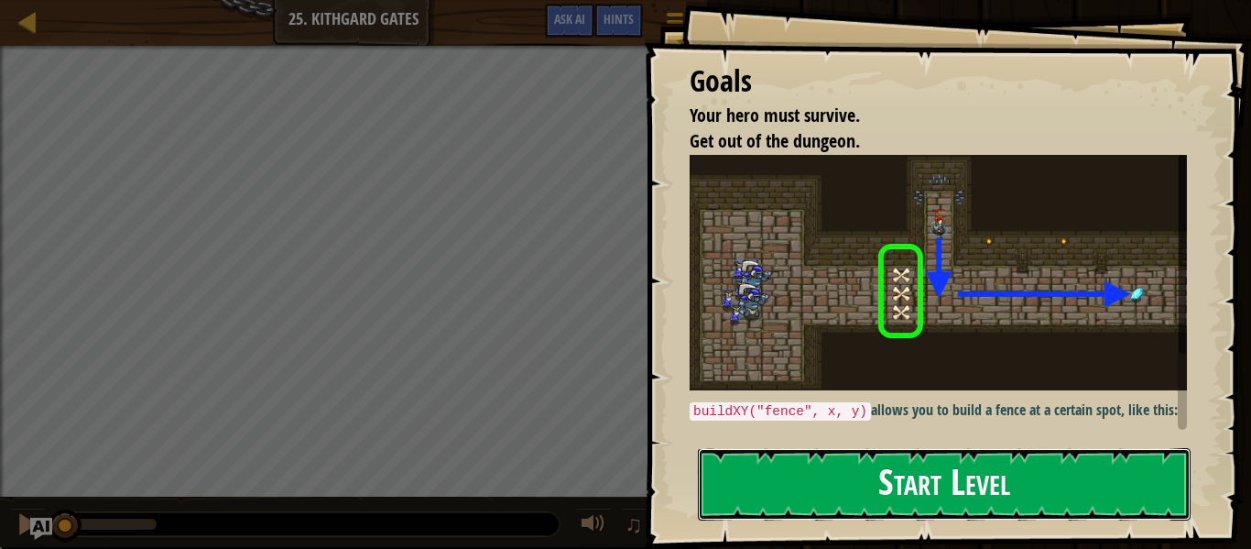
click at [960, 474] on button "Start Level" at bounding box center [944, 484] width 493 height 72
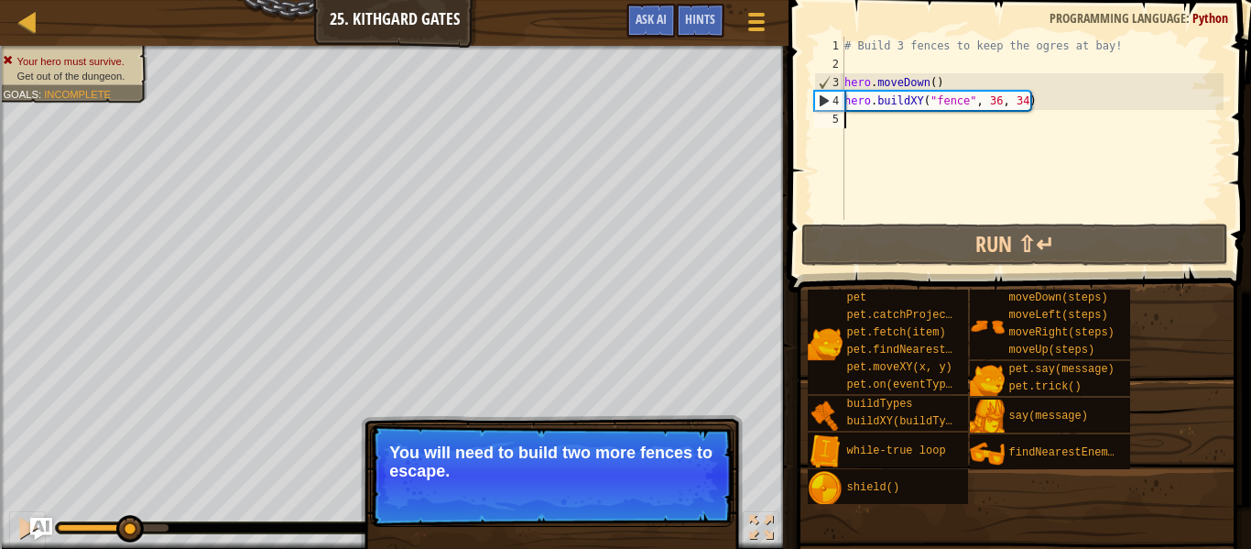
click at [569, 438] on p "Skip (esc) Continue You will need to build two more fences to escape." at bounding box center [552, 475] width 364 height 103
click at [684, 494] on button "Continue" at bounding box center [681, 496] width 76 height 24
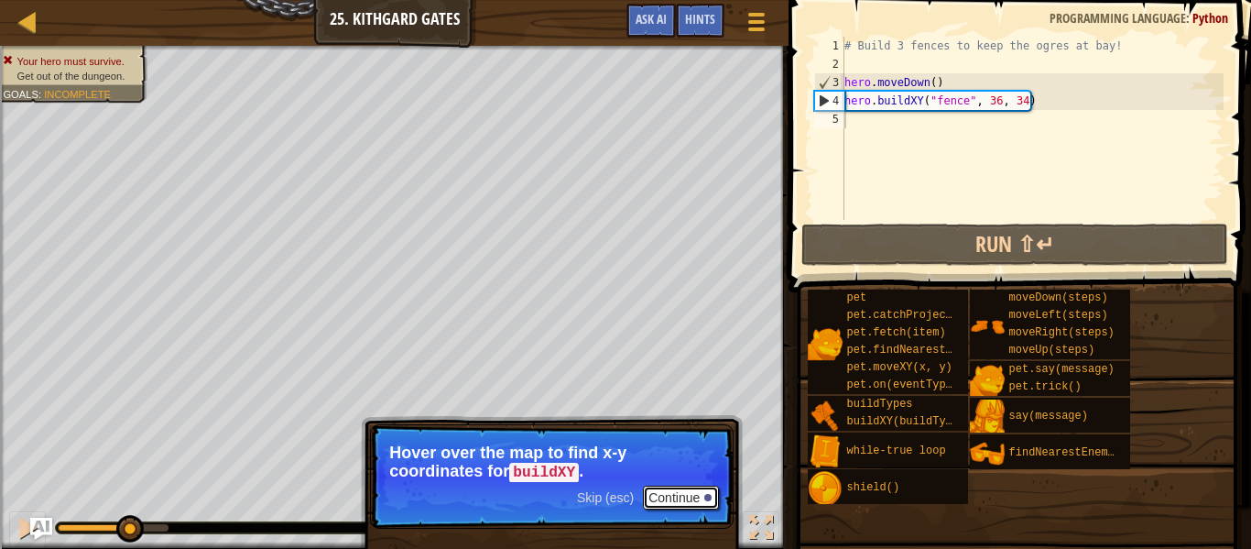
click at [670, 496] on button "Continue" at bounding box center [681, 498] width 76 height 24
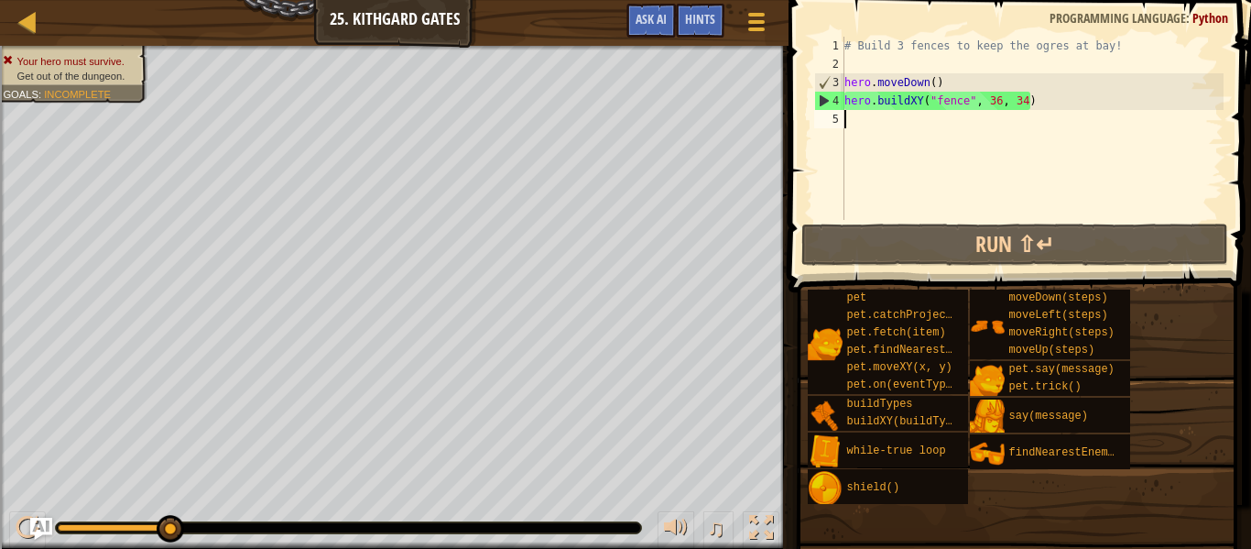
scroll to position [8, 0]
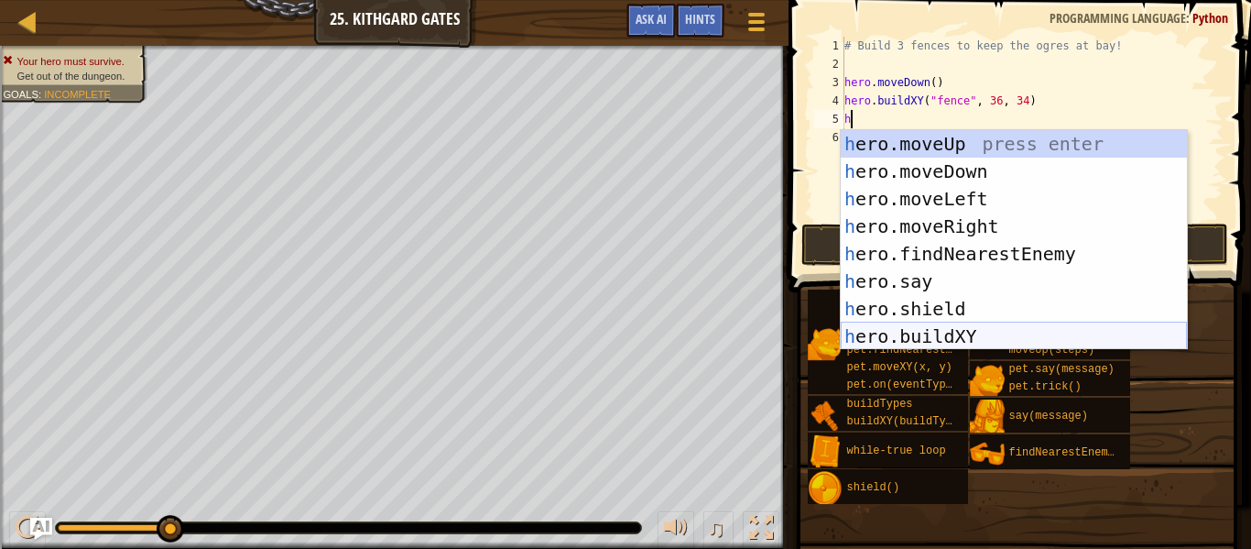
click at [962, 324] on div "h ero.moveUp press enter h ero.moveDown press enter h ero.moveLeft press enter …" at bounding box center [1014, 267] width 346 height 275
type textarea "hero.buildXY("fence", 36, 30)"
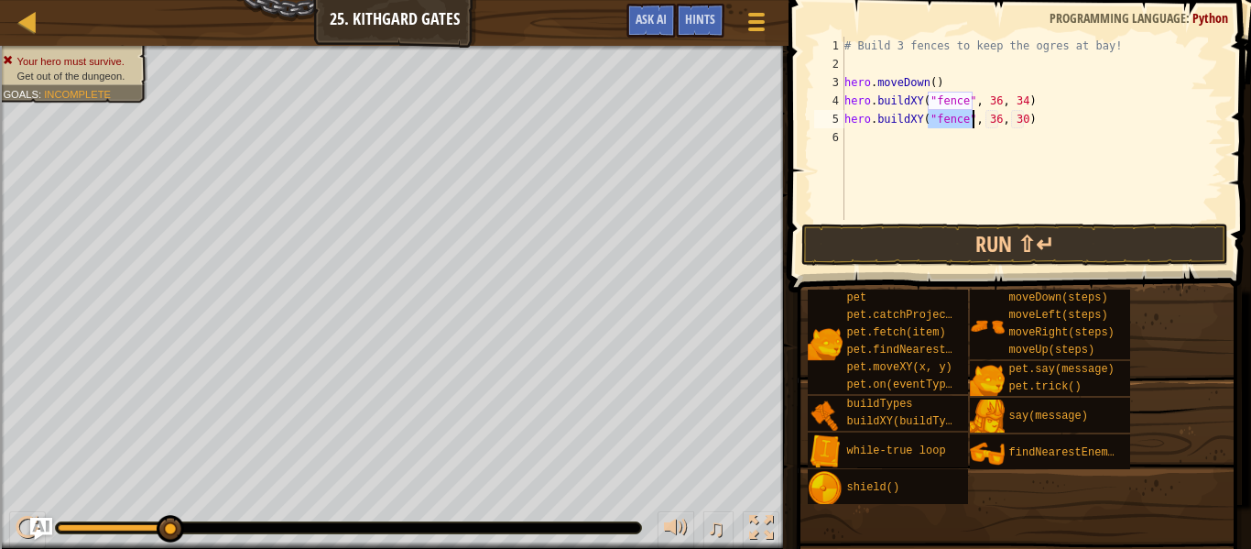
click at [854, 133] on div "# Build 3 fences to keep the ogres at bay! hero . moveDown ( ) hero . buildXY (…" at bounding box center [1032, 147] width 383 height 220
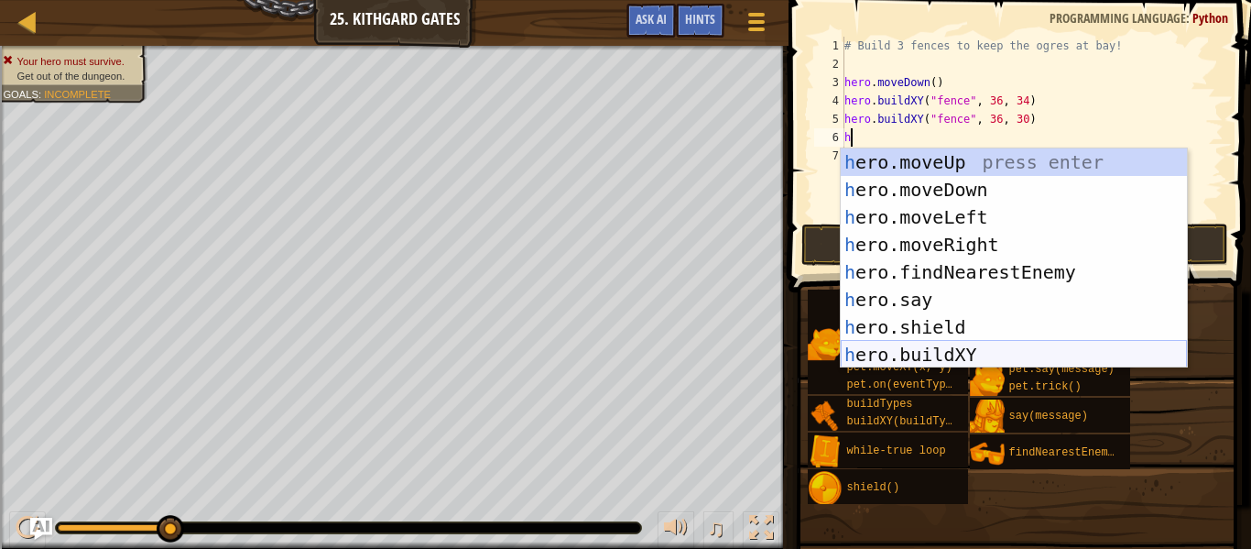
click at [961, 350] on div "h ero.moveUp press enter h ero.moveDown press enter h ero.moveLeft press enter …" at bounding box center [1014, 285] width 346 height 275
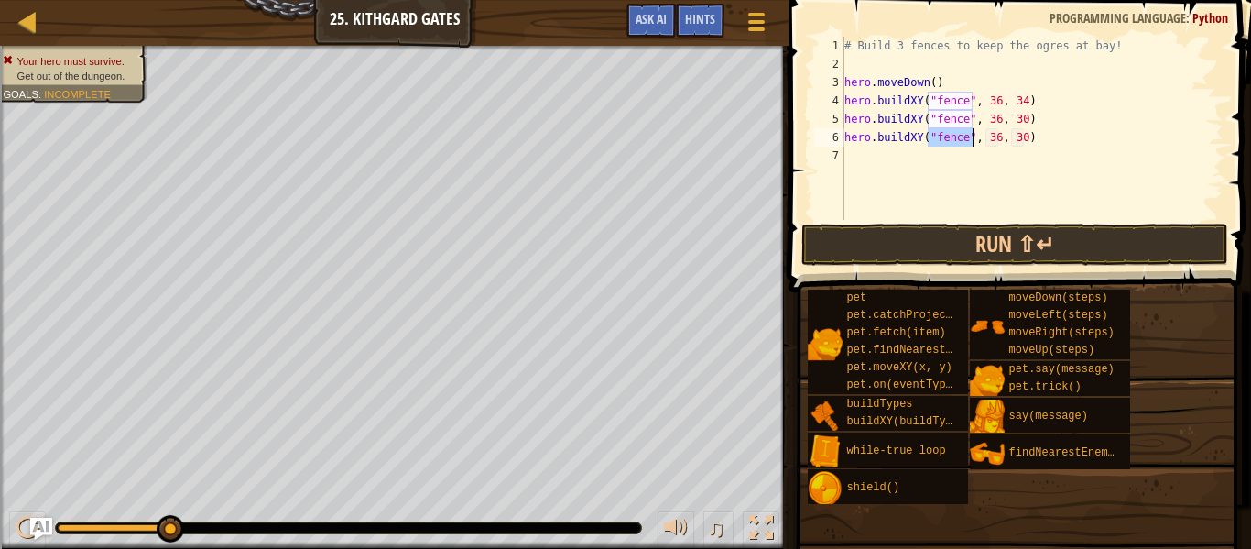
click at [1021, 139] on div "# Build 3 fences to keep the ogres at bay! hero . moveDown ( ) hero . buildXY (…" at bounding box center [1032, 147] width 383 height 220
type textarea "hero.buildXY("fence", 36, 26)"
click at [877, 159] on div "# Build 3 fences to keep the ogres at bay! hero . moveDown ( ) hero . buildXY (…" at bounding box center [1032, 147] width 383 height 220
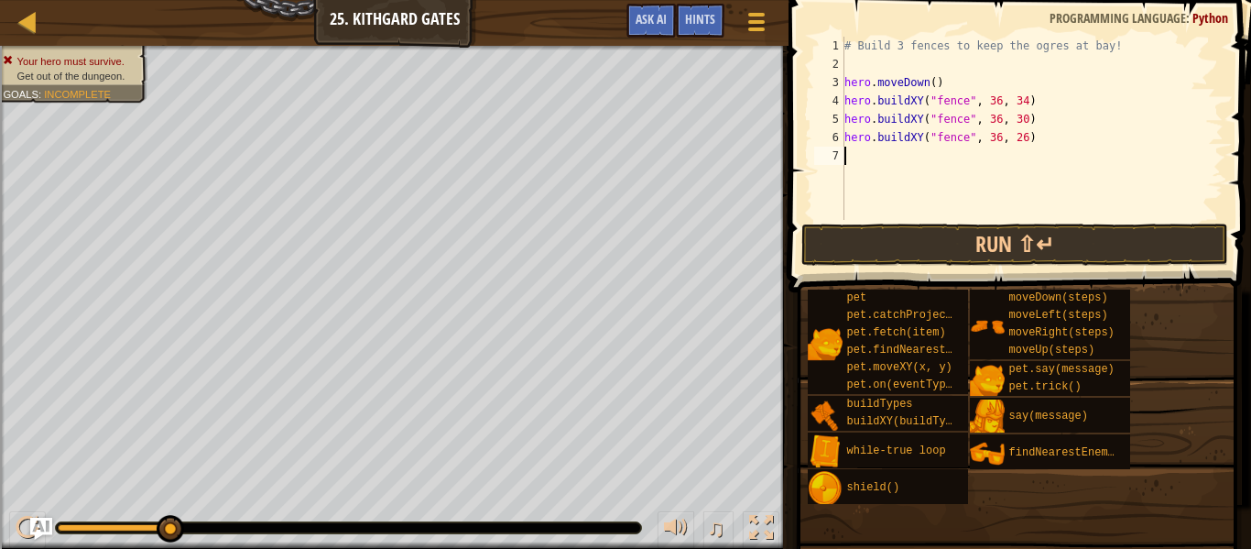
type textarea "h"
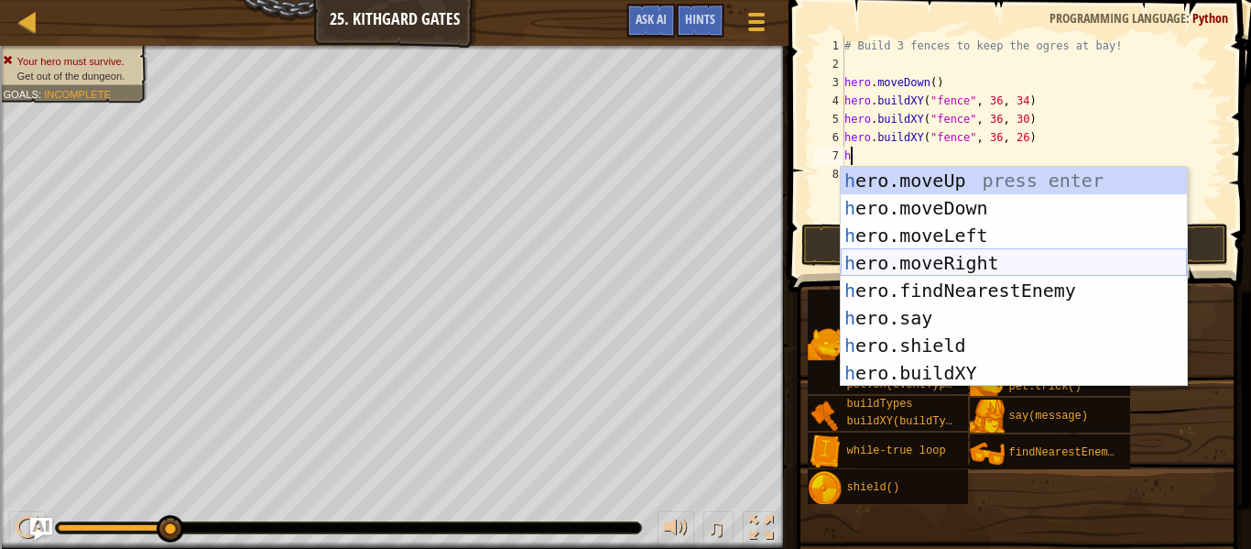
click at [928, 264] on div "h ero.moveUp press enter h ero.moveDown press enter h ero.moveLeft press enter …" at bounding box center [1014, 304] width 346 height 275
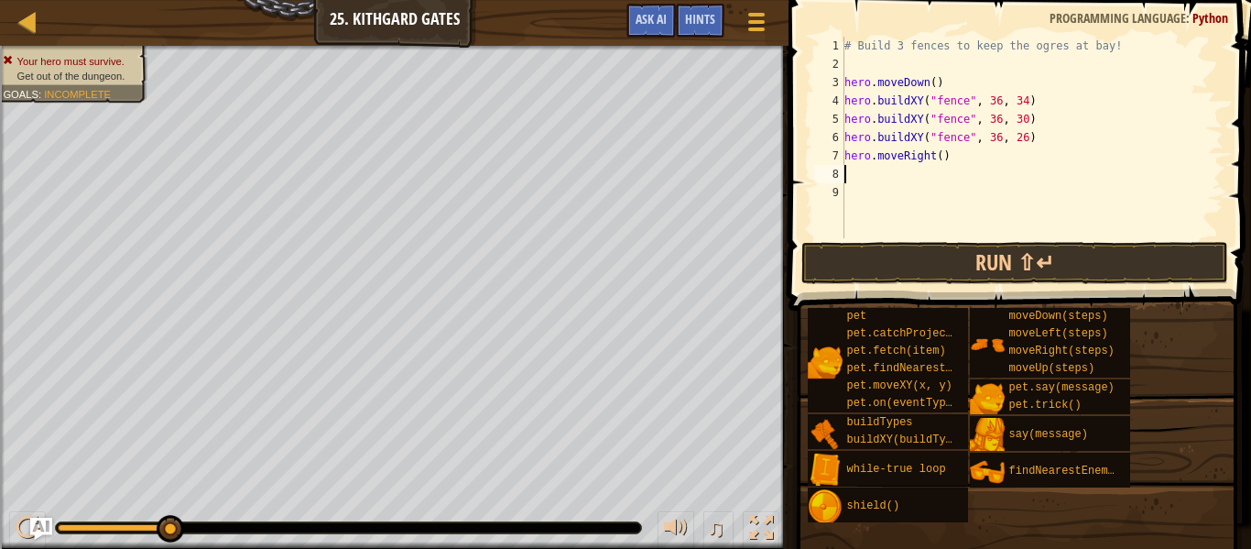
click at [942, 155] on div "# Build 3 fences to keep the ogres at bay! hero . moveDown ( ) hero . buildXY (…" at bounding box center [1032, 156] width 383 height 238
type textarea "hero.moveRight(3)"
click at [1001, 257] on button "Run ⇧↵" at bounding box center [1015, 263] width 427 height 42
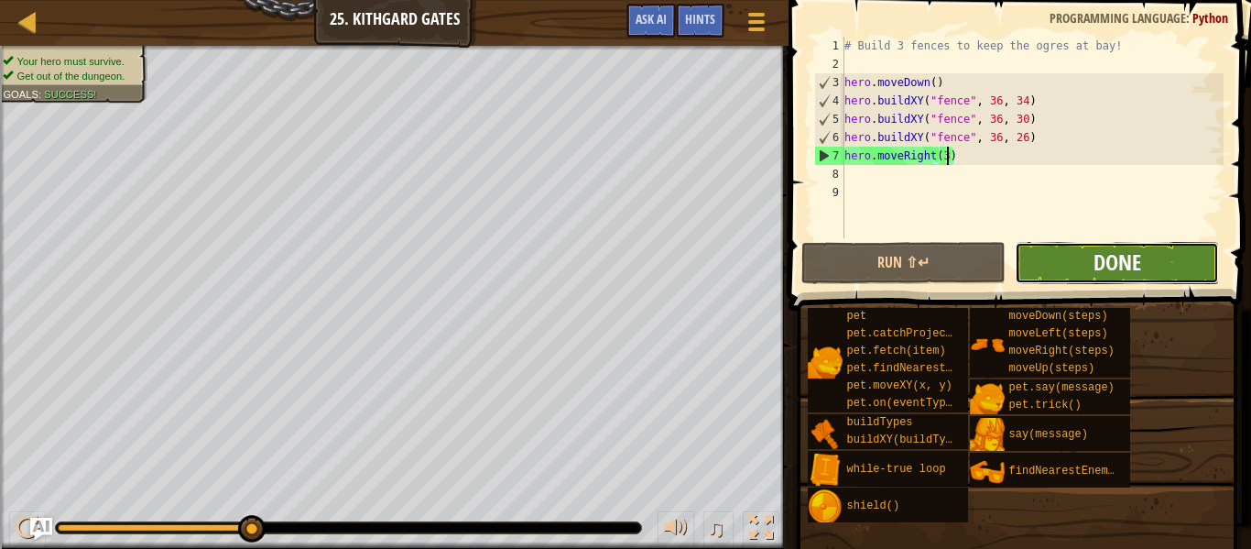
click at [1124, 265] on span "Done" at bounding box center [1118, 261] width 48 height 29
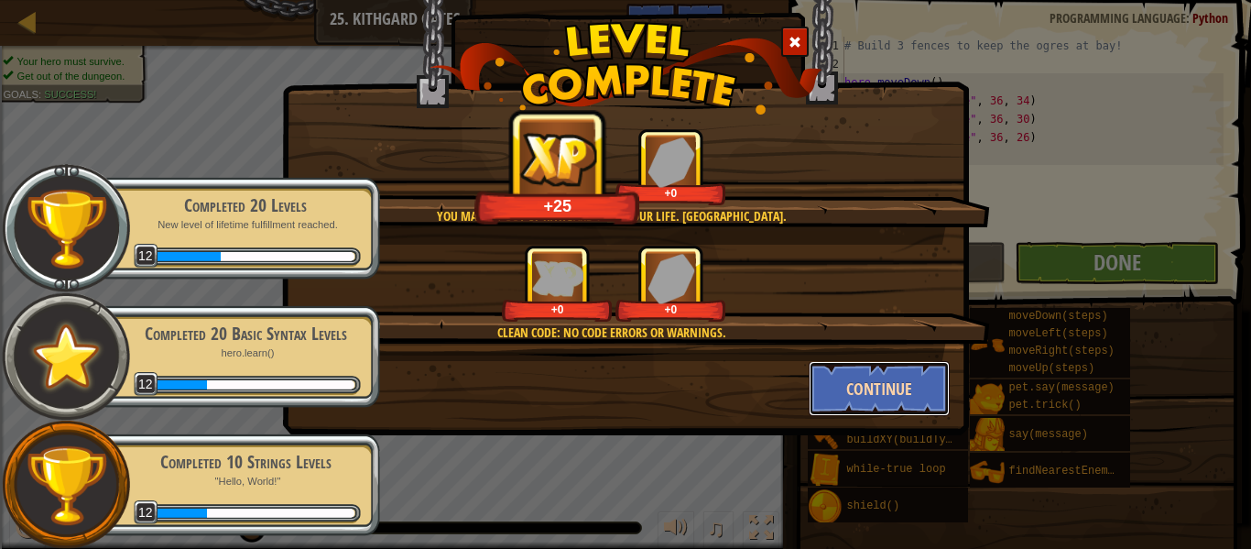
click at [863, 395] on button "Continue" at bounding box center [880, 388] width 142 height 55
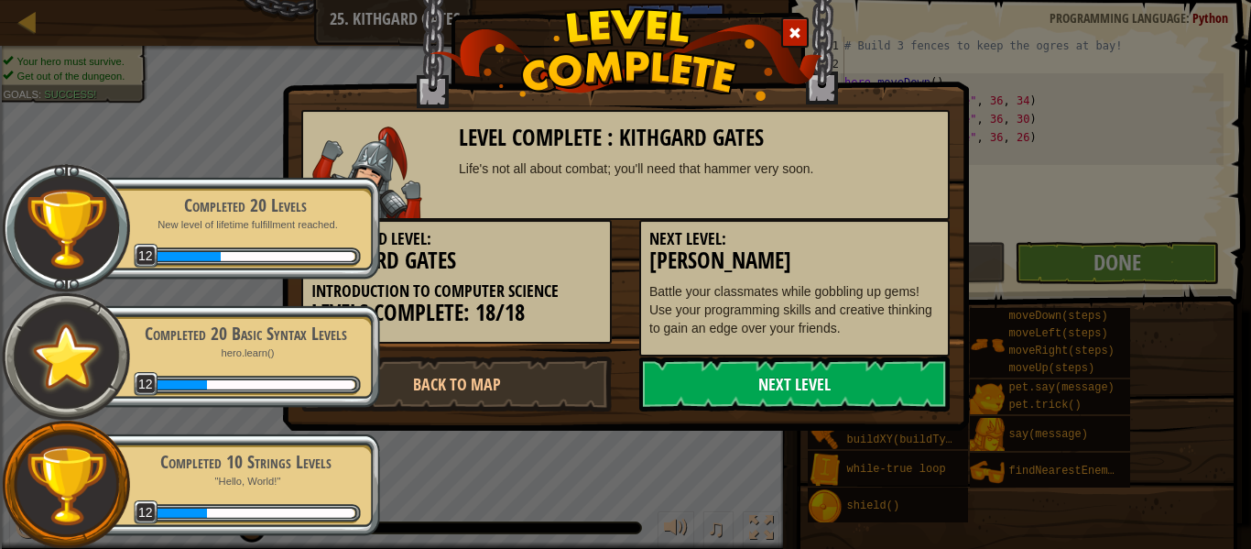
click at [824, 382] on link "Next Level" at bounding box center [794, 383] width 311 height 55
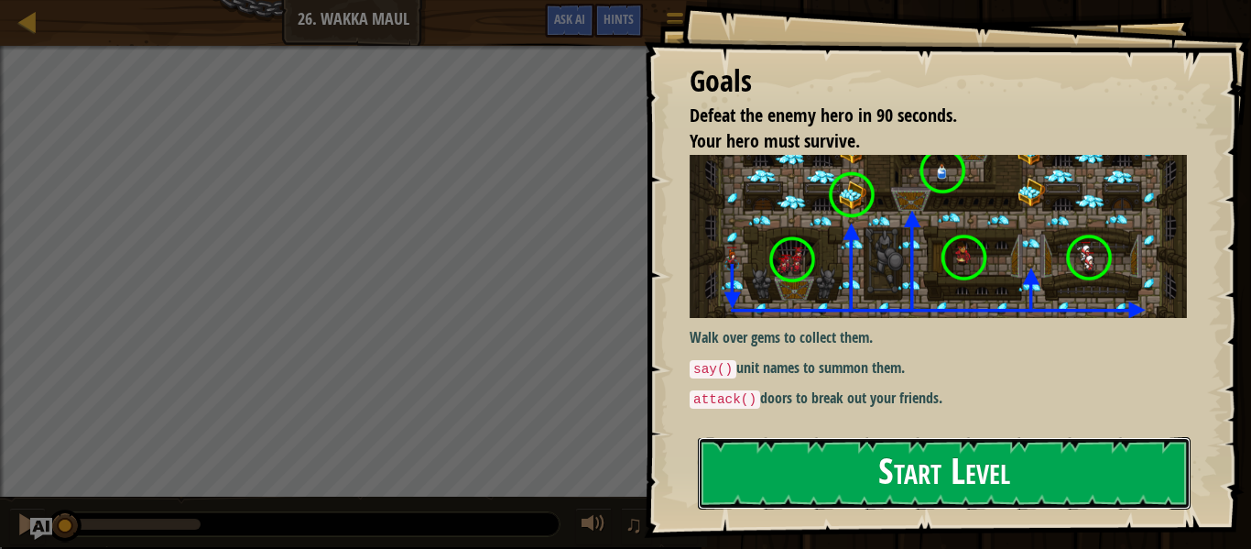
click at [764, 448] on button "Start Level" at bounding box center [944, 473] width 493 height 72
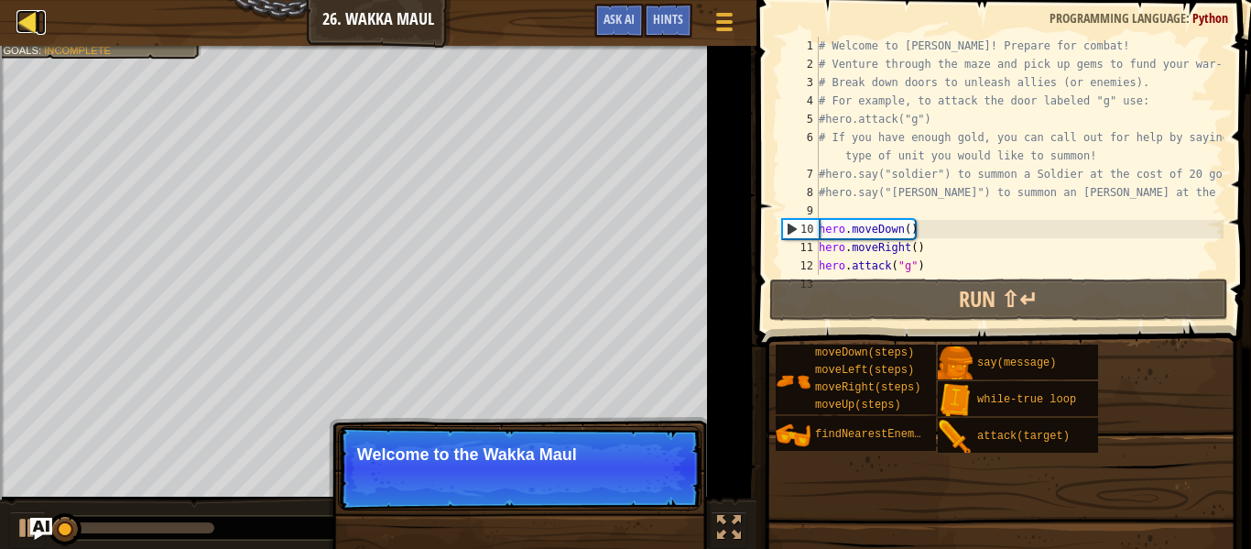
click at [27, 17] on div at bounding box center [27, 21] width 23 height 23
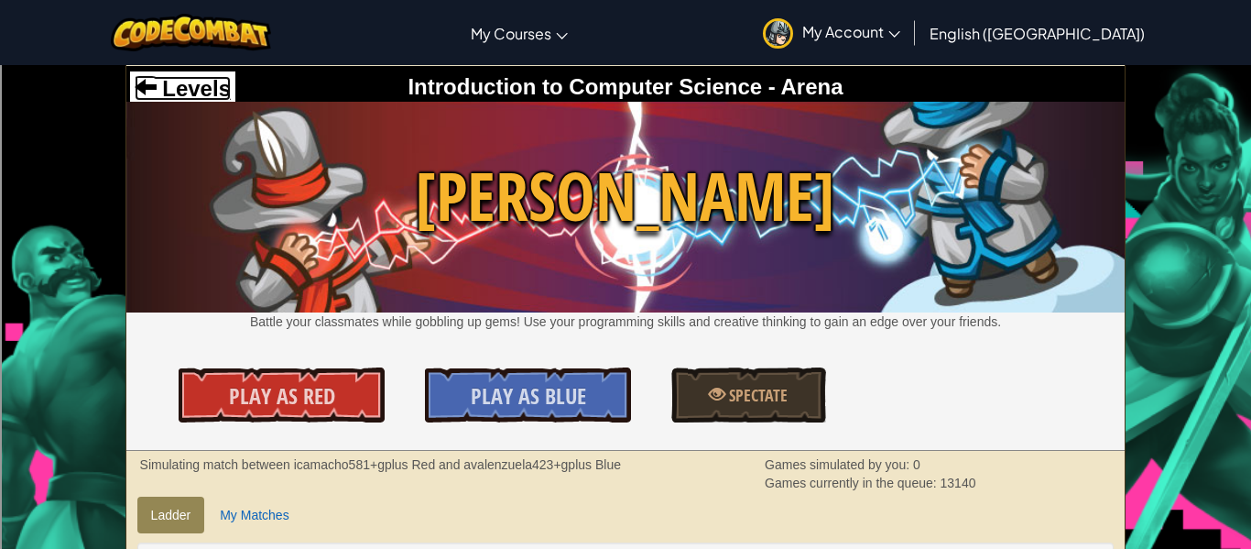
click at [192, 80] on span "Levels" at bounding box center [194, 88] width 74 height 25
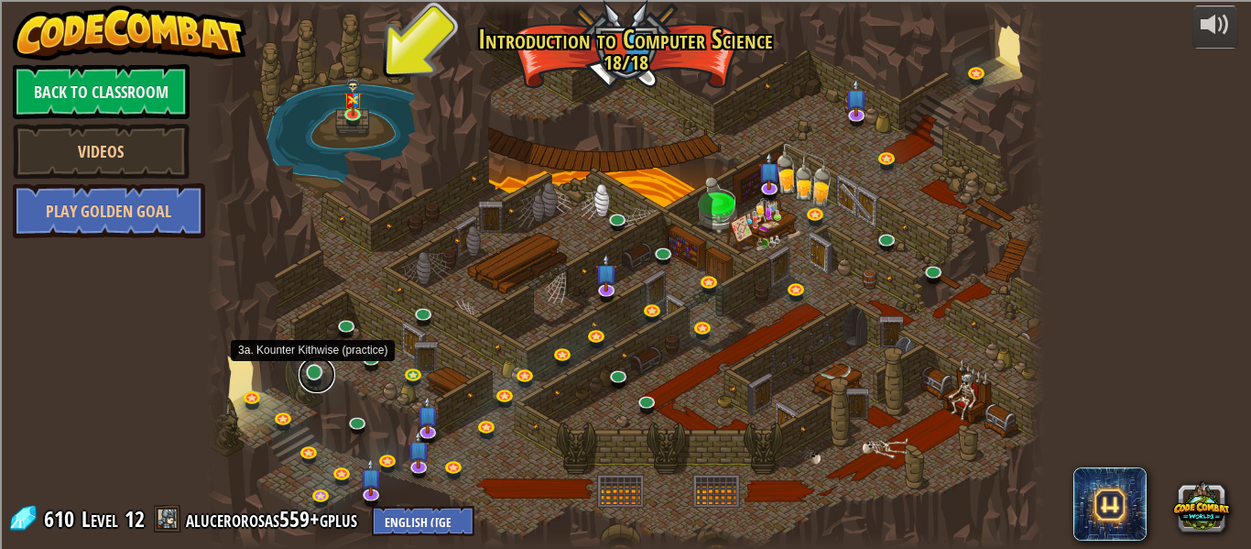
click at [315, 370] on link at bounding box center [317, 374] width 37 height 37
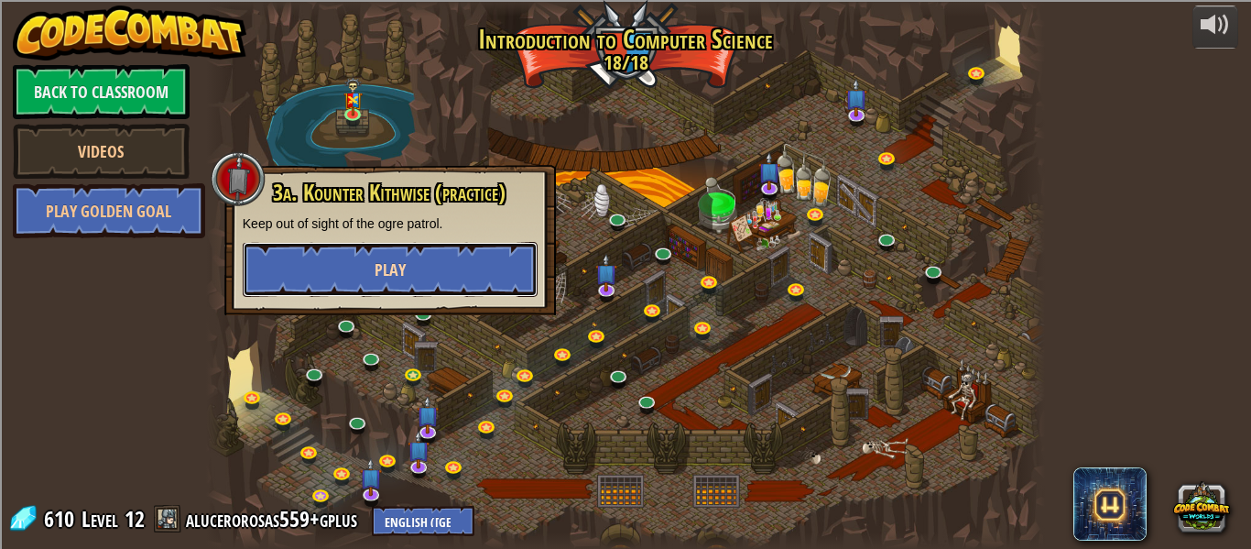
click at [457, 267] on button "Play" at bounding box center [390, 269] width 295 height 55
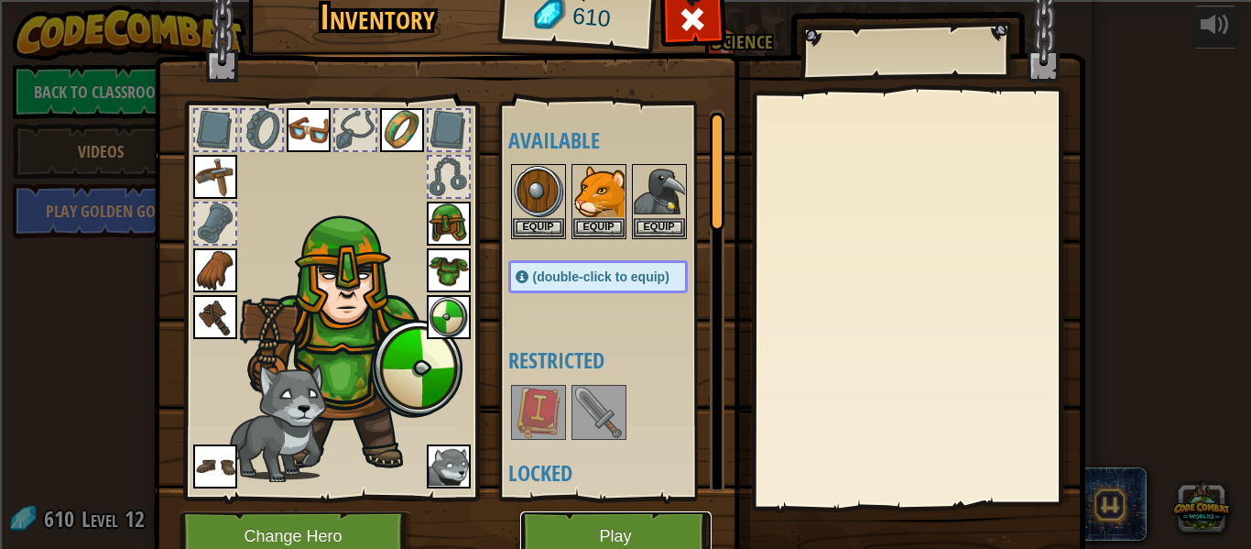
click at [603, 528] on button "Play" at bounding box center [615, 536] width 191 height 50
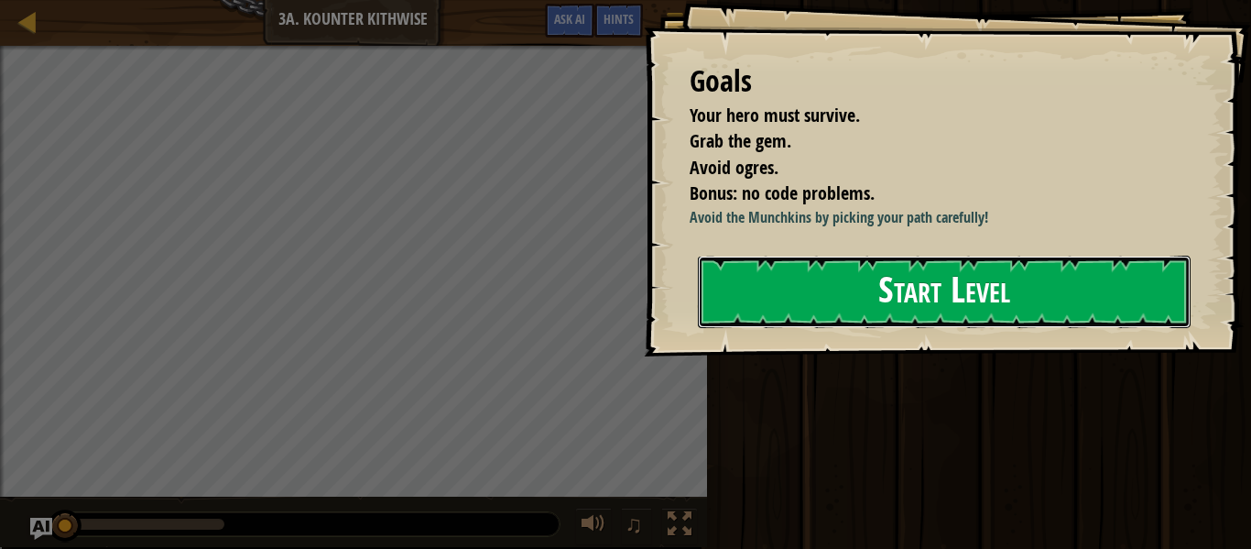
click at [875, 292] on button "Start Level" at bounding box center [944, 292] width 493 height 72
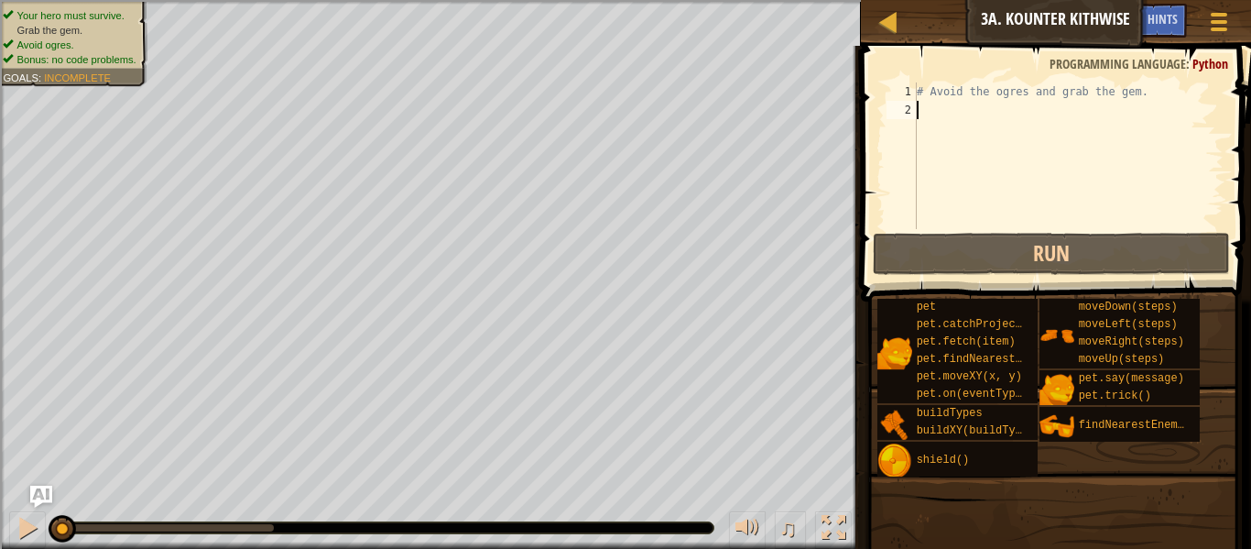
type textarea "hero.moveRight()"
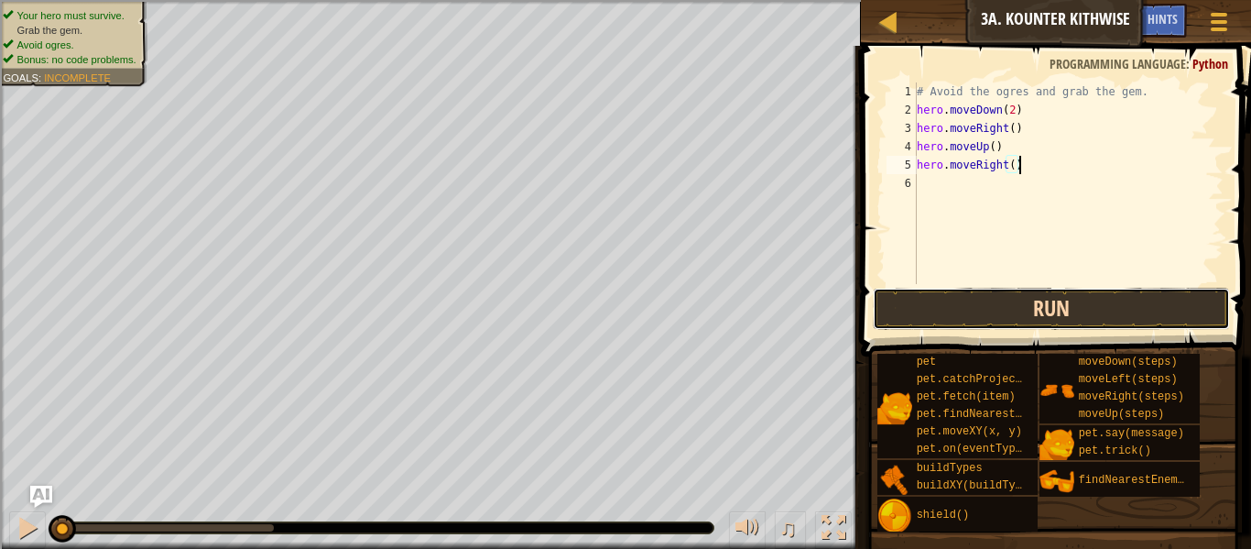
click at [960, 314] on button "Run" at bounding box center [1051, 309] width 357 height 42
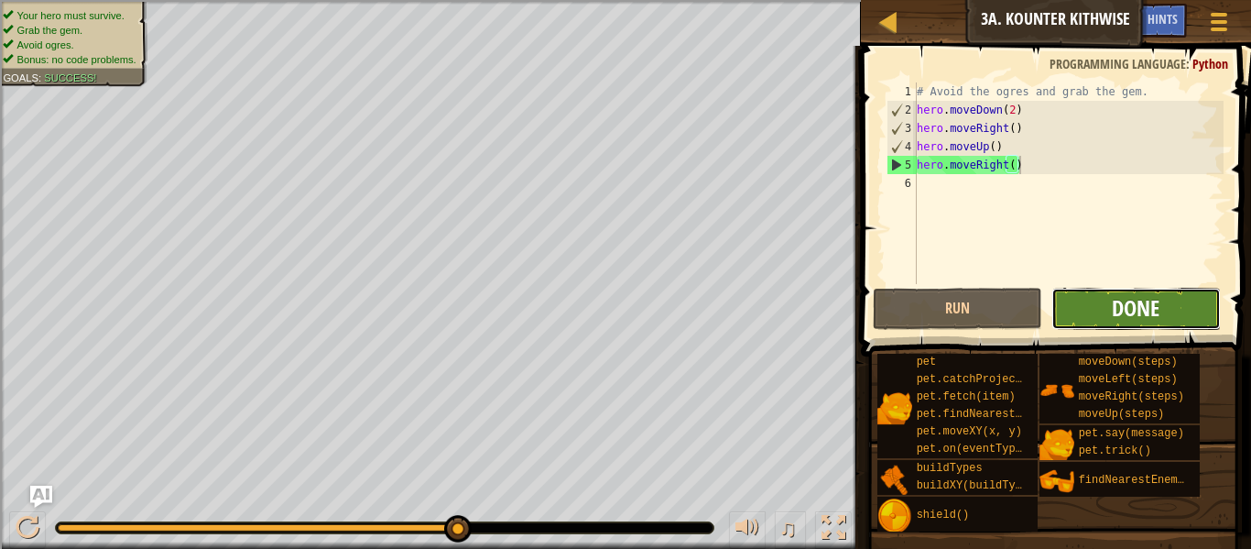
click at [1130, 310] on span "Done" at bounding box center [1136, 307] width 48 height 29
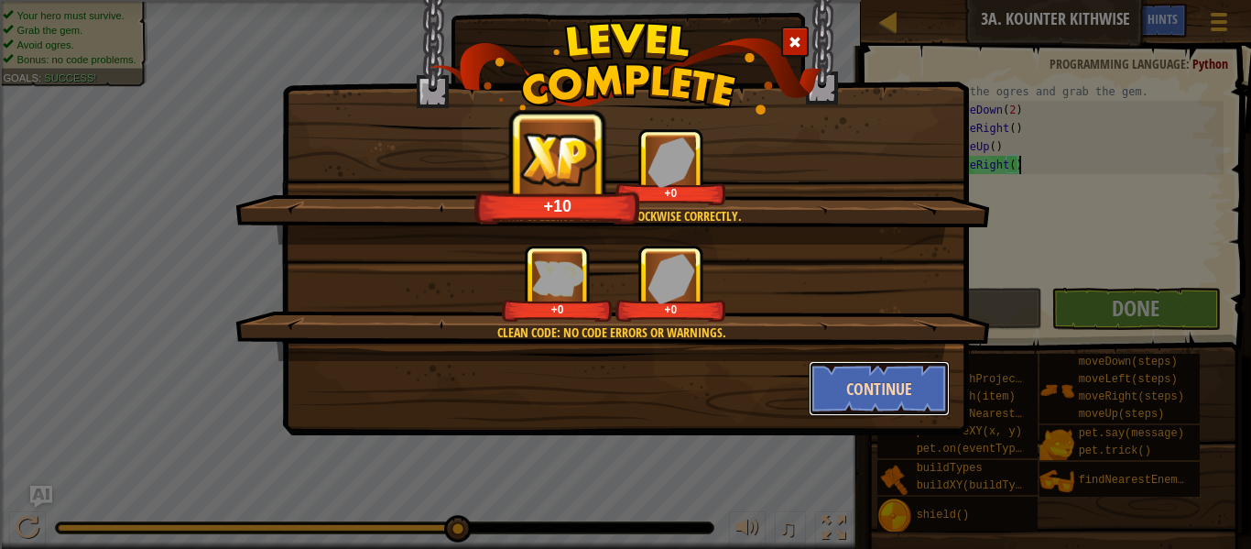
click at [897, 385] on button "Continue" at bounding box center [880, 388] width 142 height 55
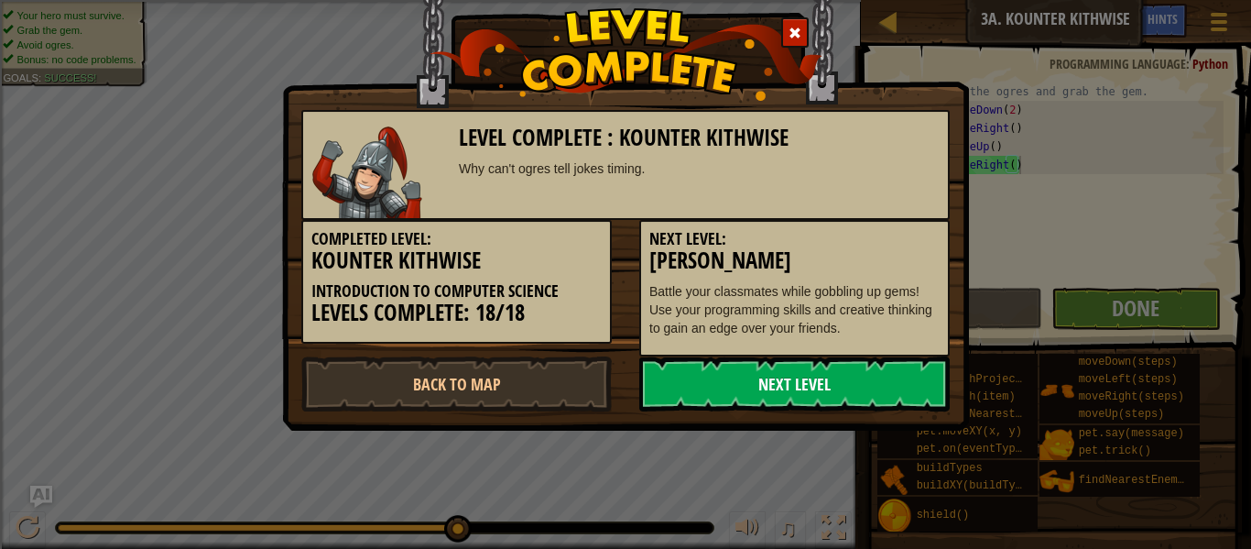
click at [866, 378] on link "Next Level" at bounding box center [794, 383] width 311 height 55
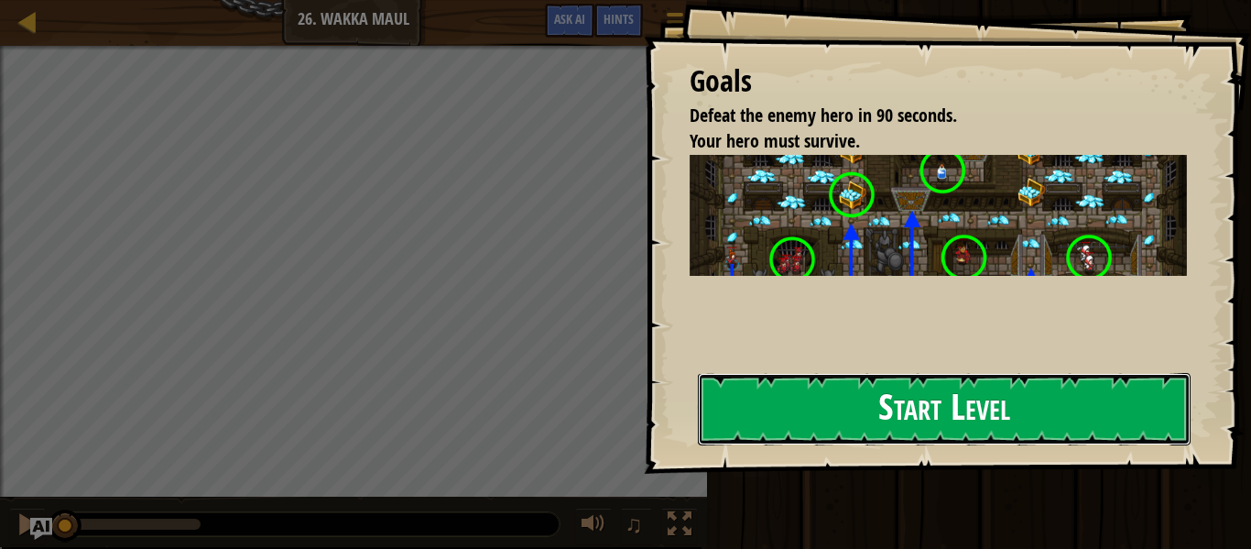
click at [823, 435] on button "Start Level" at bounding box center [944, 409] width 493 height 72
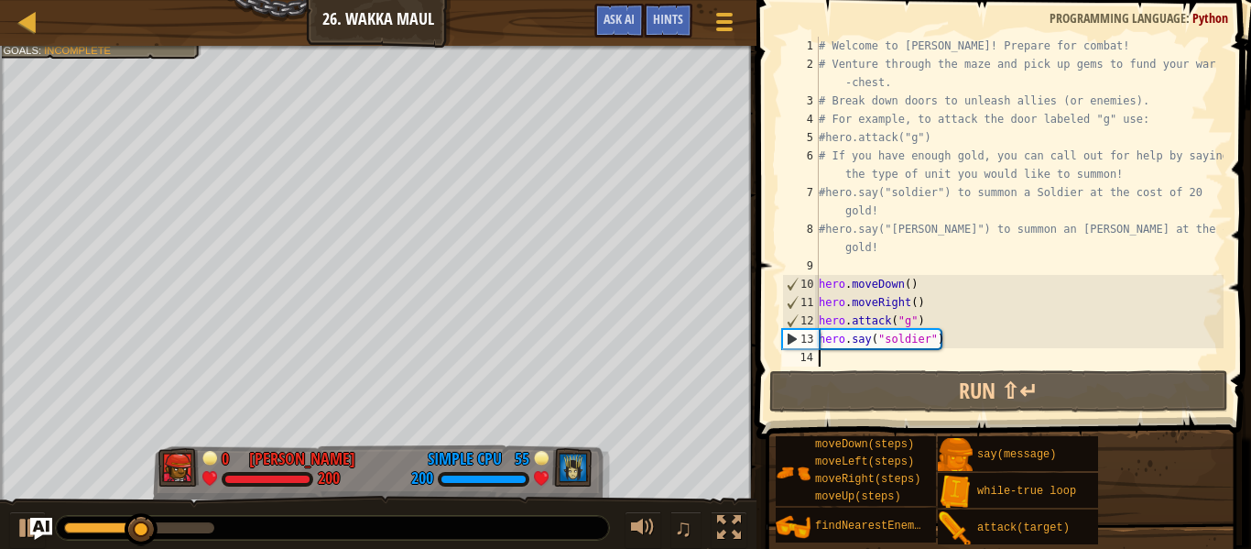
click at [953, 338] on div "# Welcome to [PERSON_NAME]! Prepare for combat! # Venture through the maze and …" at bounding box center [1019, 220] width 409 height 366
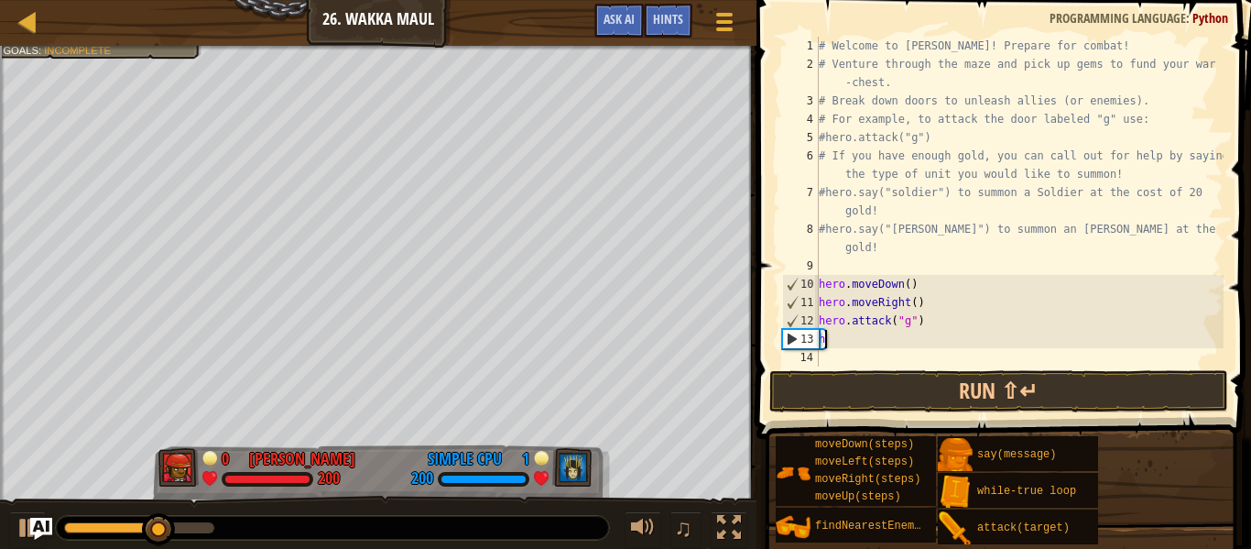
type textarea "h"
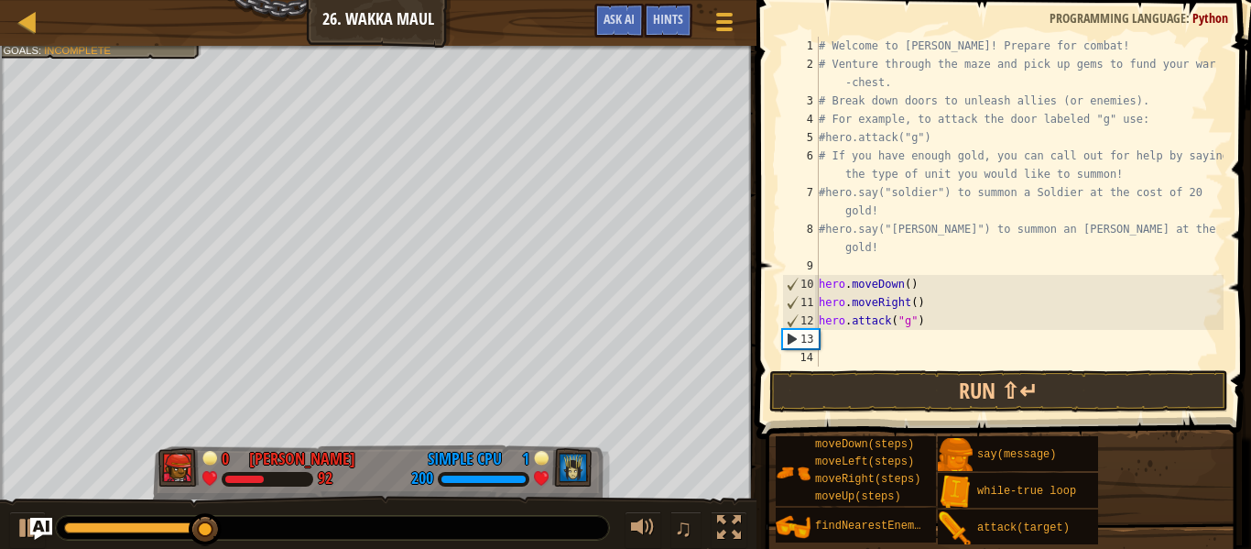
click at [877, 353] on div "# Welcome to [PERSON_NAME]! Prepare for combat! # Venture through the maze and …" at bounding box center [1019, 220] width 409 height 366
click at [838, 341] on div "# Welcome to [PERSON_NAME]! Prepare for combat! # Venture through the maze and …" at bounding box center [1019, 220] width 409 height 366
click at [828, 333] on div "# Welcome to [PERSON_NAME]! Prepare for combat! # Venture through the maze and …" at bounding box center [1019, 220] width 409 height 366
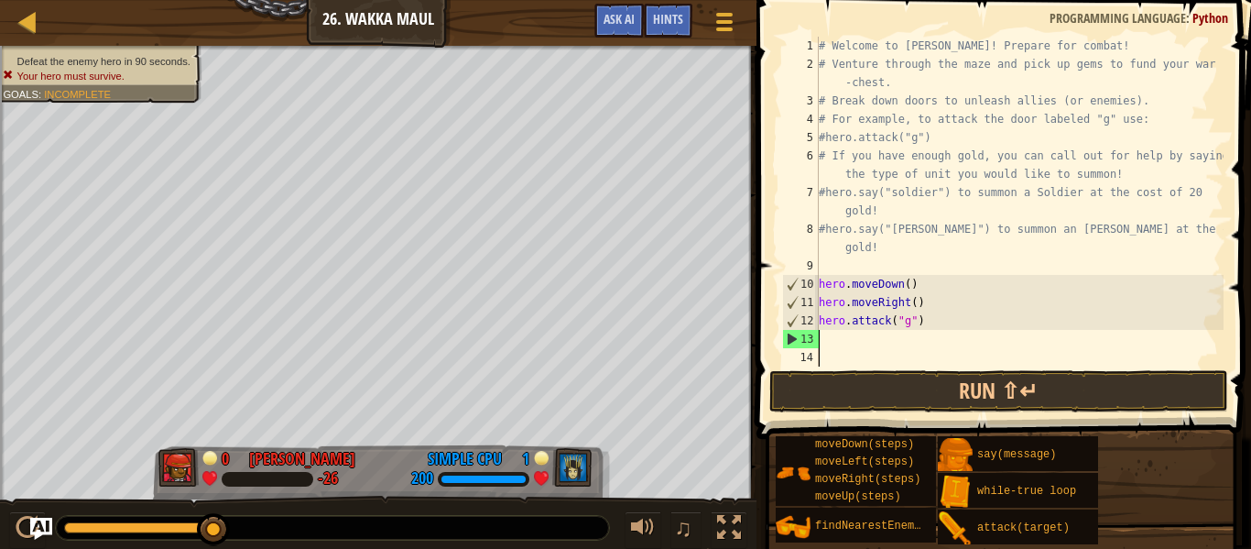
paste textarea "hero.say("[PERSON_NAME]")"
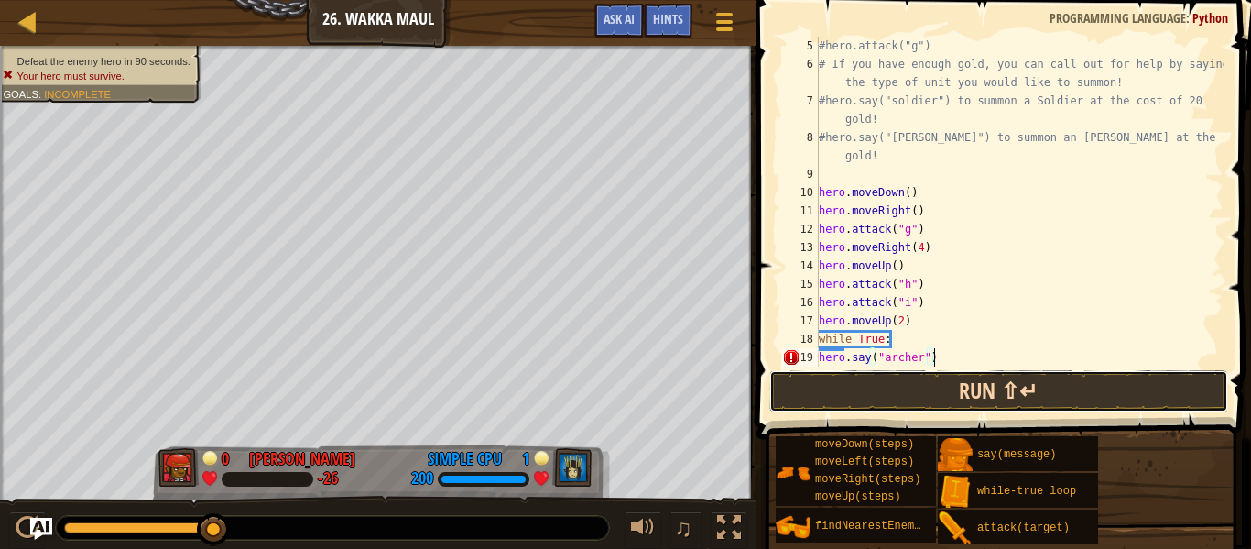
click at [875, 383] on button "Run ⇧↵" at bounding box center [998, 391] width 459 height 42
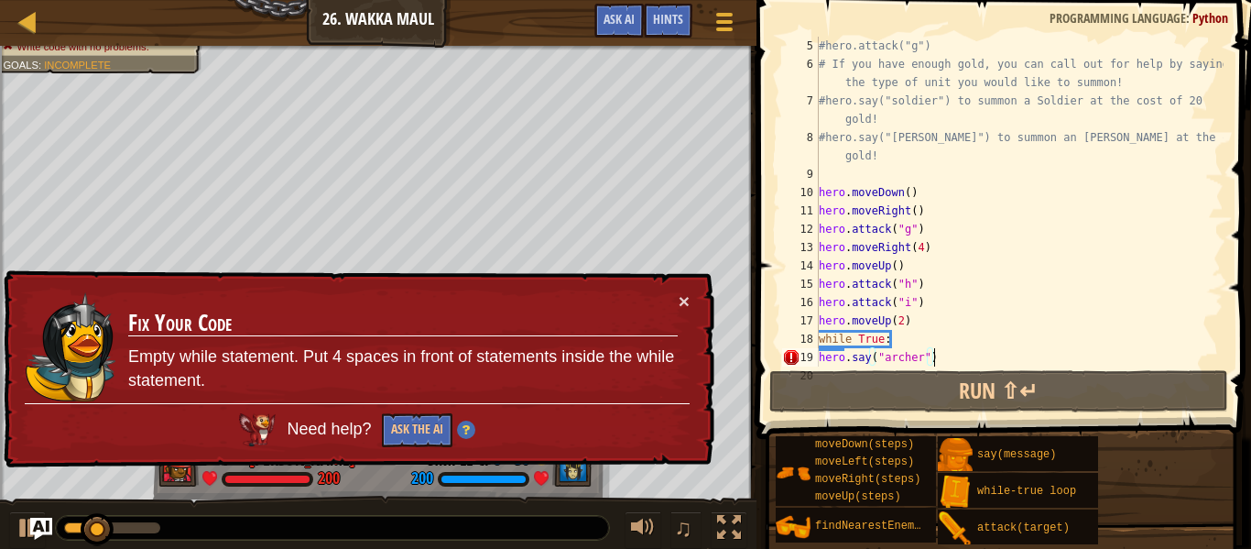
click at [940, 357] on div "#hero.attack("g") # If you have enough gold, you can call out for help by sayin…" at bounding box center [1019, 220] width 409 height 366
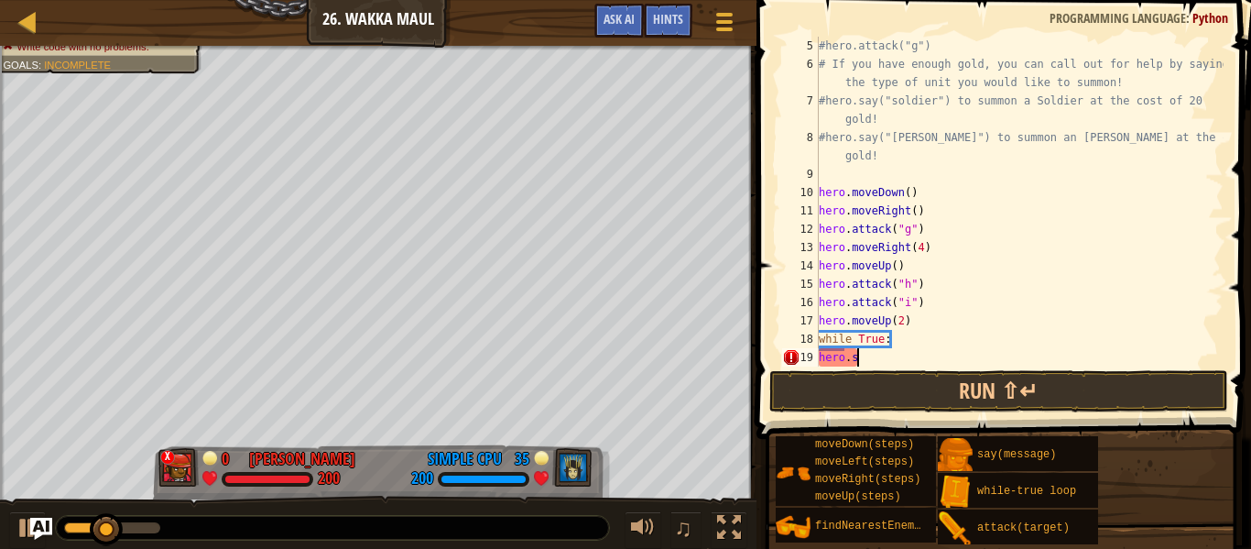
type textarea "h"
type textarea "w"
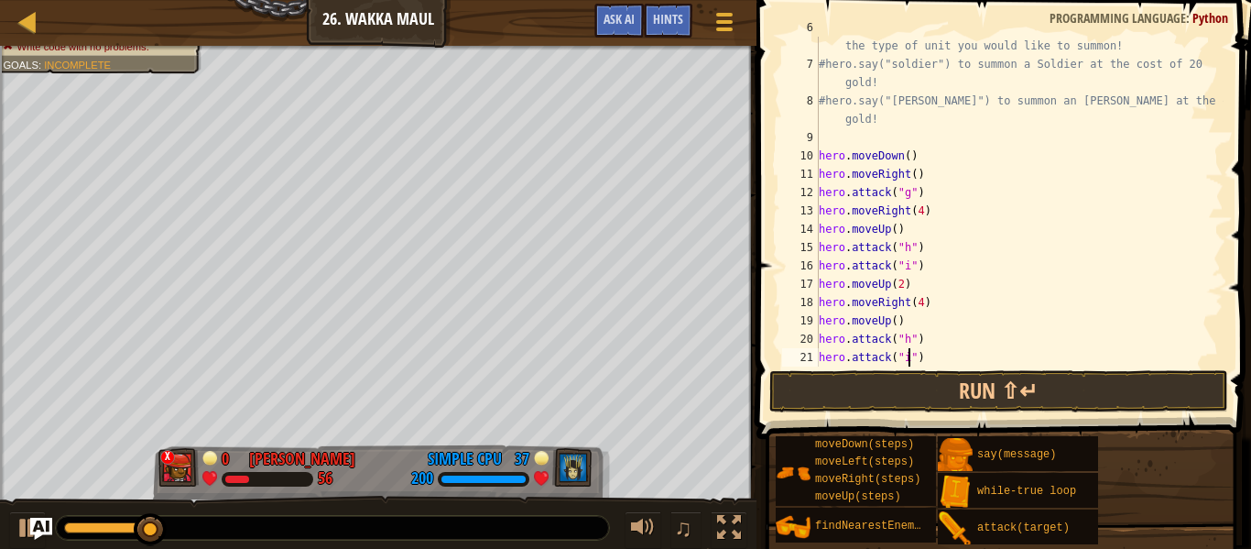
type textarea "hero.say("[PERSON_NAME]")"
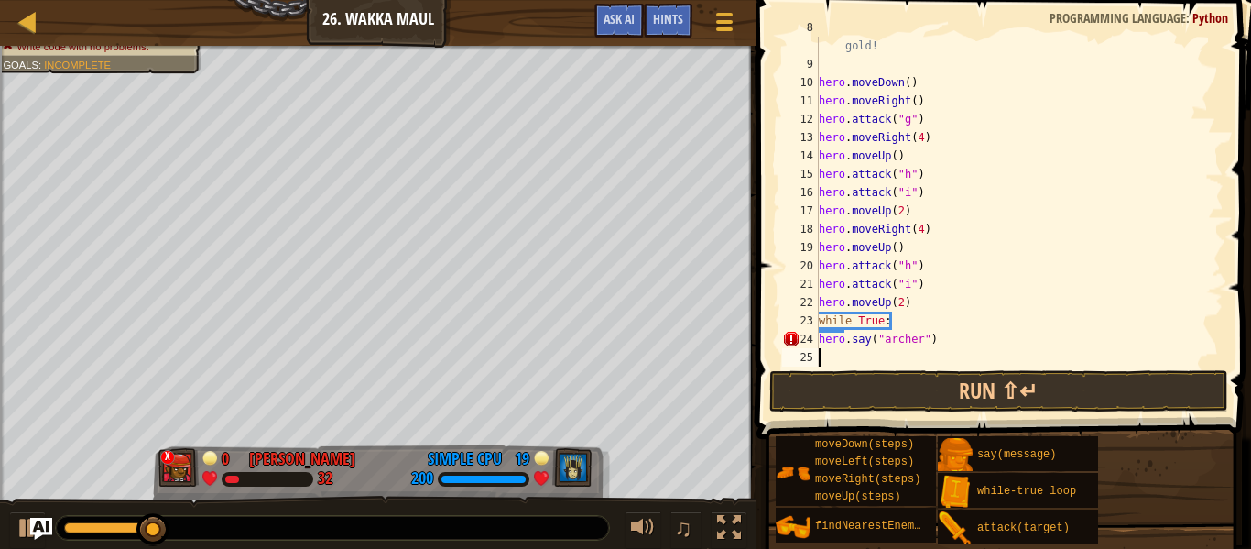
scroll to position [202, 0]
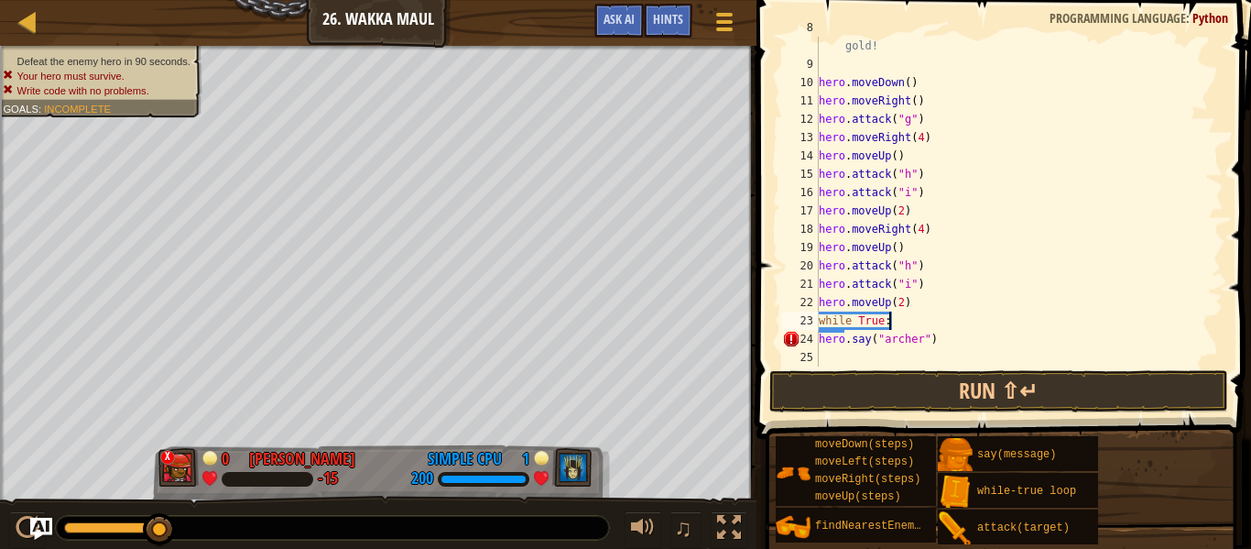
type textarea "hero.say("[PERSON_NAME]")"
type textarea "h"
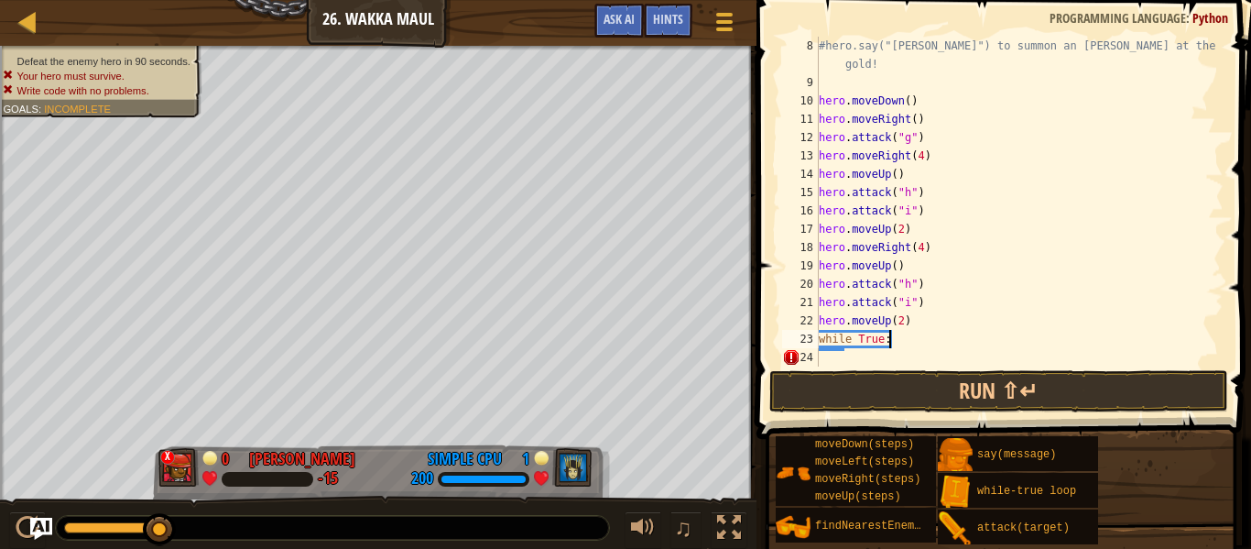
scroll to position [183, 0]
type textarea "w"
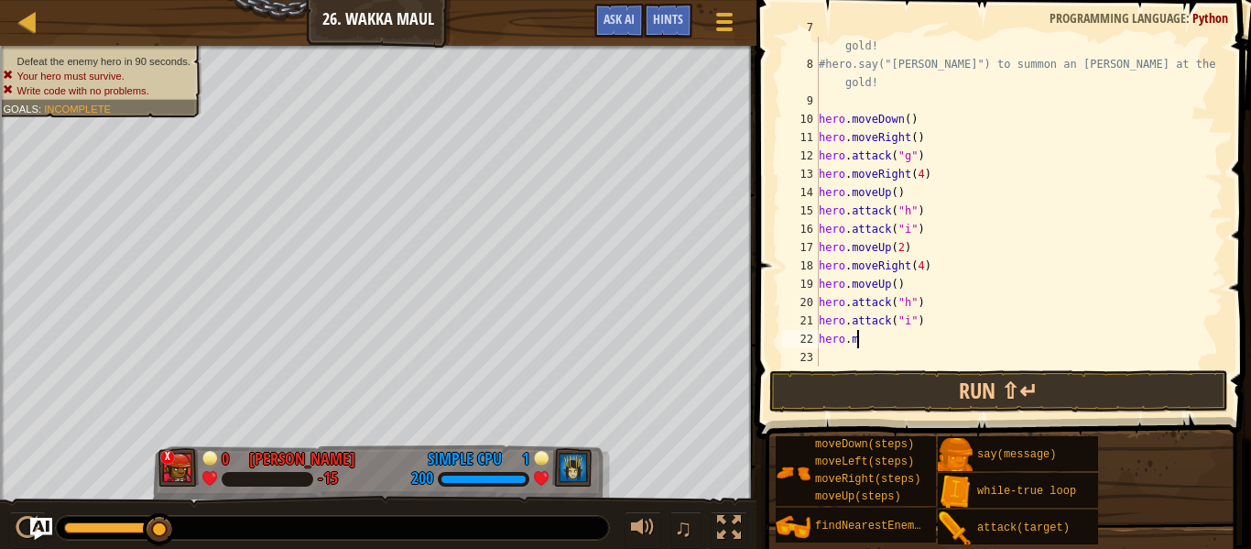
type textarea "h"
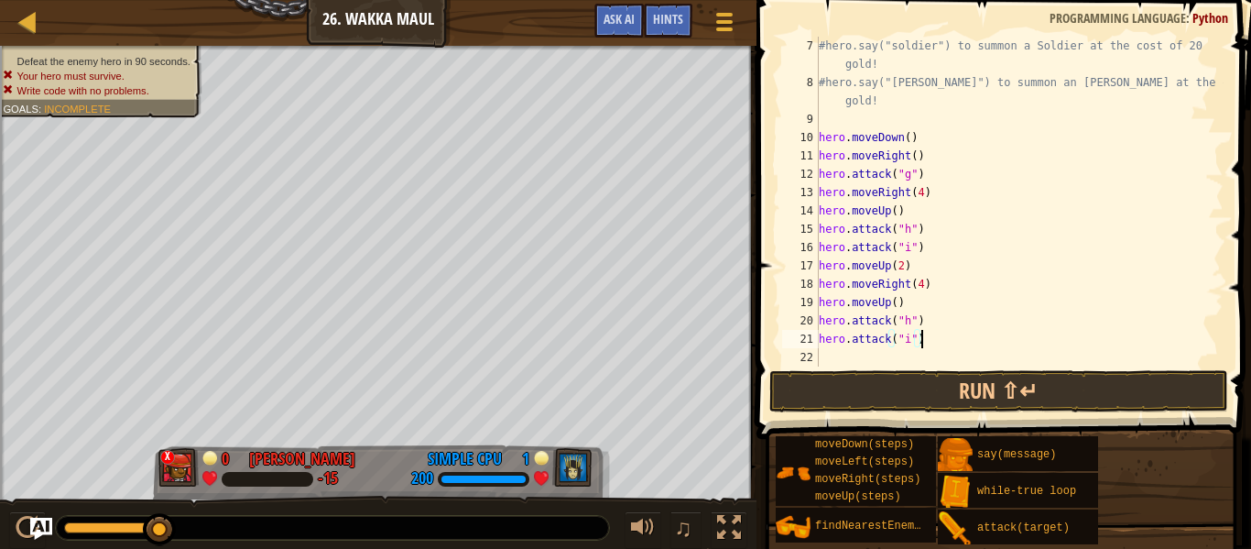
scroll to position [147, 0]
type textarea "h"
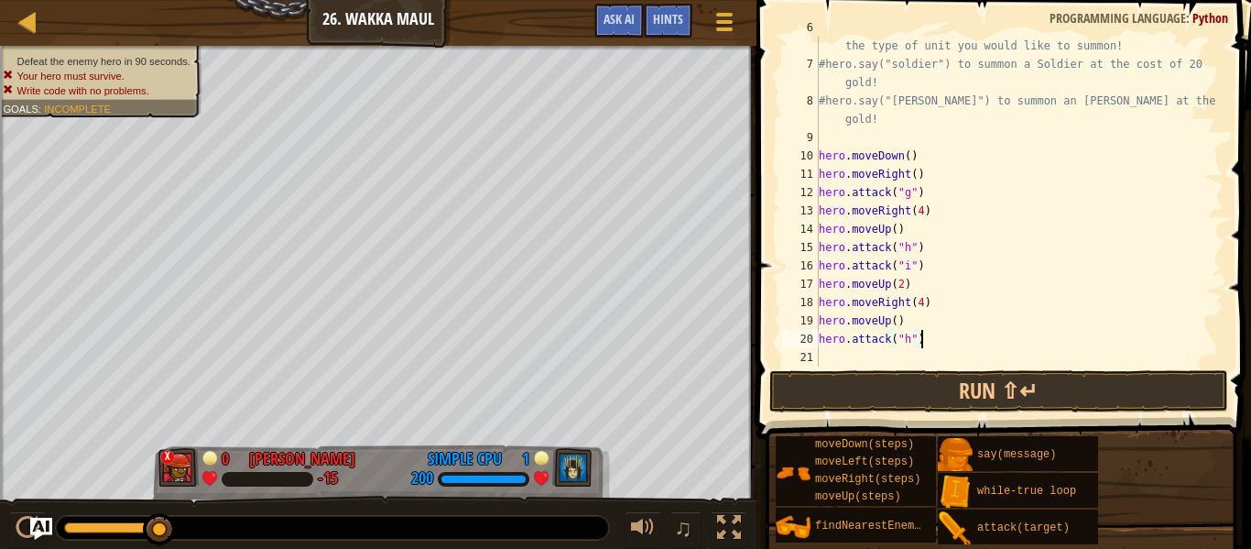
scroll to position [128, 0]
type textarea "h"
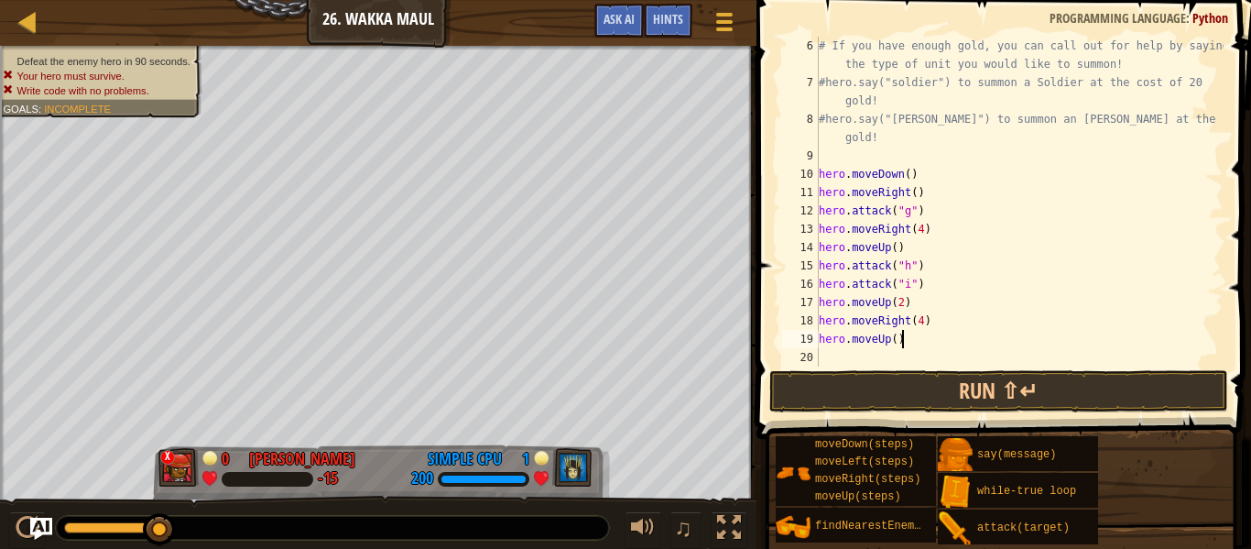
scroll to position [110, 0]
type textarea "h"
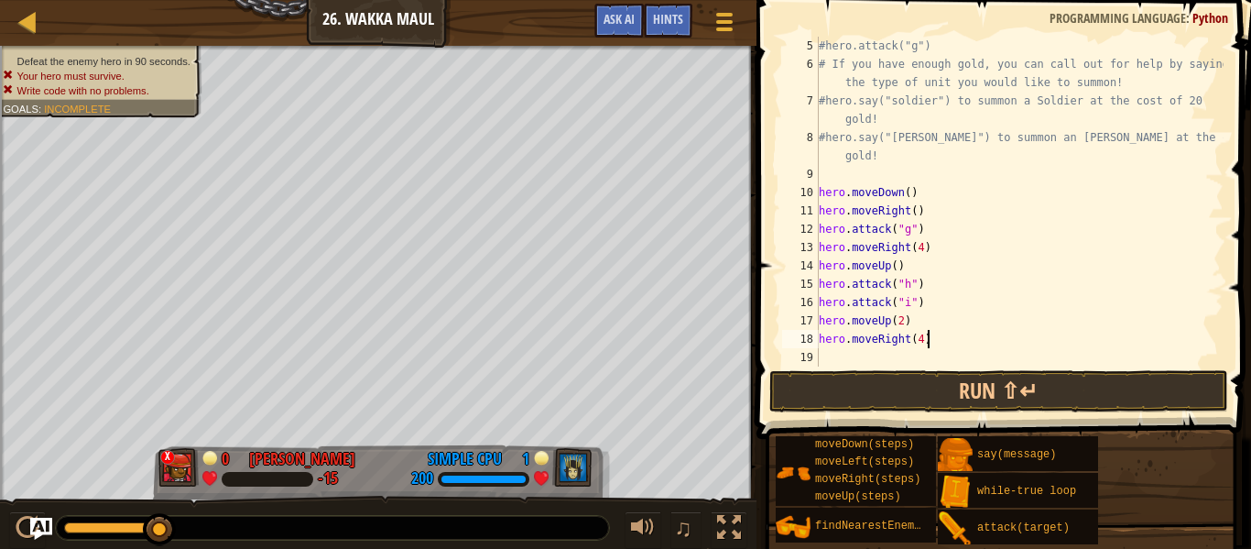
scroll to position [92, 0]
type textarea "h"
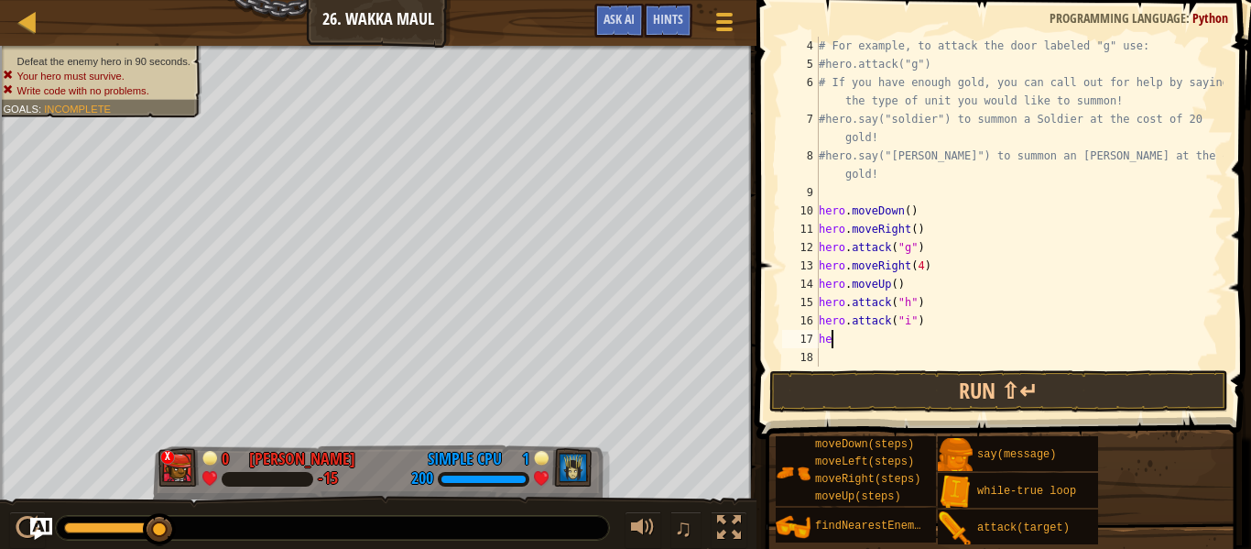
type textarea "h"
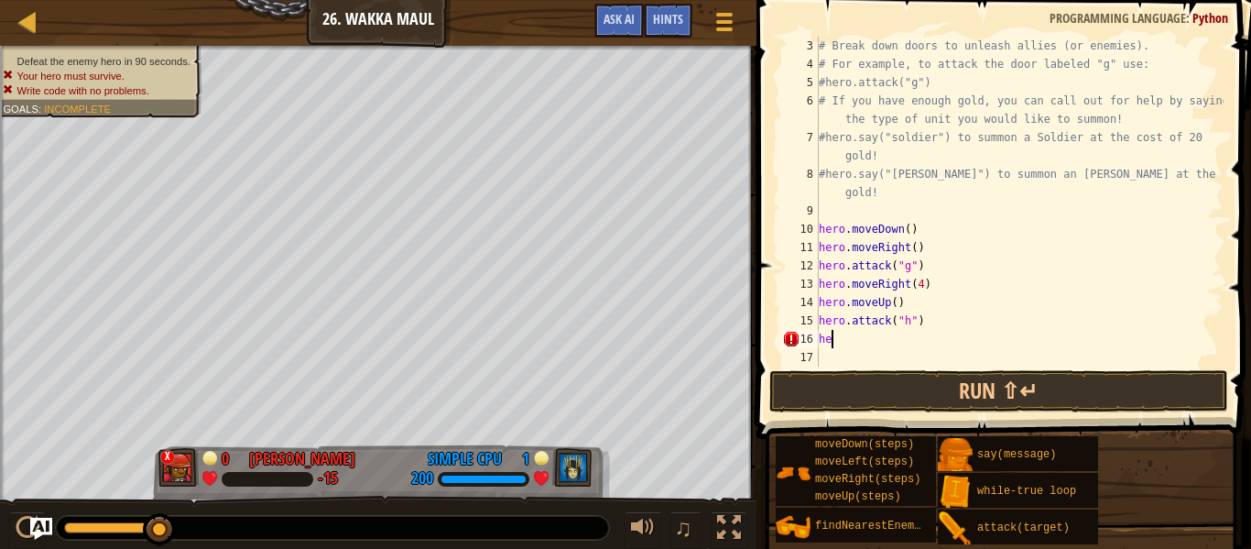
type textarea "h"
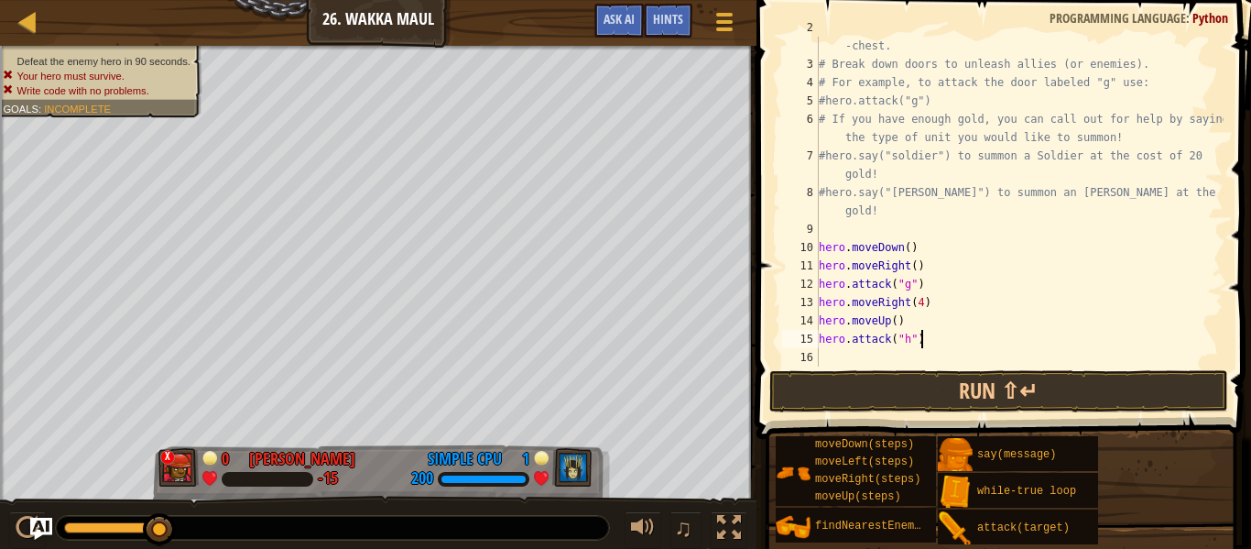
scroll to position [37, 0]
type textarea "h"
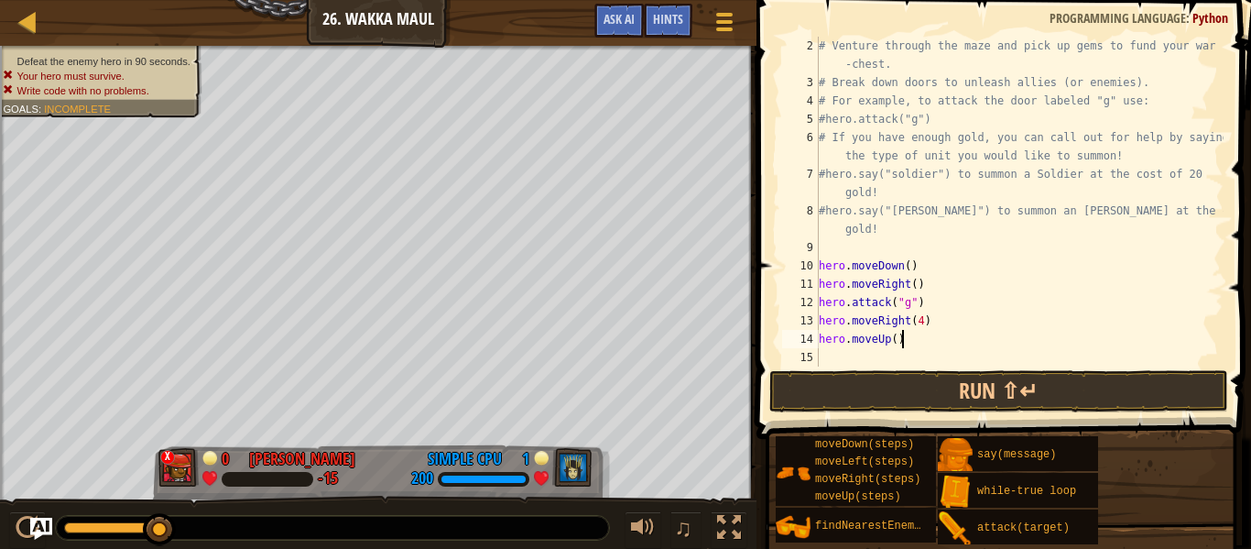
scroll to position [18, 0]
type textarea "h"
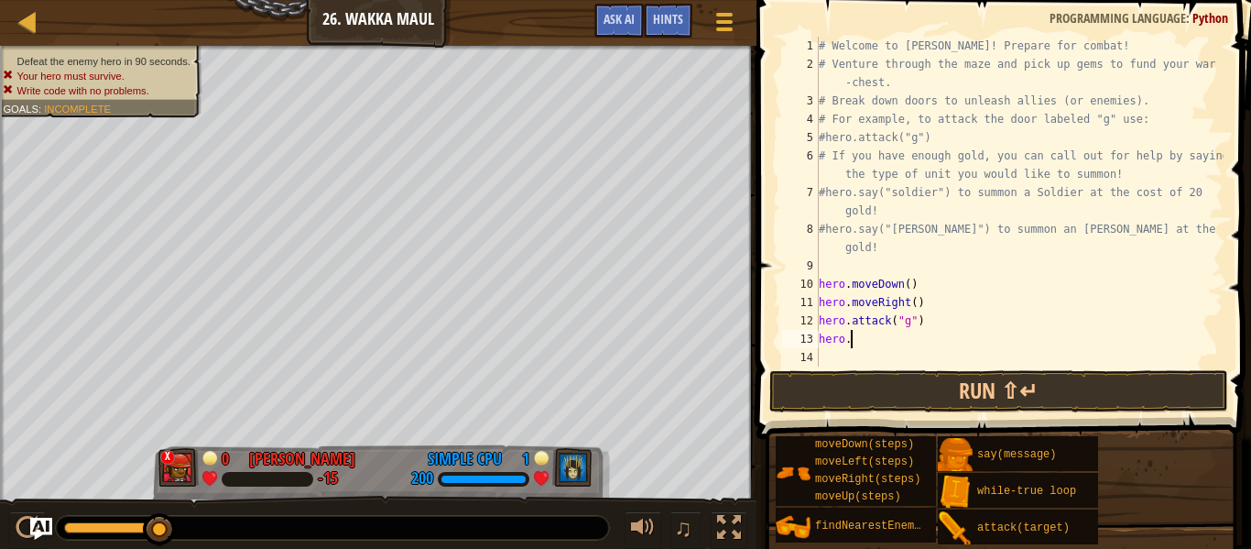
type textarea "h"
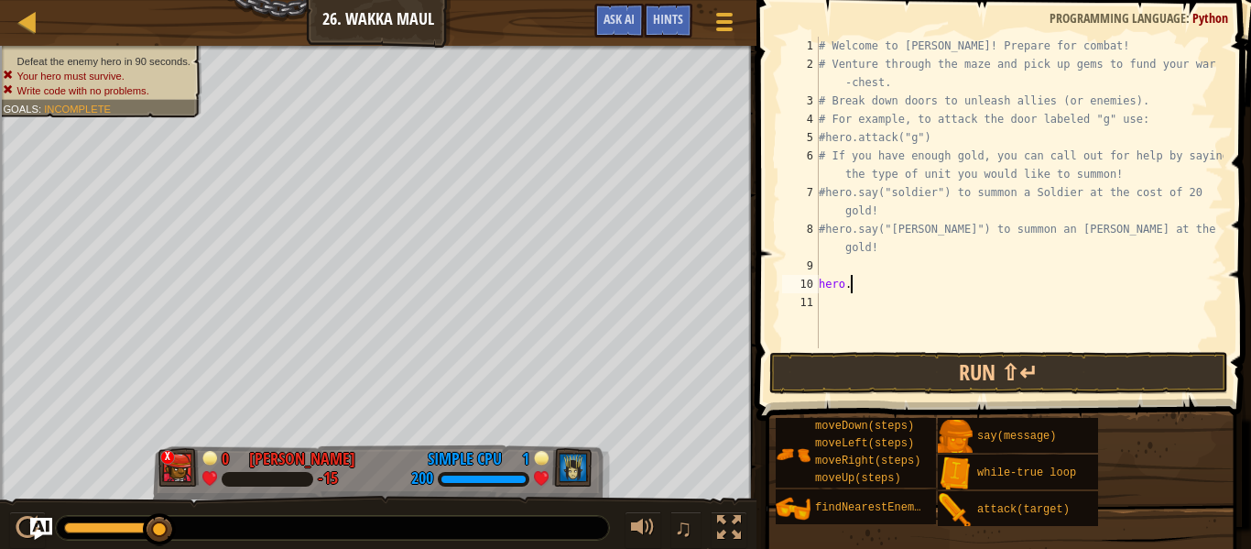
type textarea "h"
click at [833, 267] on div "# Welcome to [PERSON_NAME]! Prepare for combat! # Venture through the maze and …" at bounding box center [1019, 211] width 409 height 348
paste textarea "hero.say("[PERSON_NAME]")"
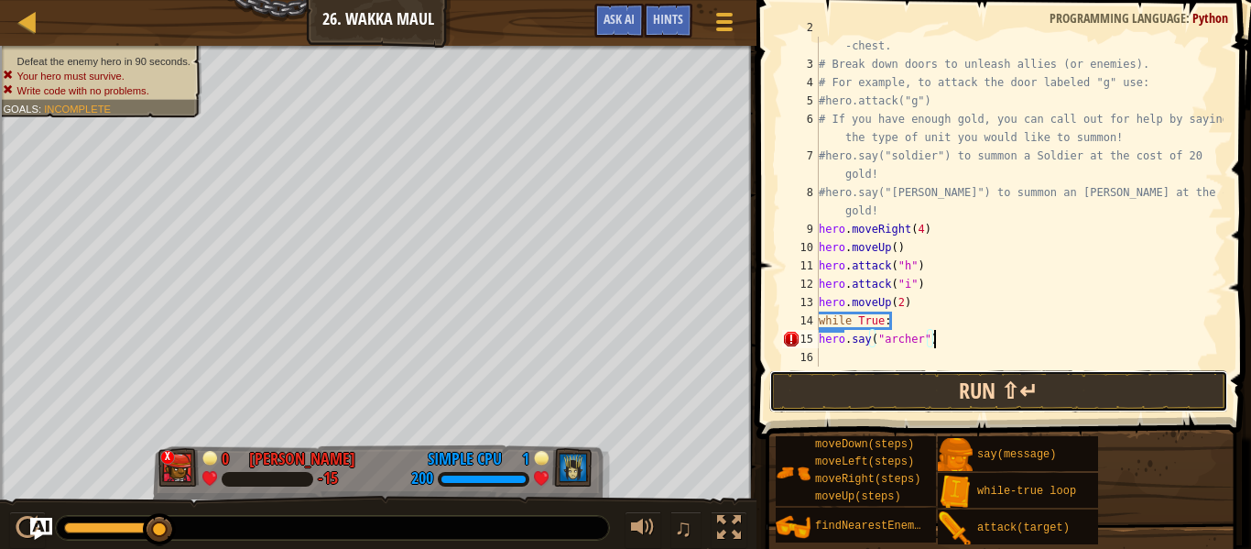
click at [929, 391] on button "Run ⇧↵" at bounding box center [998, 391] width 459 height 42
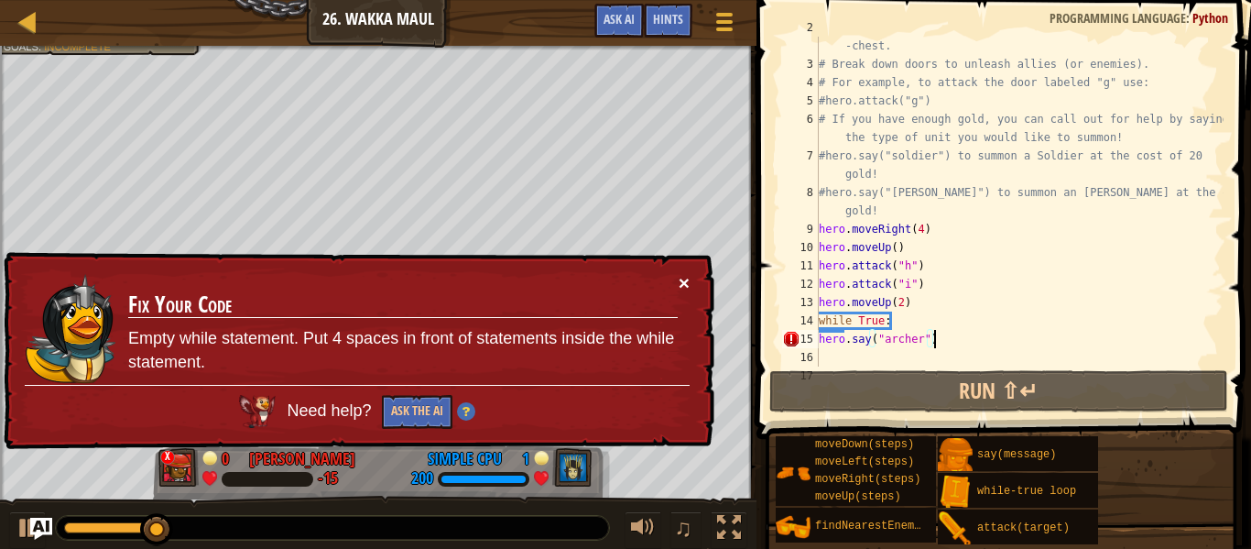
click at [687, 280] on button "×" at bounding box center [684, 282] width 11 height 19
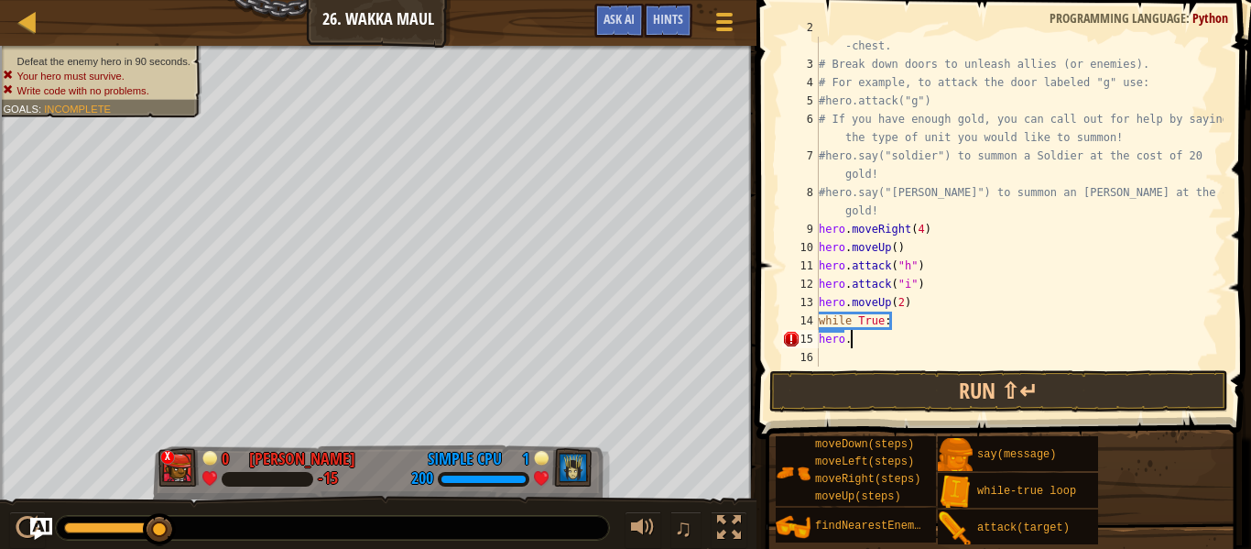
type textarea "h"
type textarea "w"
type textarea "="
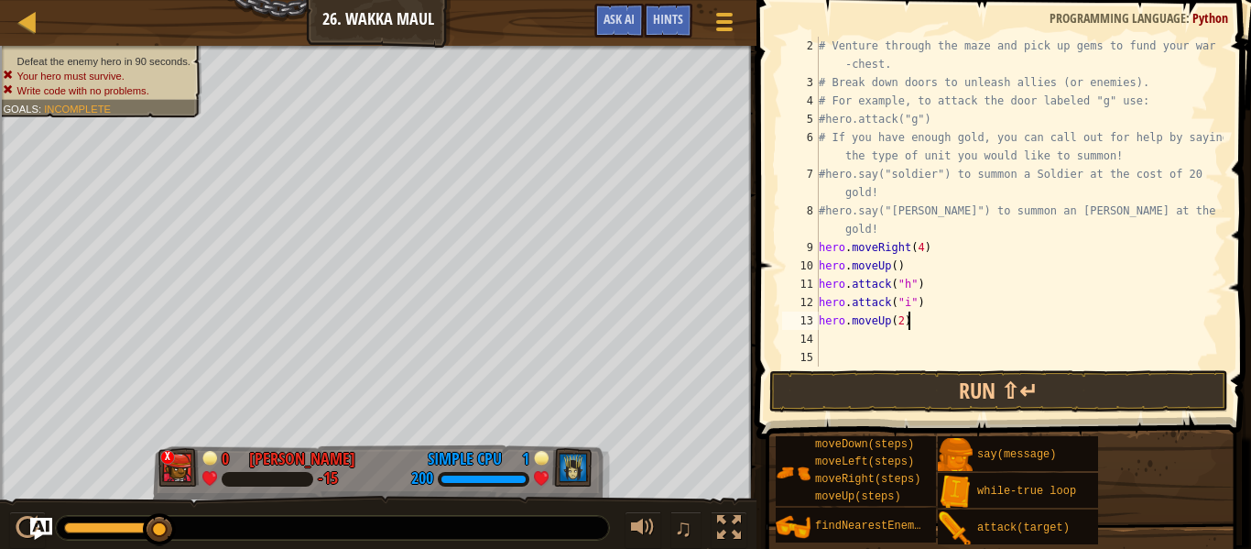
scroll to position [18, 0]
type textarea "h"
type textarea "\"
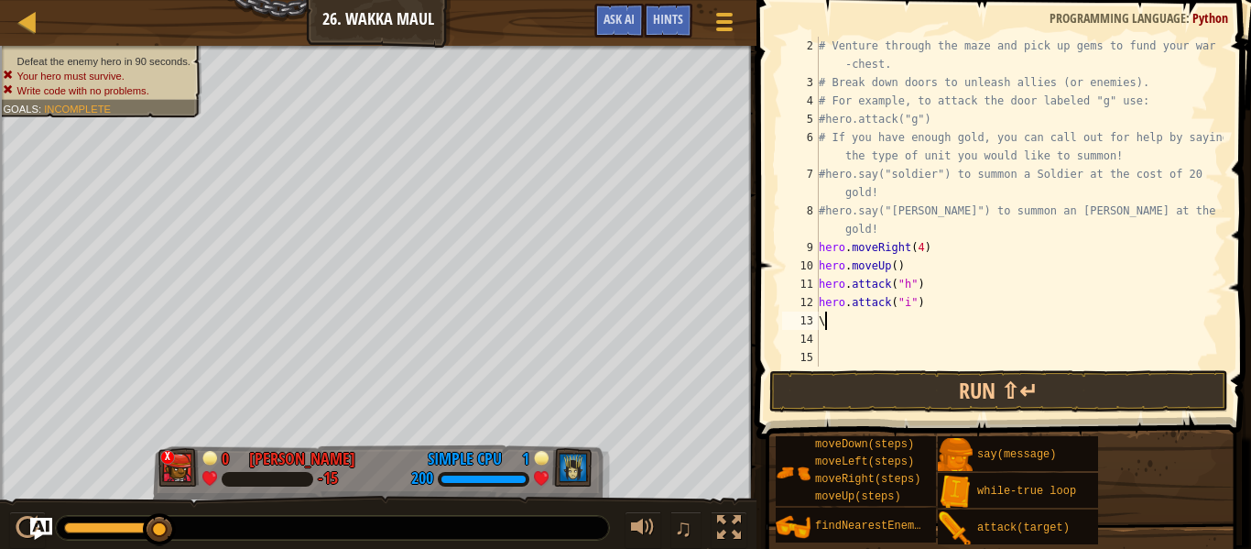
scroll to position [8, 0]
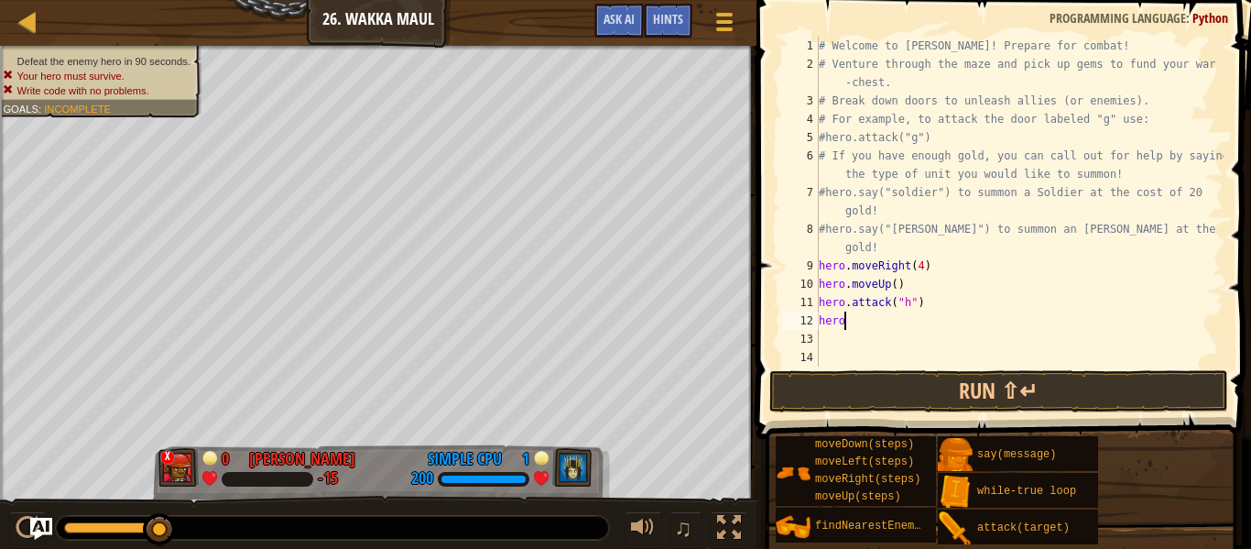
type textarea "h"
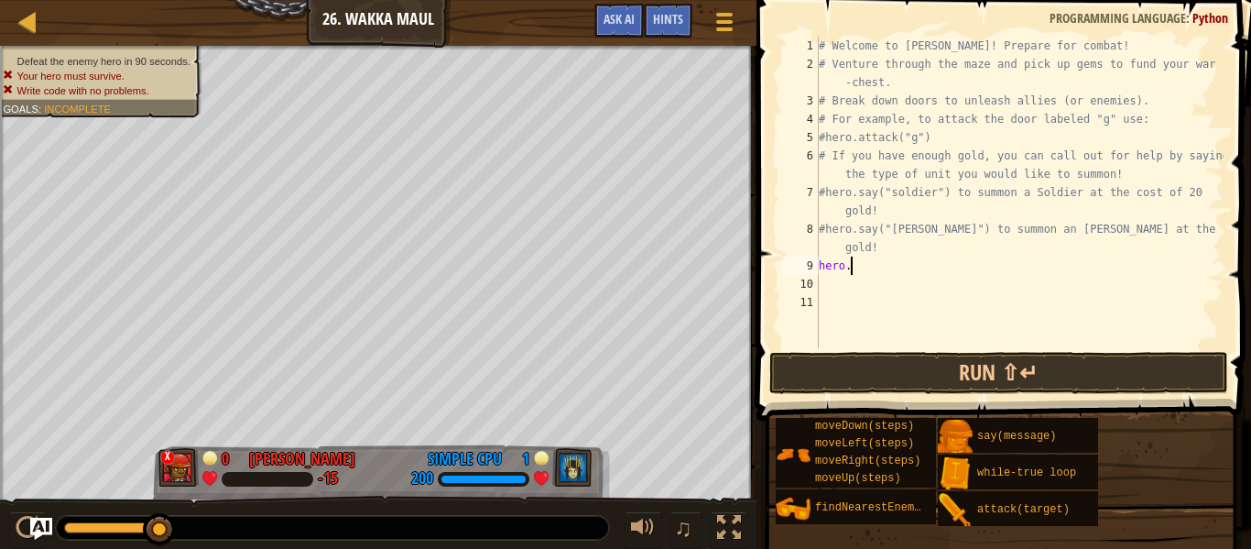
type textarea "h"
paste textarea "hero.say("[PERSON_NAME]")"
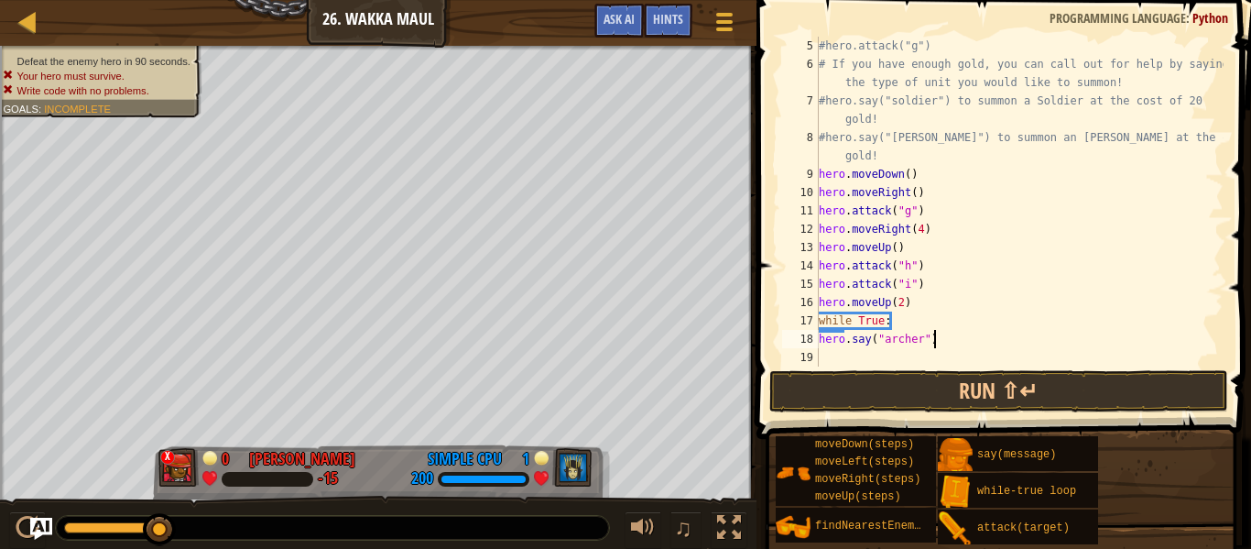
scroll to position [92, 0]
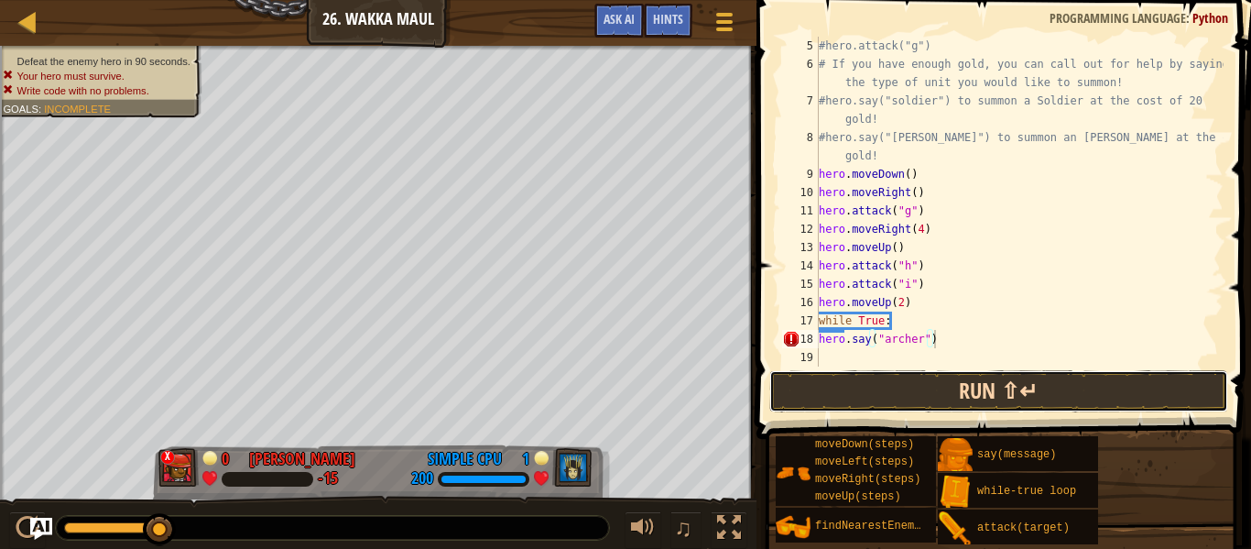
click at [924, 387] on button "Run ⇧↵" at bounding box center [998, 391] width 459 height 42
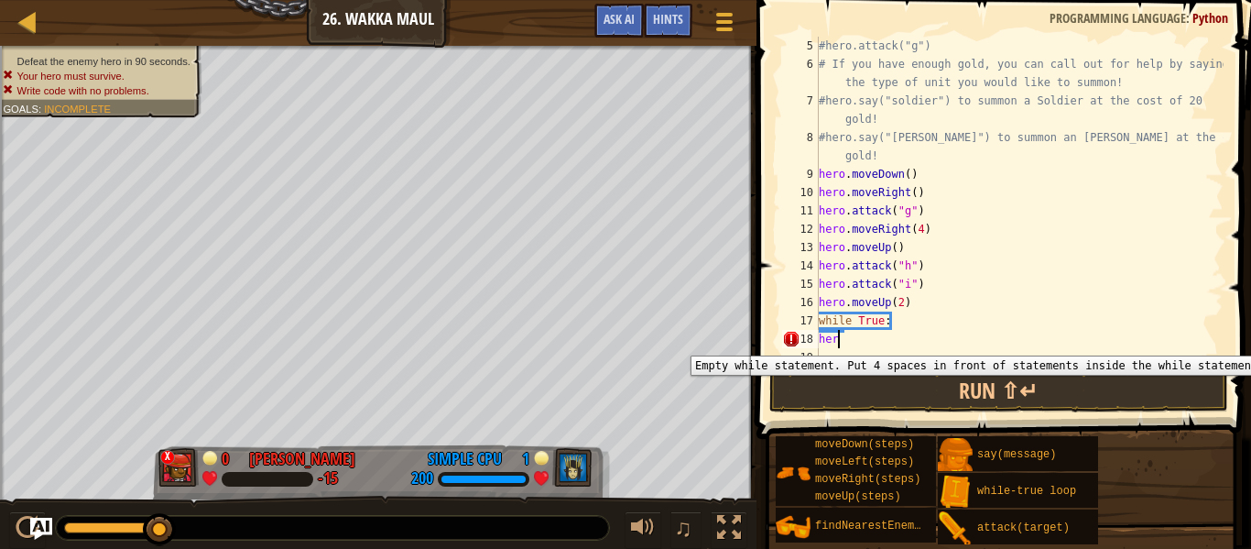
type textarea "h"
type textarea "w"
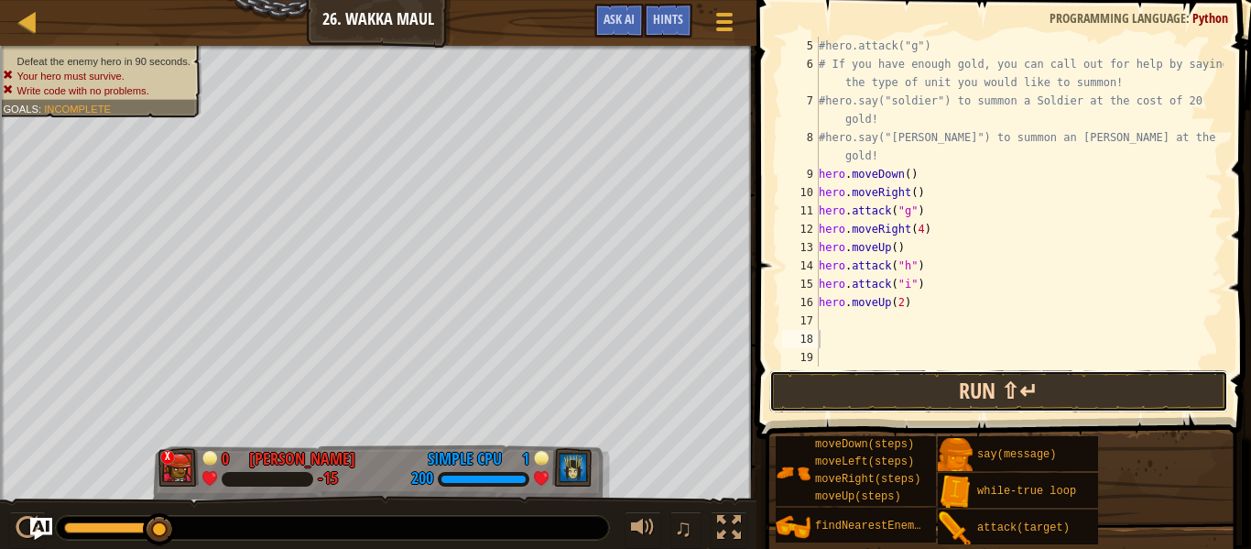
click at [999, 396] on button "Run ⇧↵" at bounding box center [998, 391] width 459 height 42
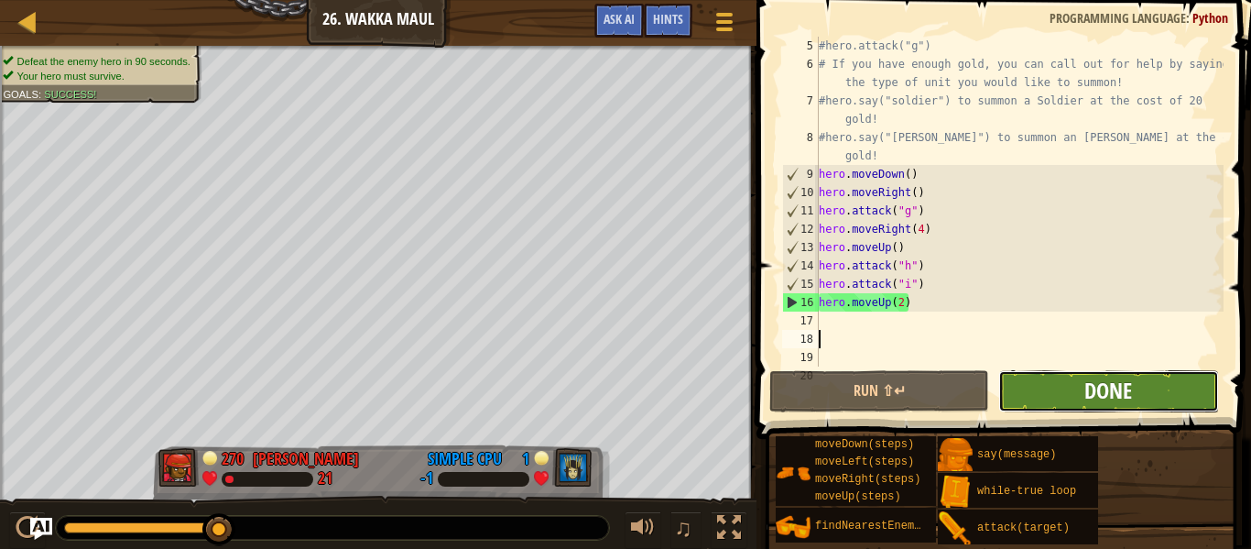
click at [1087, 395] on span "Done" at bounding box center [1109, 390] width 48 height 29
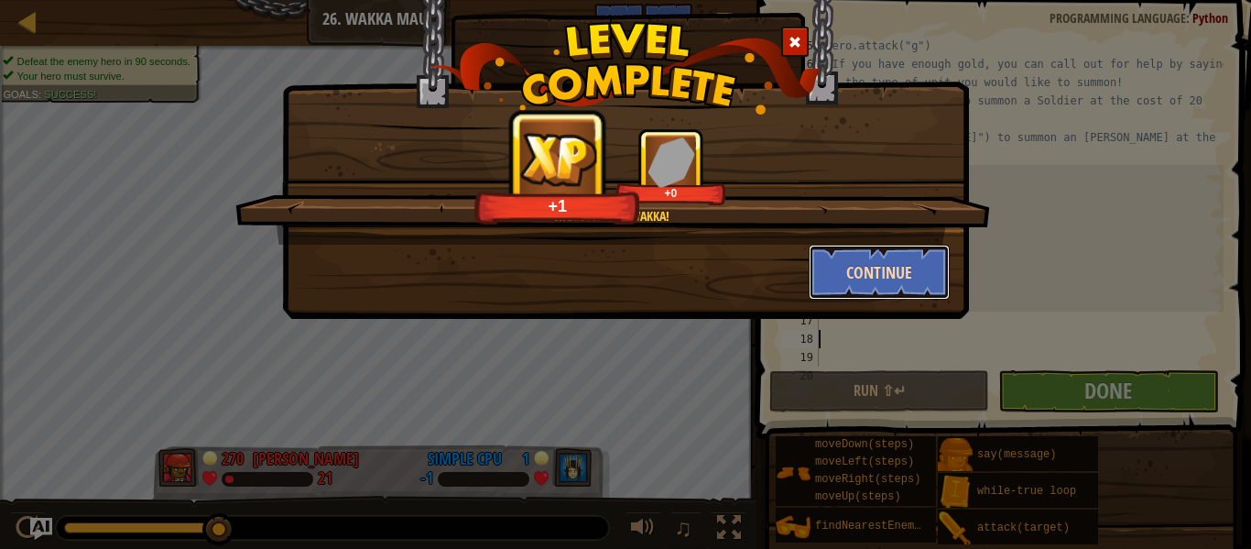
click at [854, 264] on button "Continue" at bounding box center [880, 272] width 142 height 55
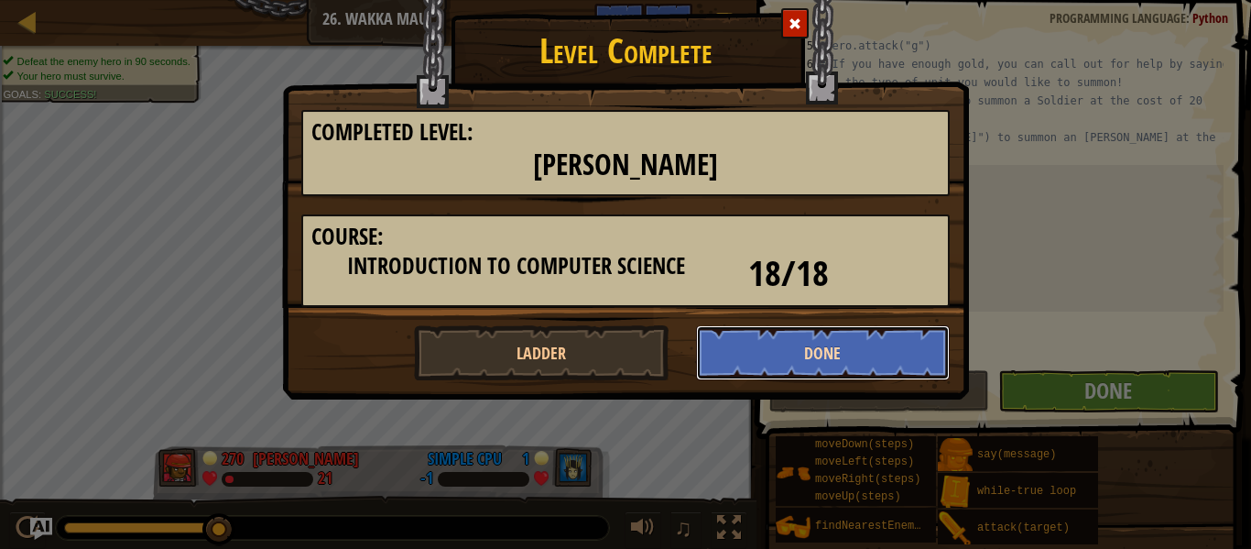
click at [749, 354] on button "Done" at bounding box center [823, 352] width 255 height 55
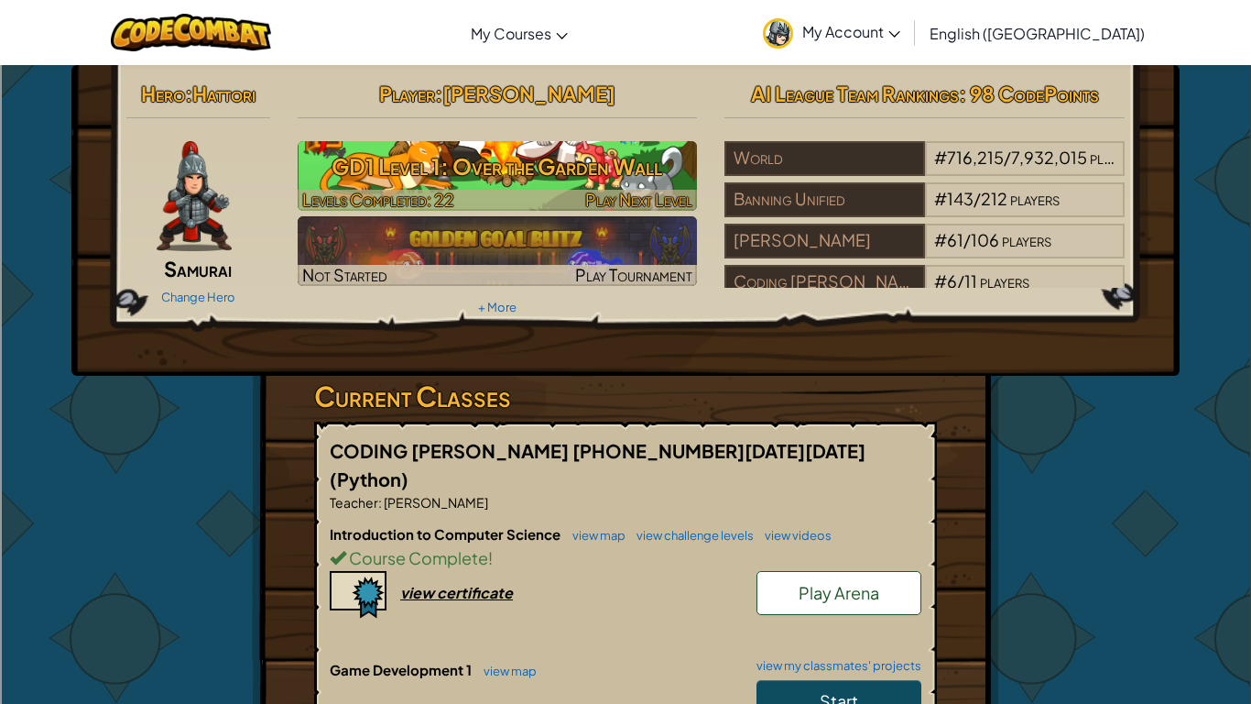
click at [585, 165] on h3 "GD1 Level 1: Over the Garden Wall" at bounding box center [498, 166] width 400 height 41
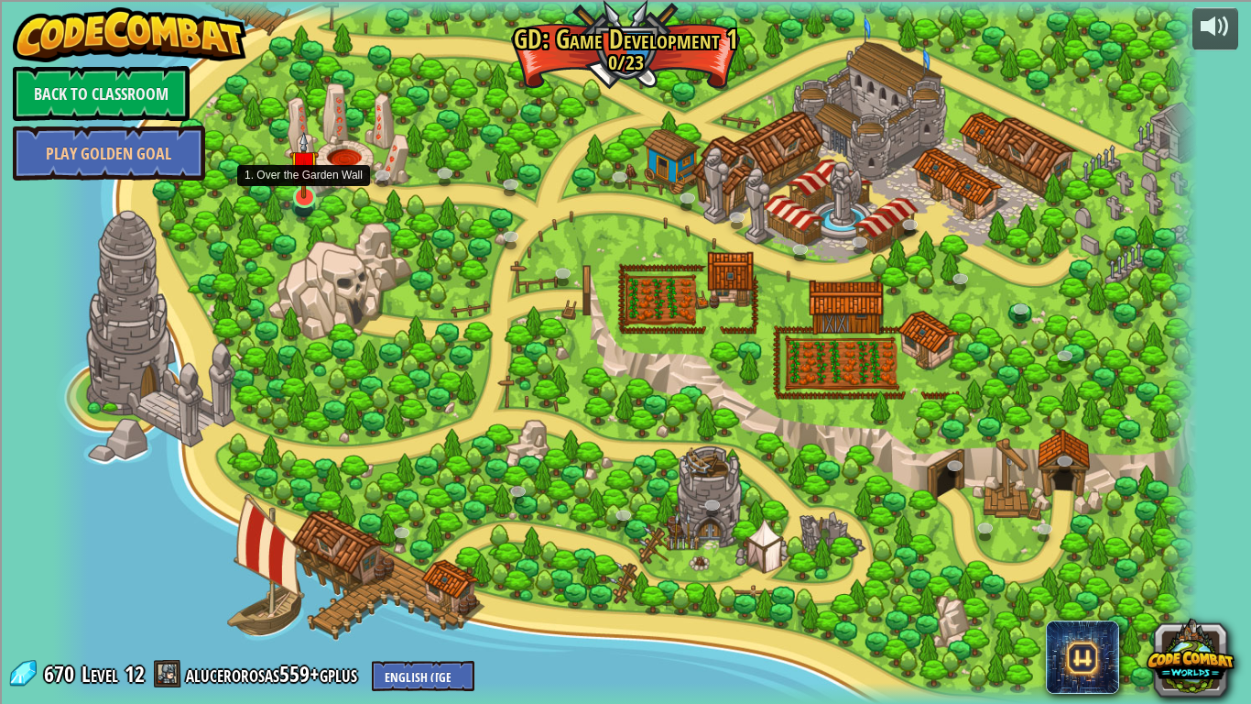
click at [305, 196] on img at bounding box center [303, 165] width 29 height 68
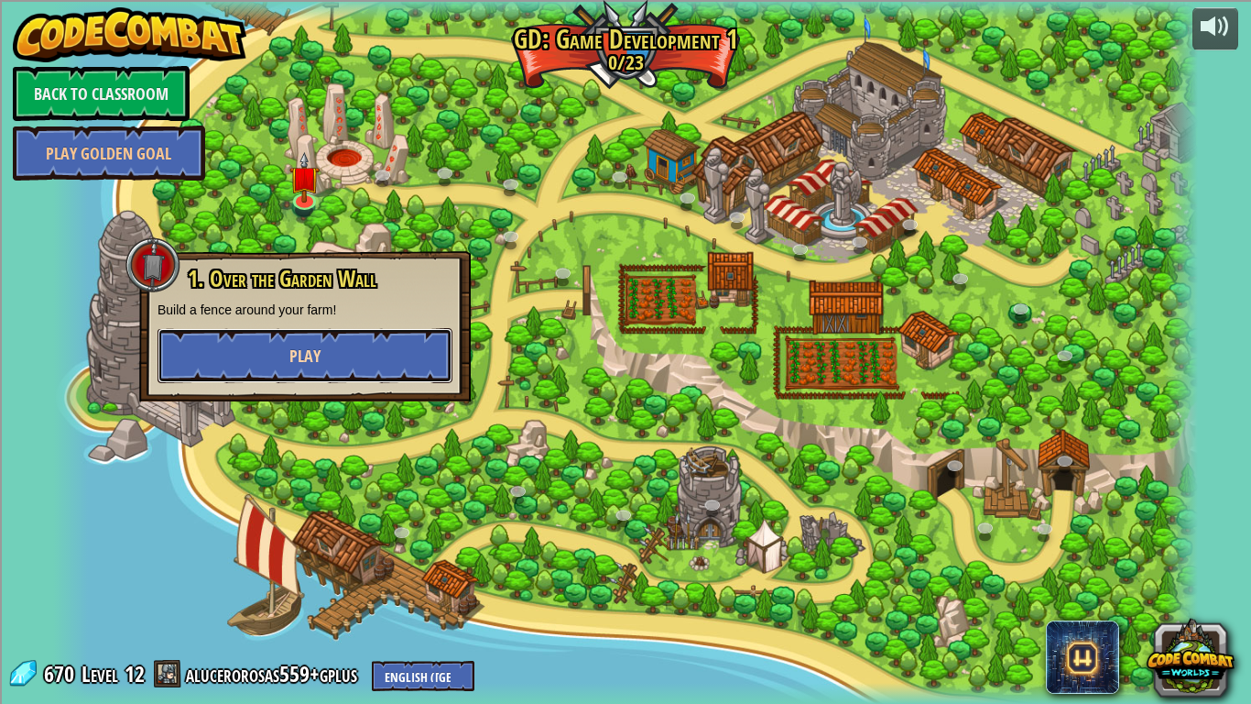
click at [350, 364] on button "Play" at bounding box center [305, 355] width 295 height 55
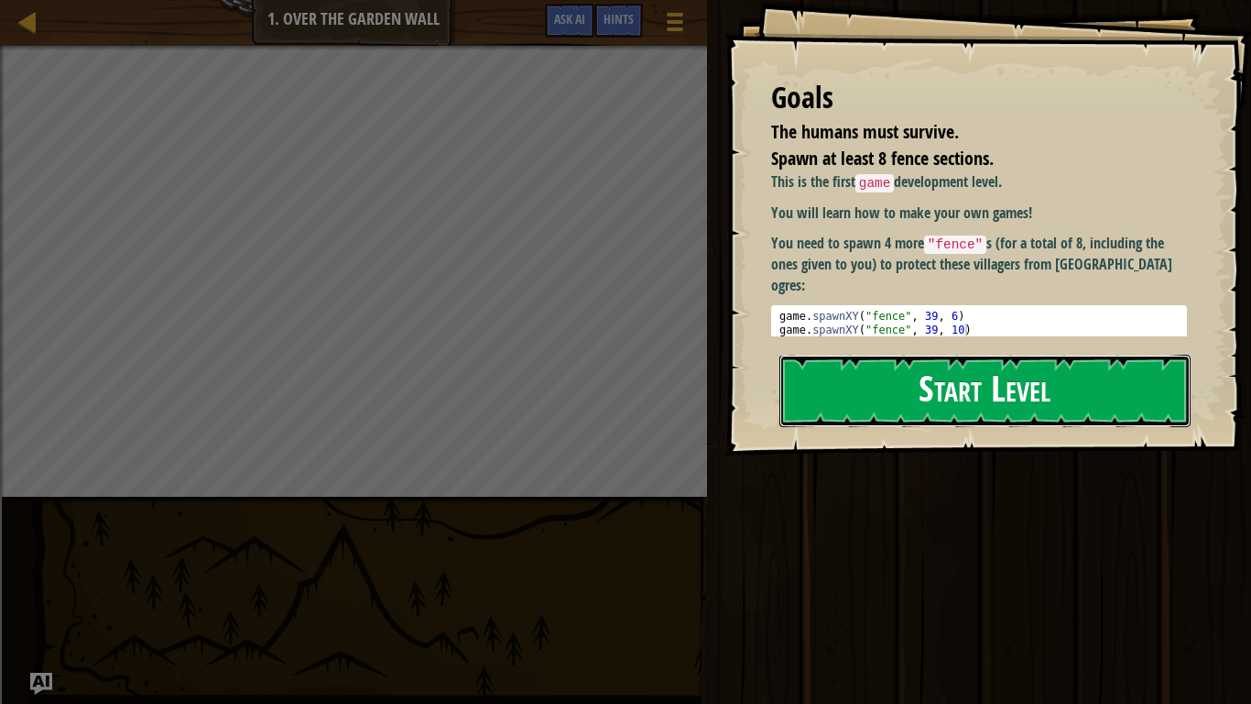
click at [874, 366] on button "Start Level" at bounding box center [985, 391] width 411 height 72
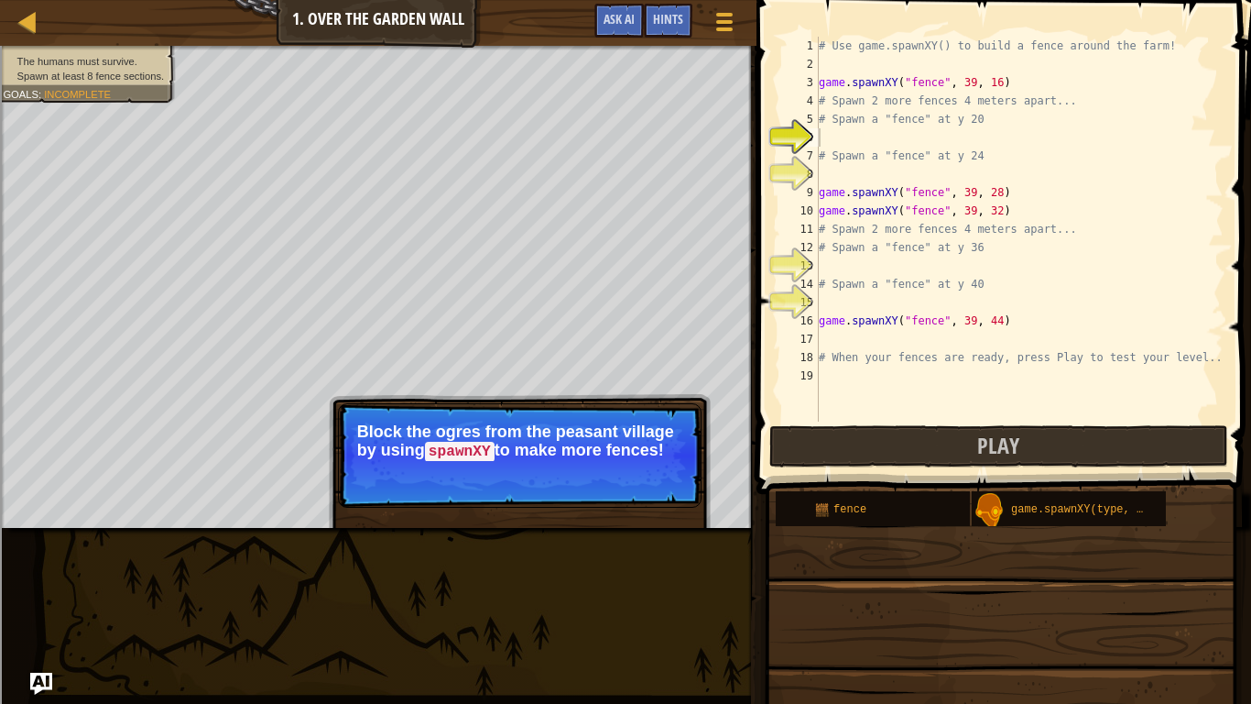
click at [591, 478] on span "Skip (esc)" at bounding box center [572, 476] width 57 height 15
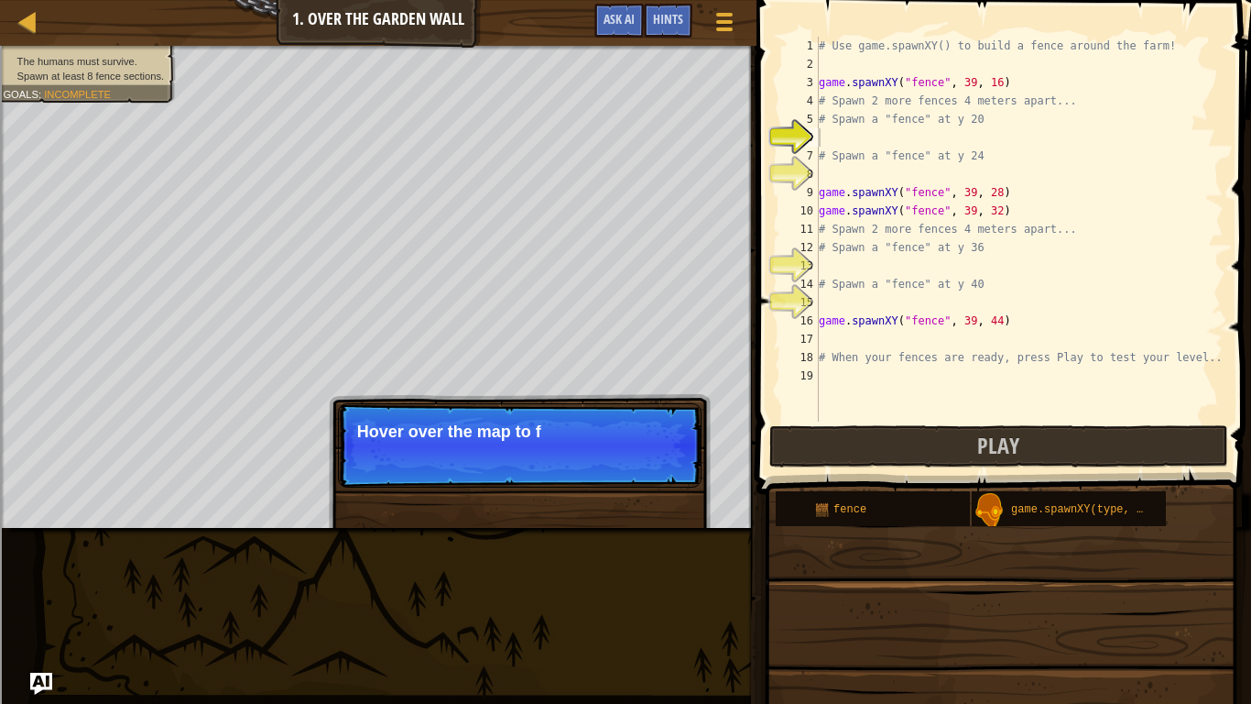
click at [591, 478] on p "Skip (esc) Continue Hover over the map to f" at bounding box center [520, 445] width 364 height 84
click at [591, 478] on p "Skip (esc) Continue Hover over the map to find x-y coord" at bounding box center [520, 445] width 364 height 84
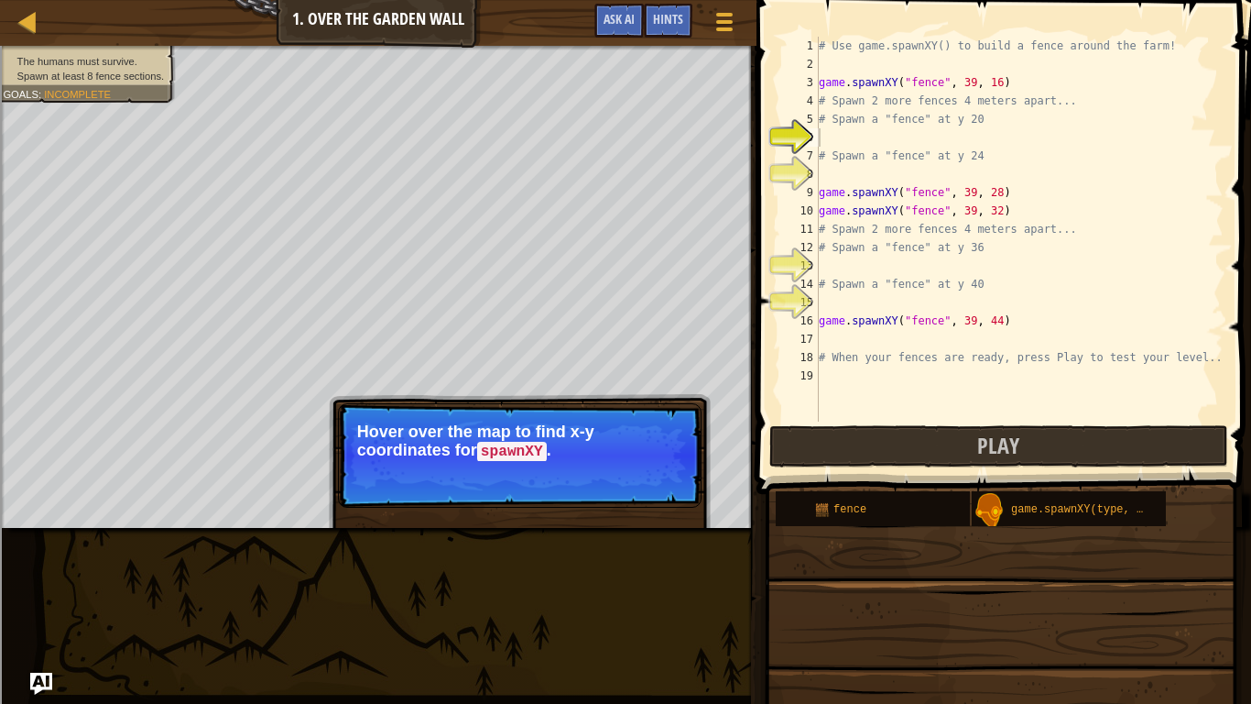
click at [591, 478] on p "Skip (esc) Continue Hover over the map to find x-y coordinates for spawnXY ." at bounding box center [520, 455] width 364 height 104
click at [591, 478] on span "Skip (esc)" at bounding box center [572, 476] width 57 height 15
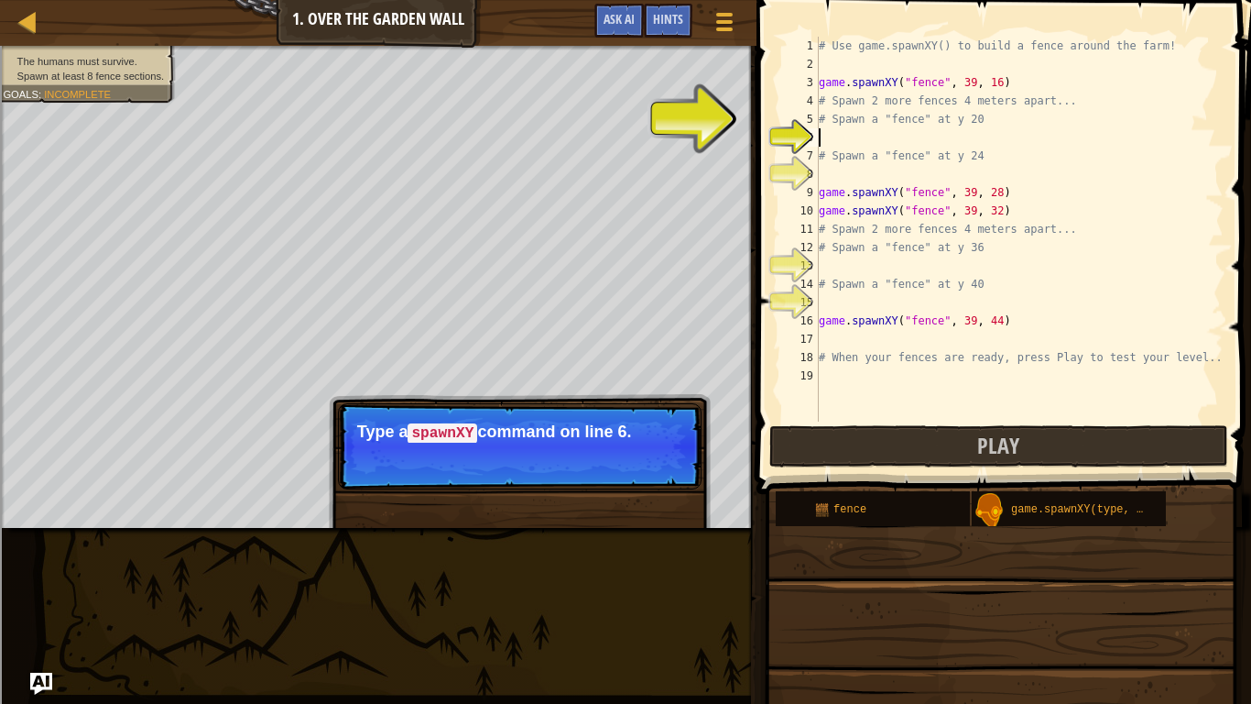
click at [606, 471] on p "Skip (esc) Continue Type a spawnXY command on line 6." at bounding box center [520, 446] width 364 height 86
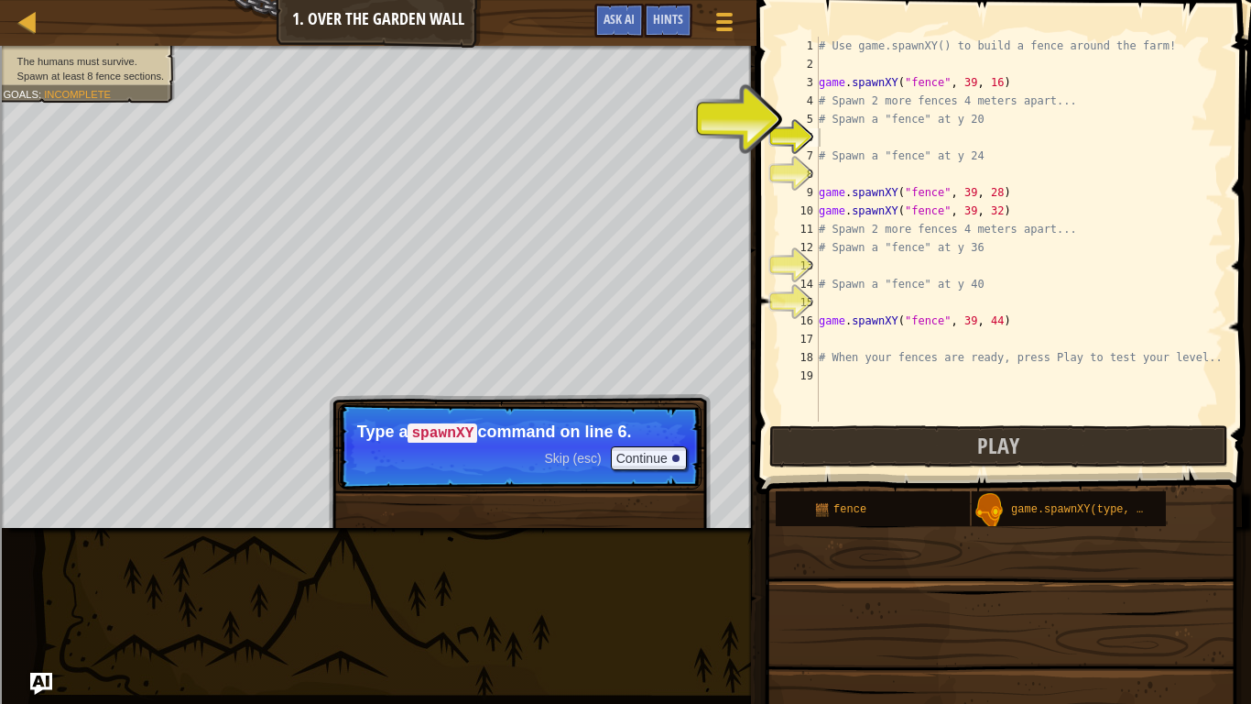
click at [606, 471] on p "Skip (esc) Continue Type a spawnXY command on line 6." at bounding box center [520, 446] width 364 height 86
click at [864, 136] on div "# Use game.spawnXY() to build a fence around the farm! game . spawnXY ( "fence"…" at bounding box center [1019, 247] width 409 height 421
